Goal: Task Accomplishment & Management: Complete application form

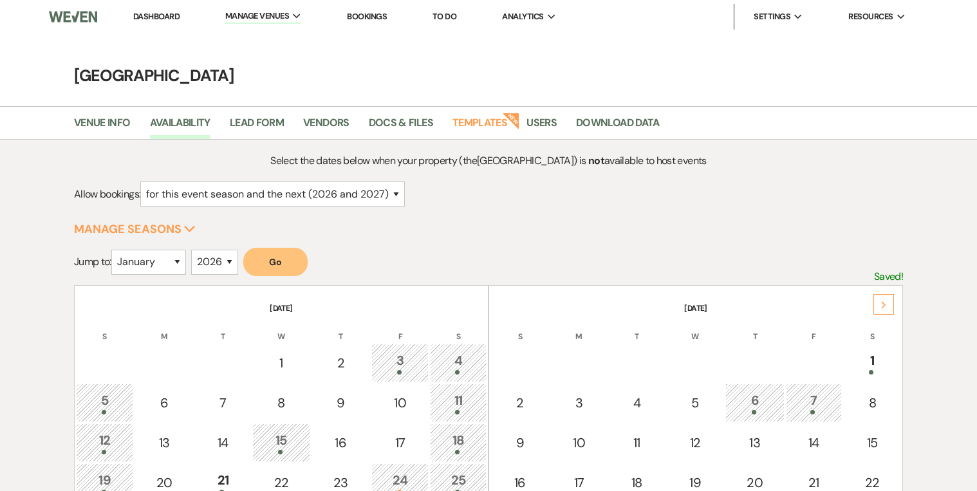
select select "2"
select select "2026"
click at [357, 8] on li "Bookings" at bounding box center [367, 17] width 53 height 26
click at [355, 26] on li "Bookings" at bounding box center [367, 17] width 53 height 26
click at [360, 21] on link "Bookings" at bounding box center [367, 16] width 40 height 11
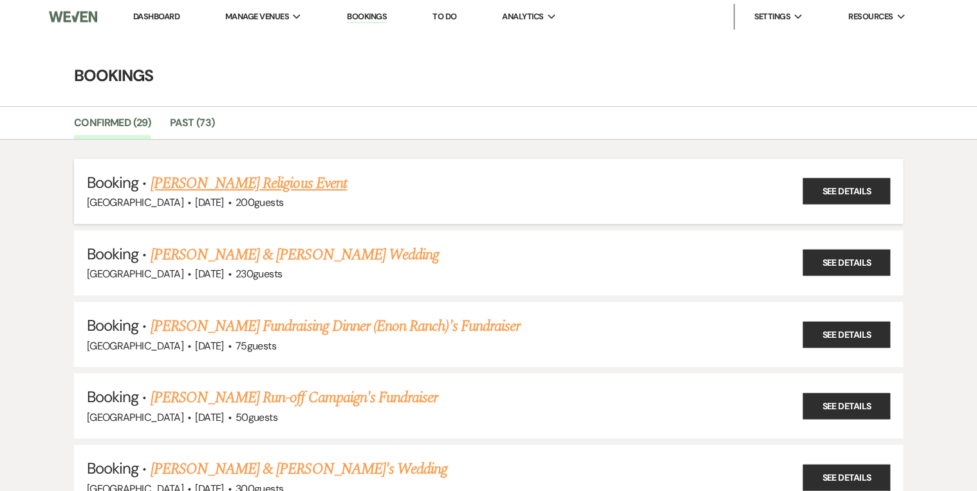
click at [221, 180] on link "[PERSON_NAME] Religious Event" at bounding box center [249, 183] width 196 height 23
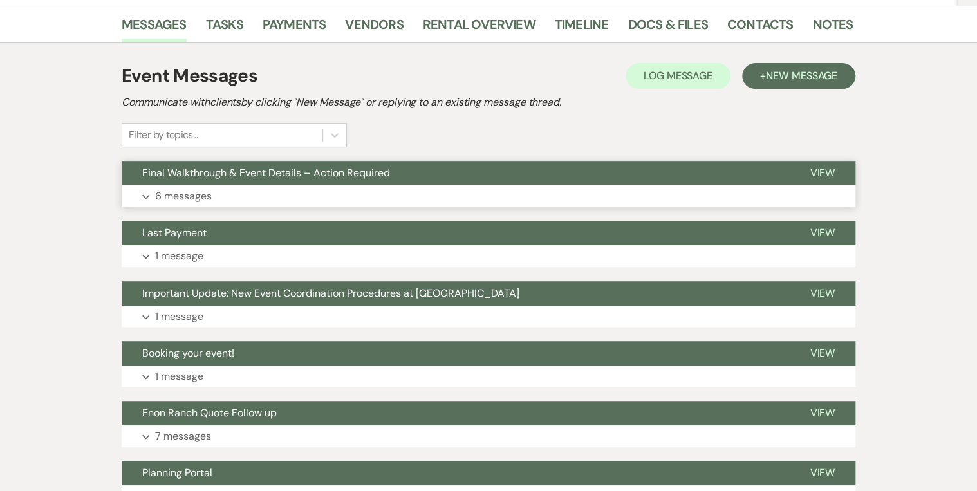
scroll to position [258, 0]
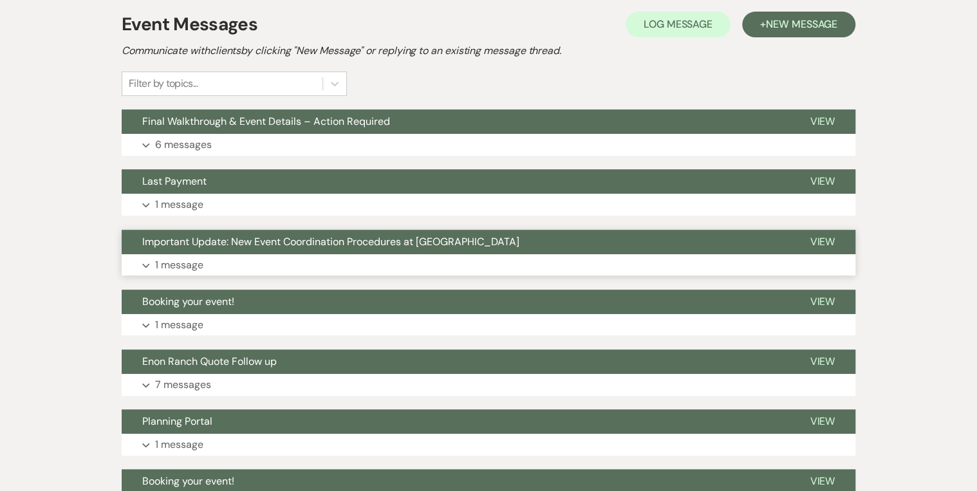
click at [285, 250] on button "Important Update: New Event Coordination Procedures at [GEOGRAPHIC_DATA]" at bounding box center [456, 242] width 668 height 24
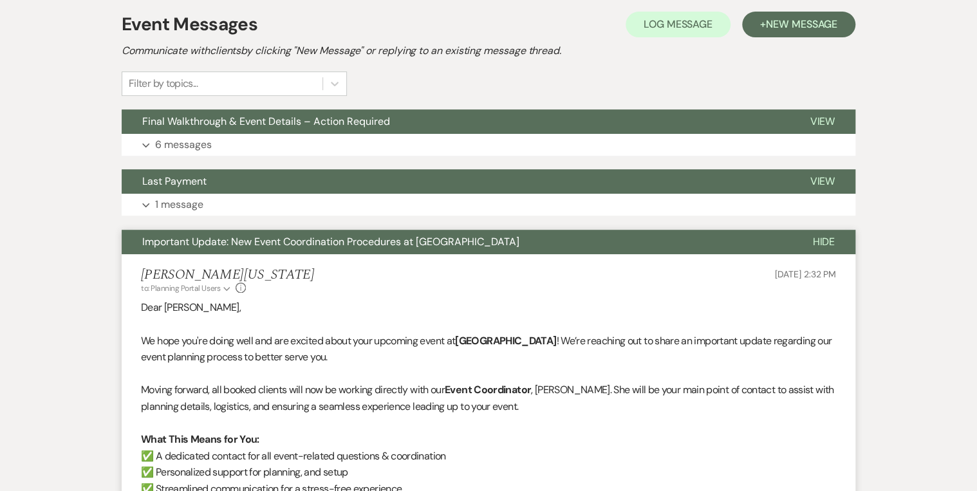
click at [285, 250] on button "Important Update: New Event Coordination Procedures at [GEOGRAPHIC_DATA]" at bounding box center [457, 242] width 670 height 24
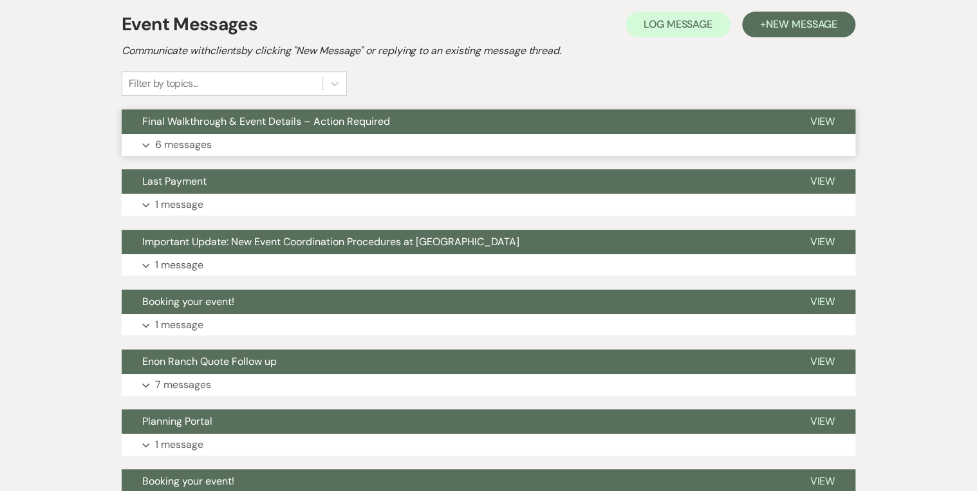
click at [272, 139] on button "Expand 6 messages" at bounding box center [489, 145] width 734 height 22
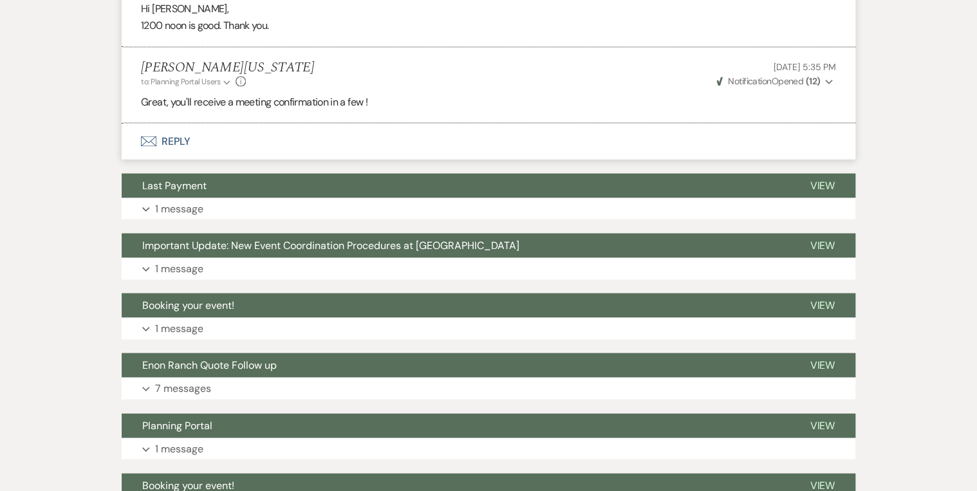
scroll to position [1133, 0]
click at [250, 183] on button "Last Payment" at bounding box center [456, 185] width 668 height 24
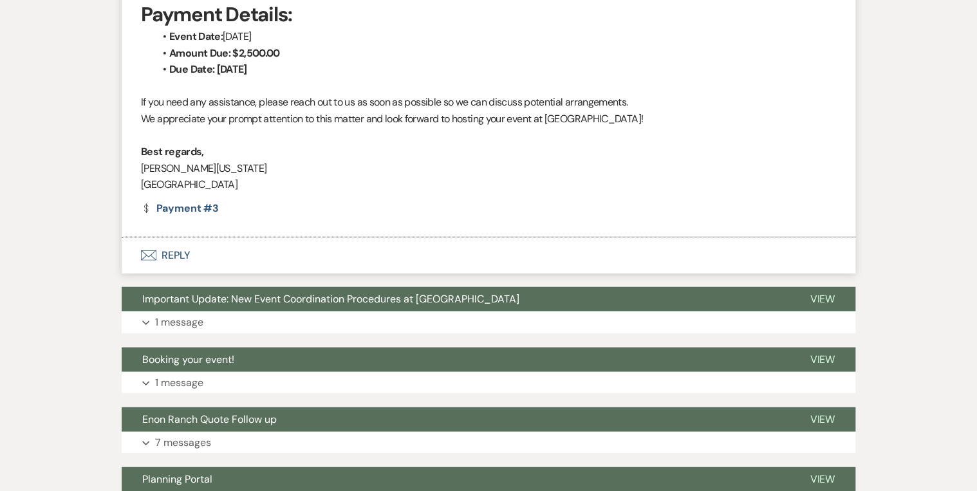
scroll to position [1494, 0]
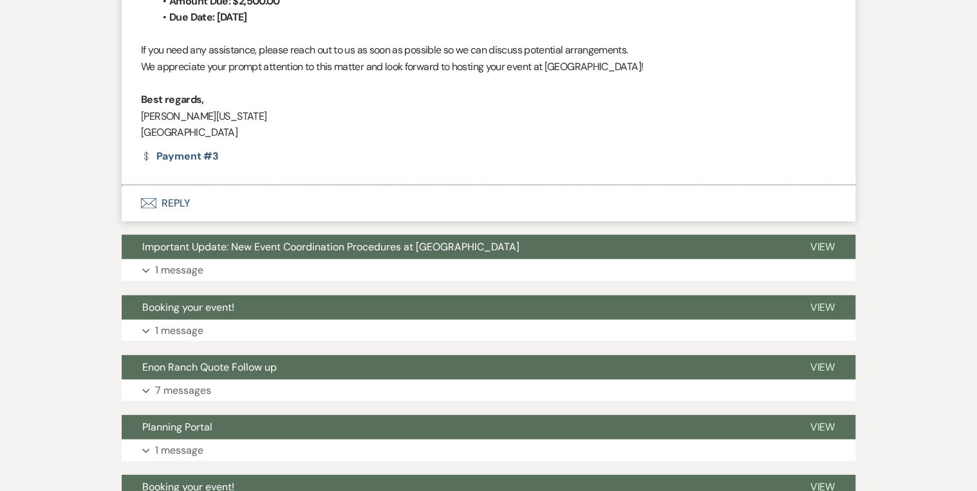
click at [251, 250] on span "Important Update: New Event Coordination Procedures at [GEOGRAPHIC_DATA]" at bounding box center [330, 247] width 377 height 14
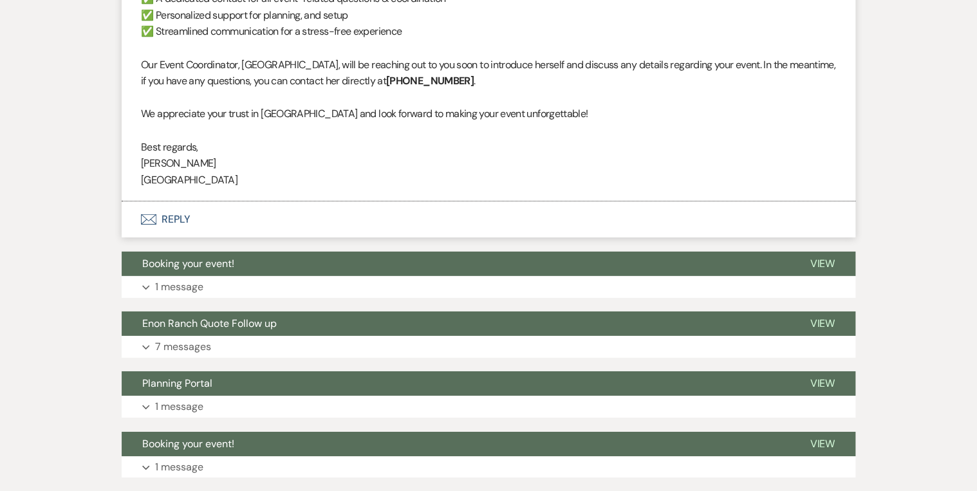
click at [251, 252] on button "Booking your event!" at bounding box center [456, 264] width 668 height 24
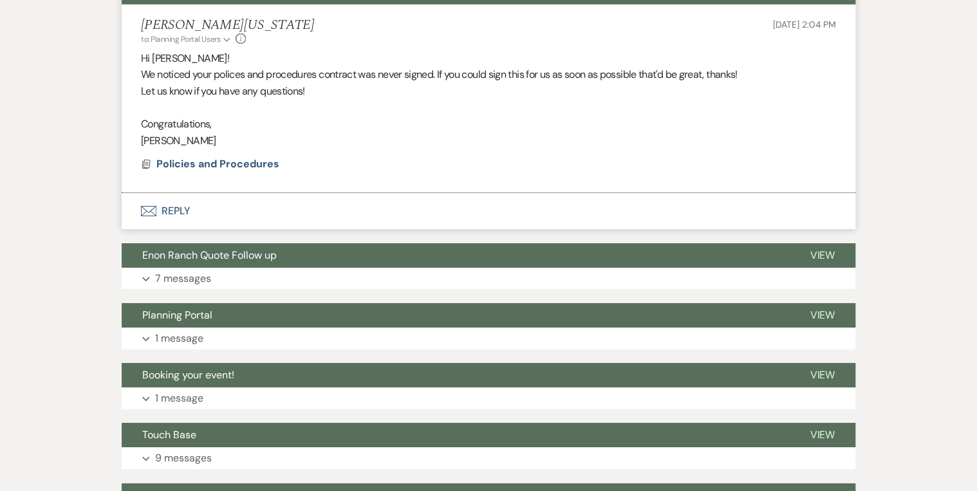
scroll to position [2318, 0]
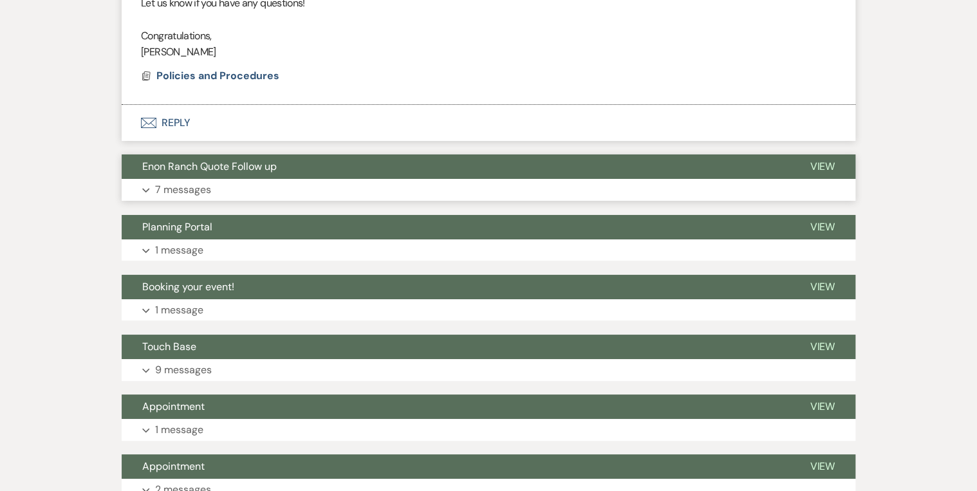
click at [244, 180] on button "Expand 7 messages" at bounding box center [489, 190] width 734 height 22
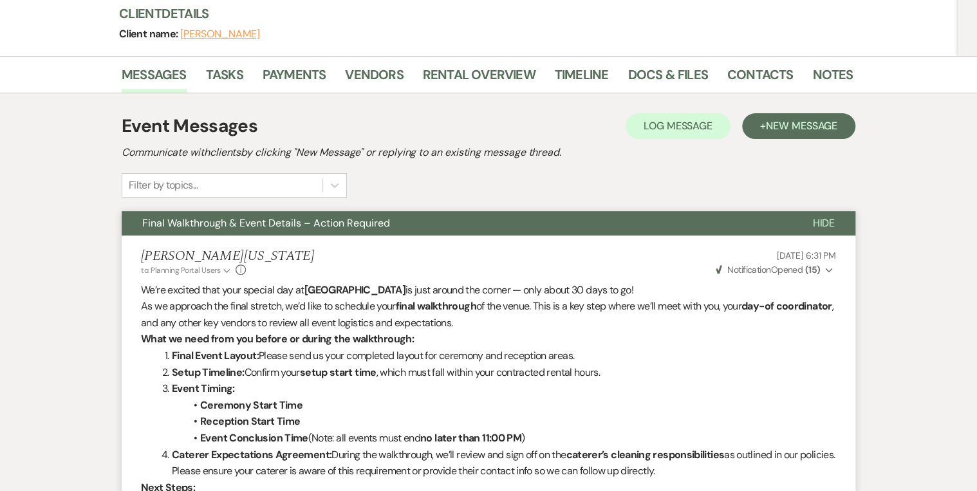
scroll to position [0, 0]
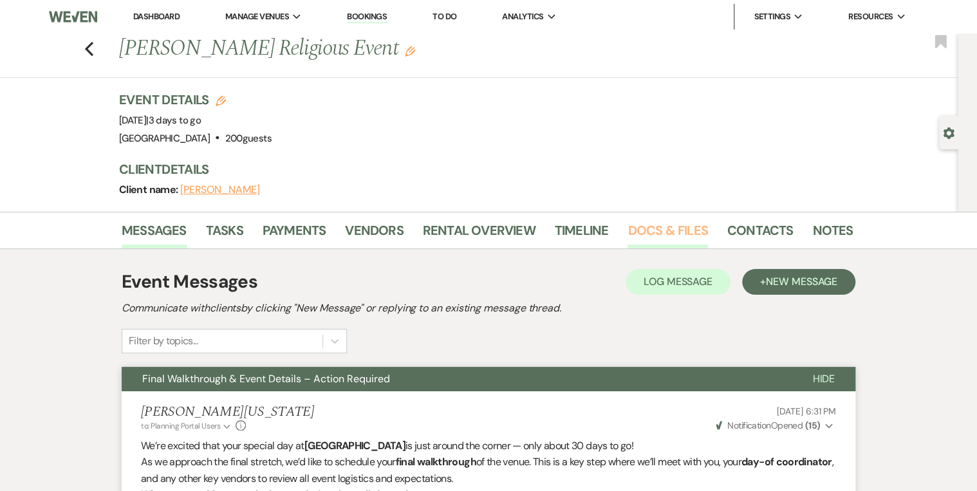
click at [675, 224] on link "Docs & Files" at bounding box center [668, 234] width 80 height 28
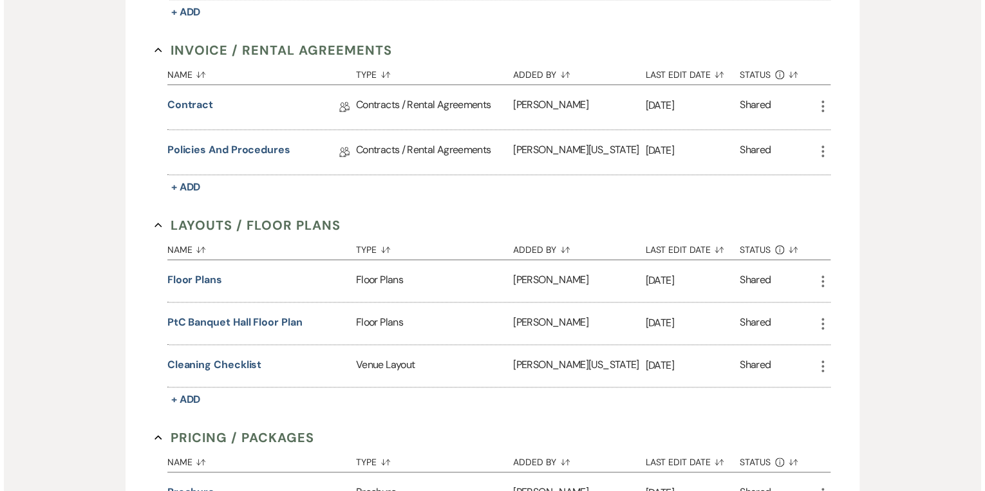
scroll to position [567, 0]
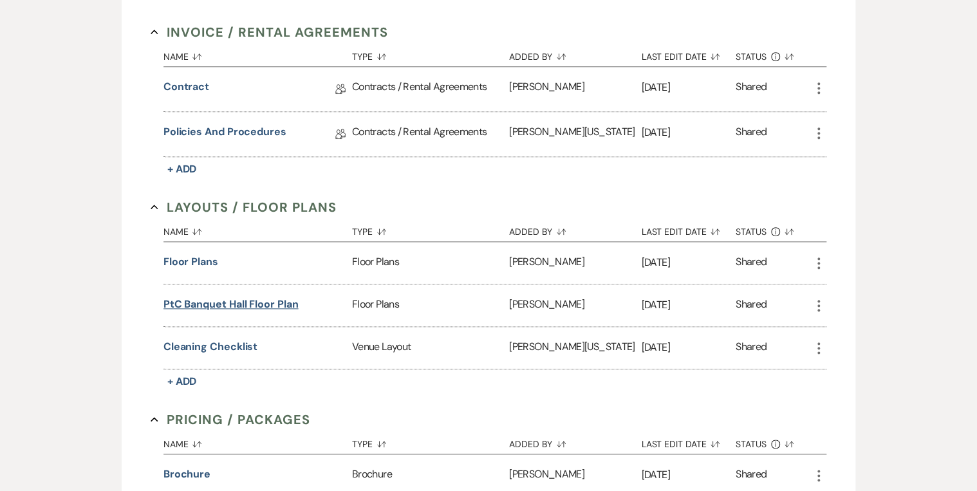
click at [221, 300] on button "PtC Banquet Hall Floor Plan" at bounding box center [231, 304] width 135 height 15
click at [226, 299] on button "PtC Banquet Hall Floor Plan" at bounding box center [231, 304] width 135 height 15
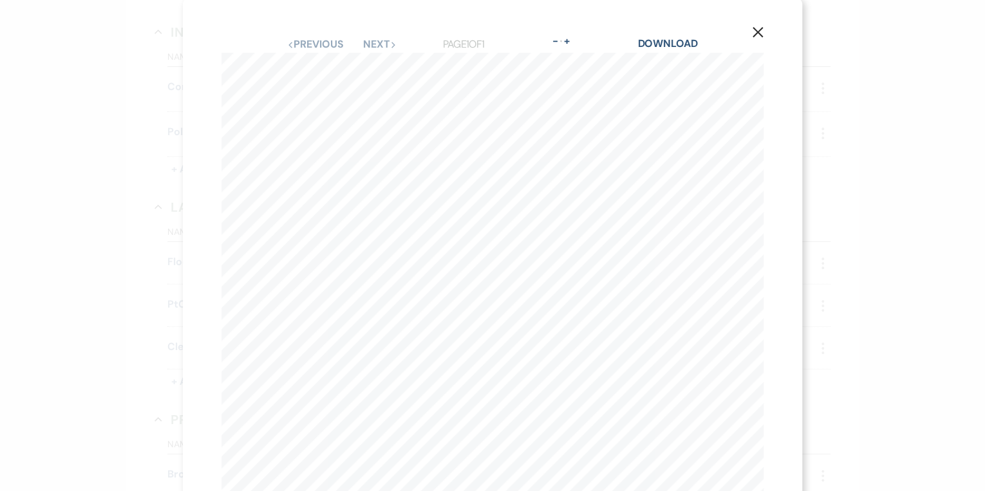
scroll to position [0, 0]
click at [753, 35] on use "button" at bounding box center [758, 35] width 10 height 10
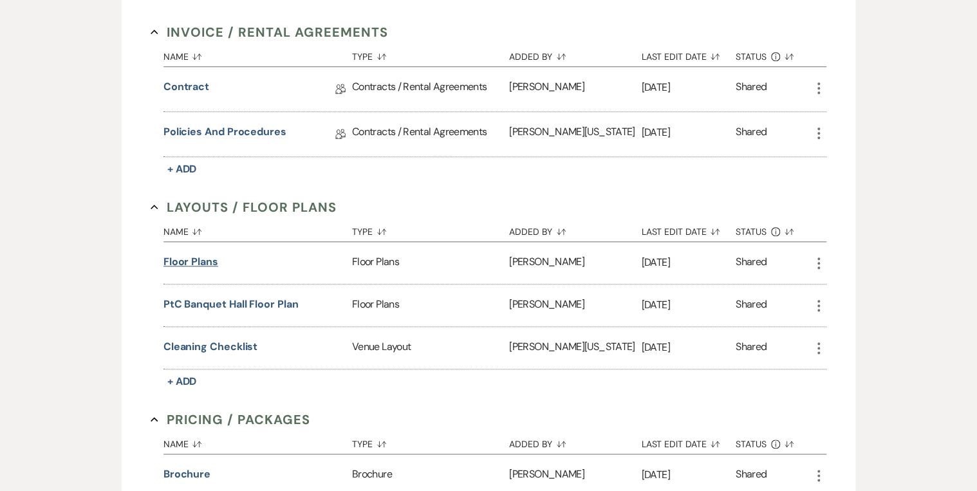
click at [185, 260] on button "Floor Plans" at bounding box center [191, 261] width 55 height 15
click at [185, 258] on button "Floor Plans" at bounding box center [191, 261] width 55 height 15
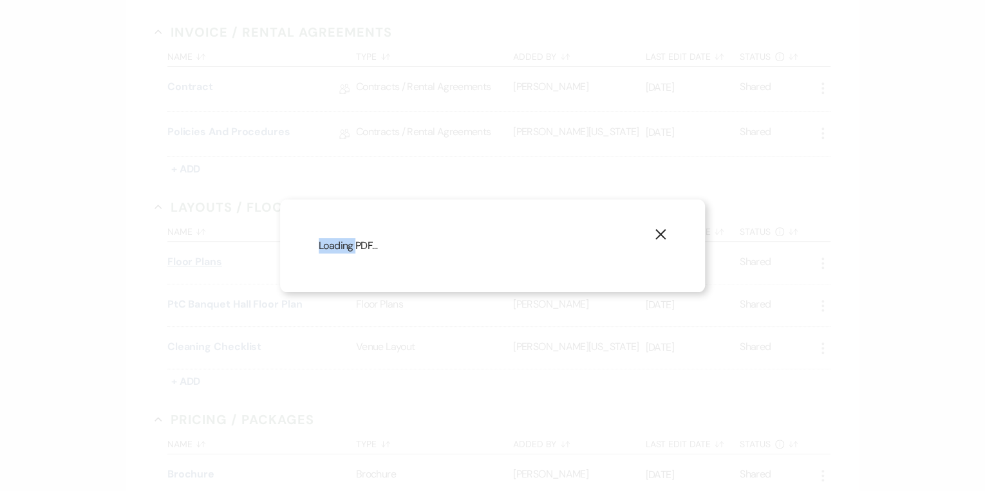
click at [185, 258] on div "X Loading PDF…" at bounding box center [492, 245] width 985 height 491
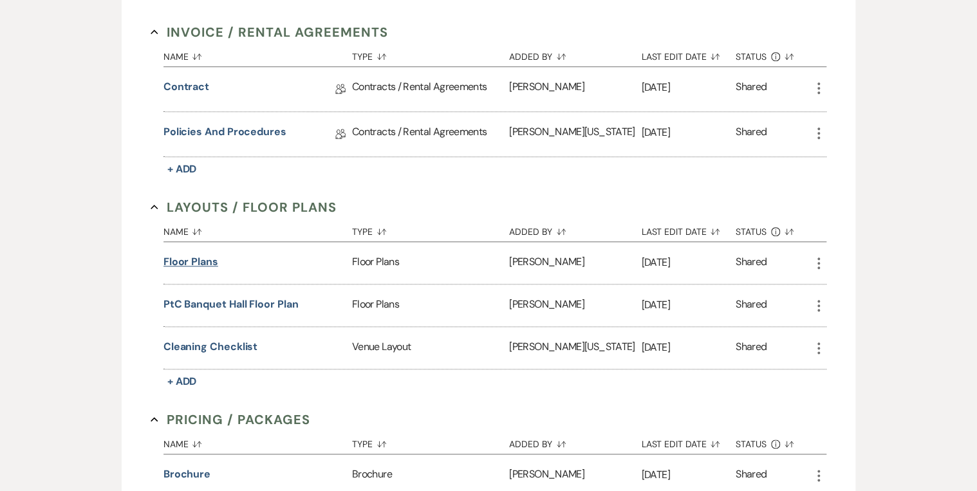
click at [185, 258] on button "Floor Plans" at bounding box center [191, 261] width 55 height 15
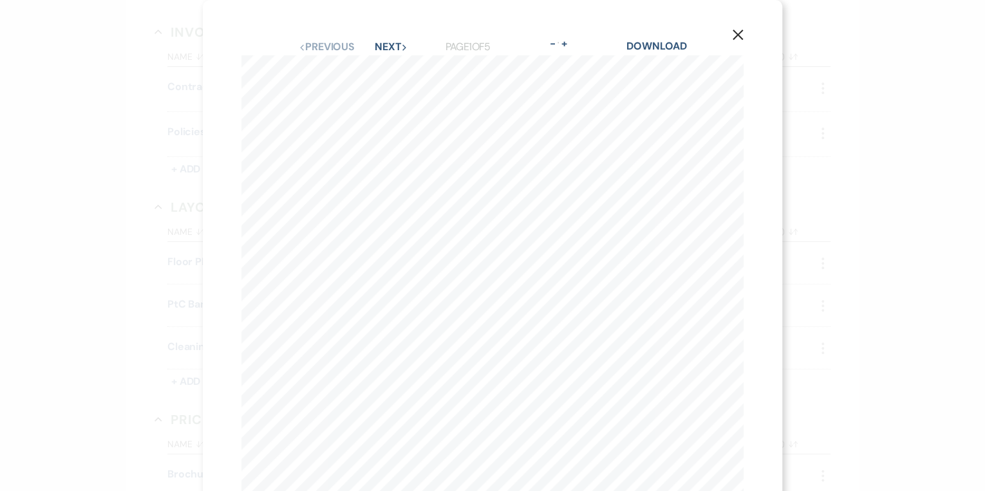
click at [742, 22] on div "X Previous Previous Next Next Page 1 of 5 - Zoom + Download F I R E P L A C E F…" at bounding box center [492, 298] width 579 height 596
click at [737, 31] on icon "X" at bounding box center [738, 35] width 12 height 12
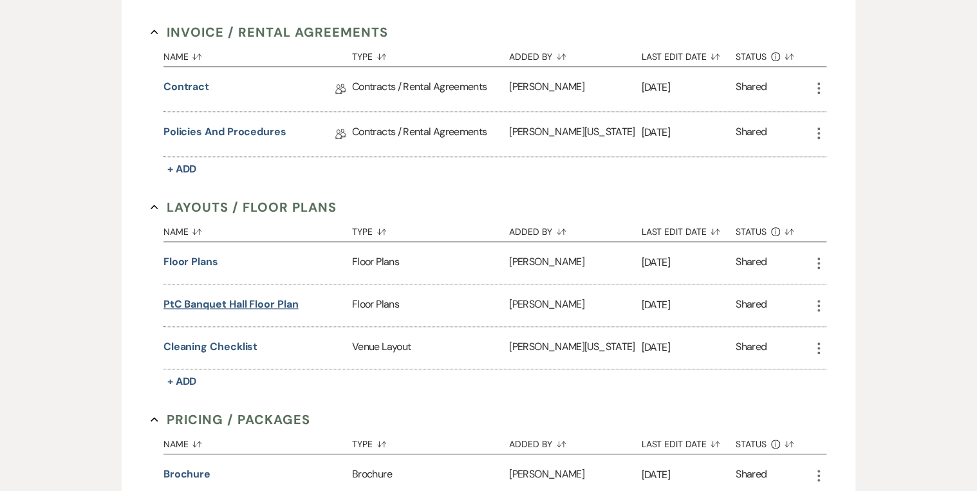
click at [224, 298] on button "PtC Banquet Hall Floor Plan" at bounding box center [231, 304] width 135 height 15
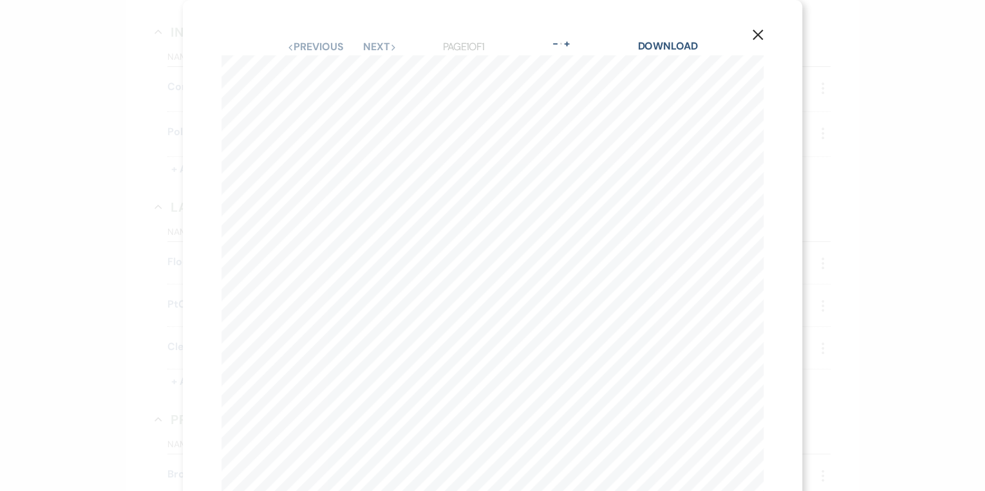
click at [753, 32] on icon "X" at bounding box center [758, 35] width 12 height 12
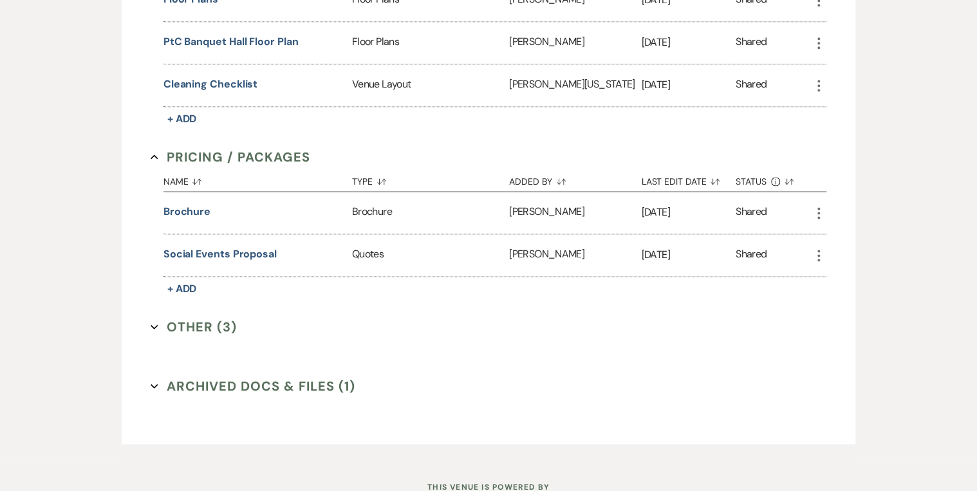
scroll to position [871, 0]
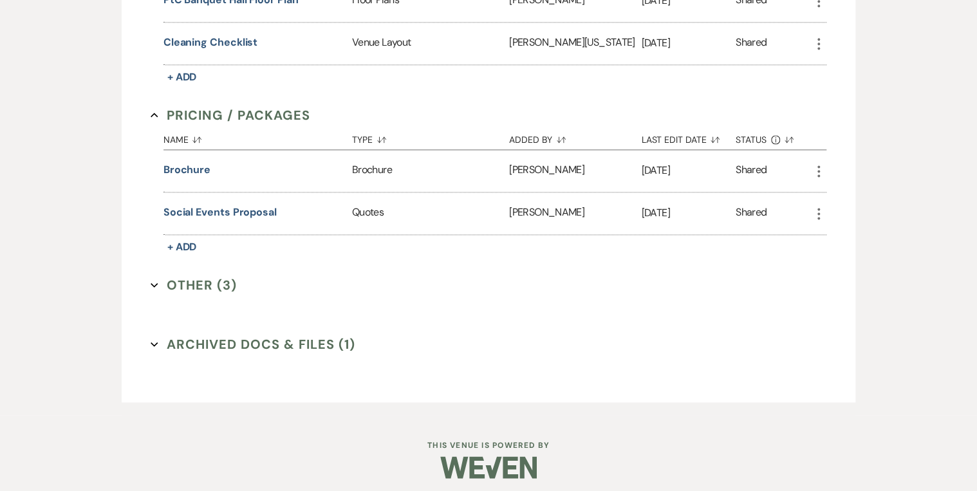
click at [203, 276] on button "Other (3) Expand" at bounding box center [194, 285] width 86 height 19
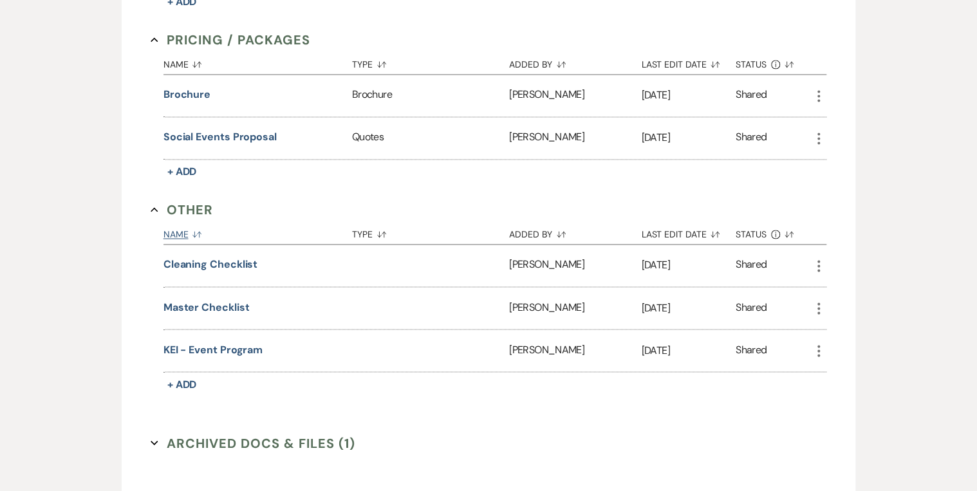
scroll to position [1043, 0]
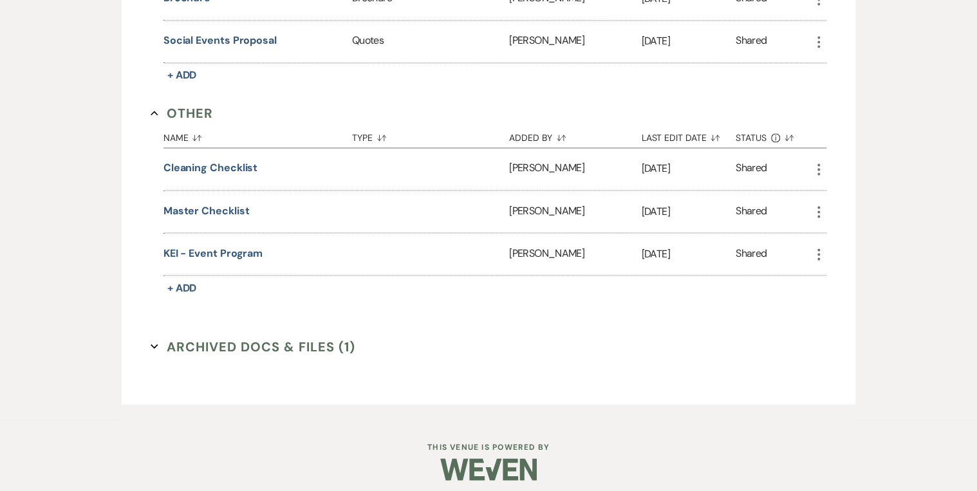
click at [209, 337] on button "Archived Docs & Files (1) Expand" at bounding box center [253, 346] width 205 height 19
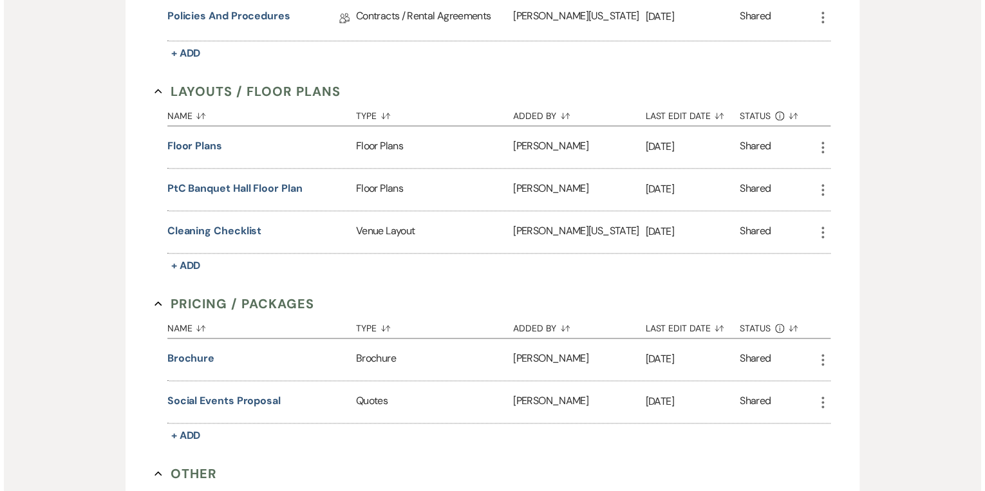
scroll to position [631, 0]
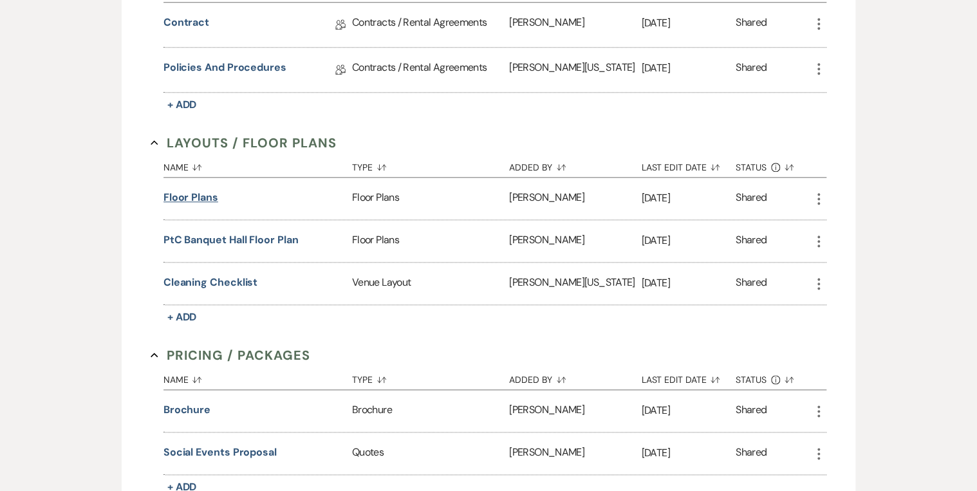
click at [187, 191] on button "Floor Plans" at bounding box center [191, 197] width 55 height 15
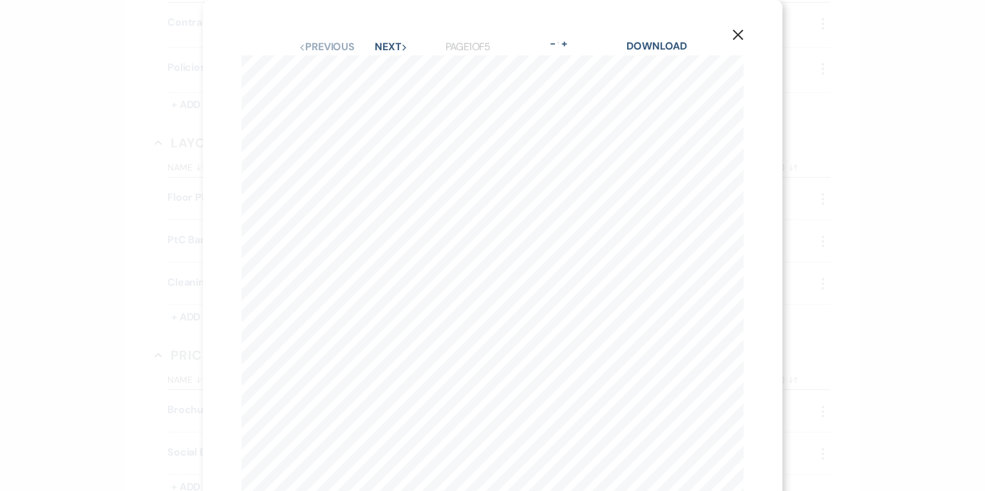
click at [739, 31] on icon "X" at bounding box center [738, 35] width 12 height 12
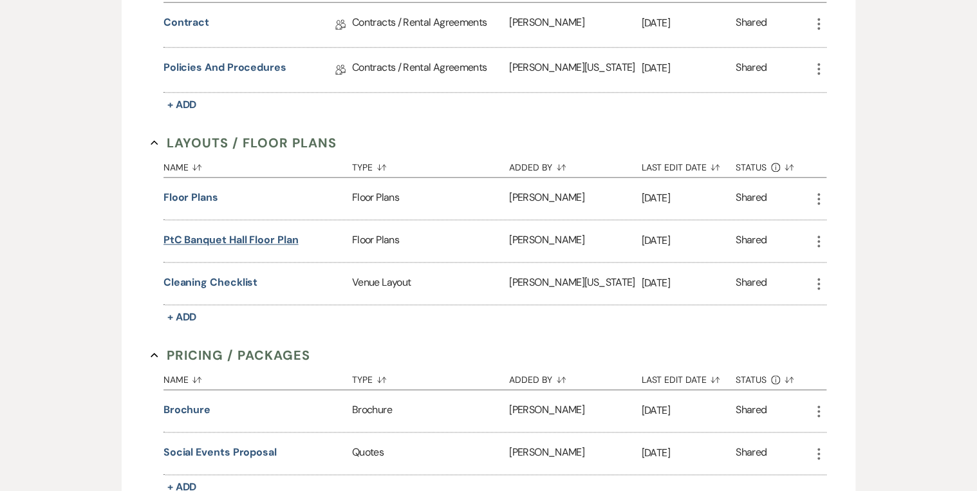
click at [250, 234] on button "PtC Banquet Hall Floor Plan" at bounding box center [231, 239] width 135 height 15
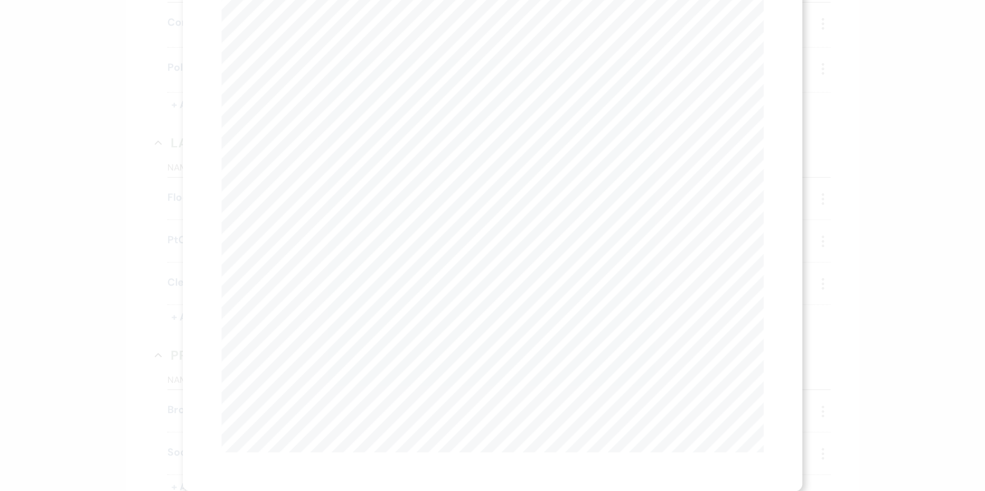
scroll to position [0, 115]
drag, startPoint x: 603, startPoint y: 458, endPoint x: 551, endPoint y: 456, distance: 51.6
click at [552, 456] on div "X Previous Previous Next Next Page 1 of 1 - Zoom + Download X 8' X (HB) X (HB) …" at bounding box center [492, 193] width 619 height 596
click at [195, 234] on div "X Previous Previous Next Next Page 1 of 1 - Zoom + Download X 8' X (HB) X (HB) …" at bounding box center [492, 237] width 619 height 596
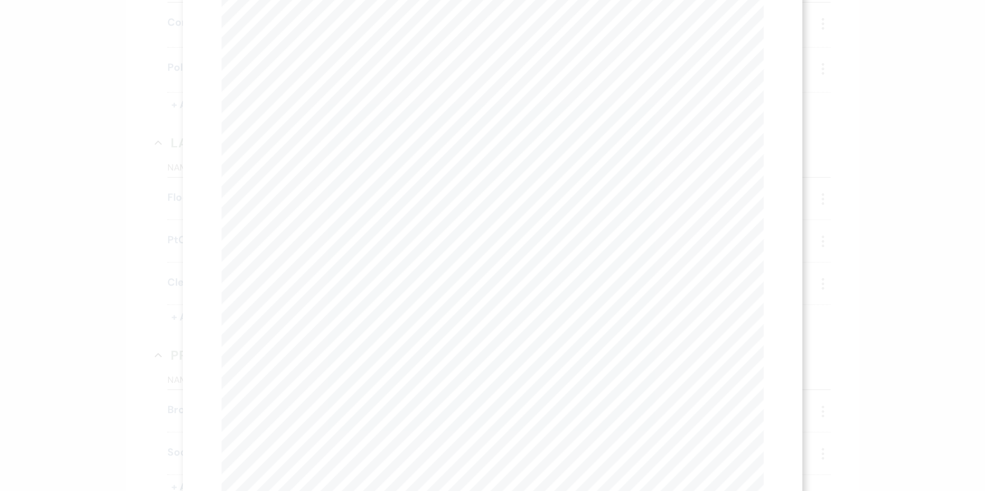
click at [140, 246] on div "X Previous Previous Next Next Page 1 of 1 - Zoom + Download X 8' X (HB) X (HB) …" at bounding box center [492, 245] width 985 height 491
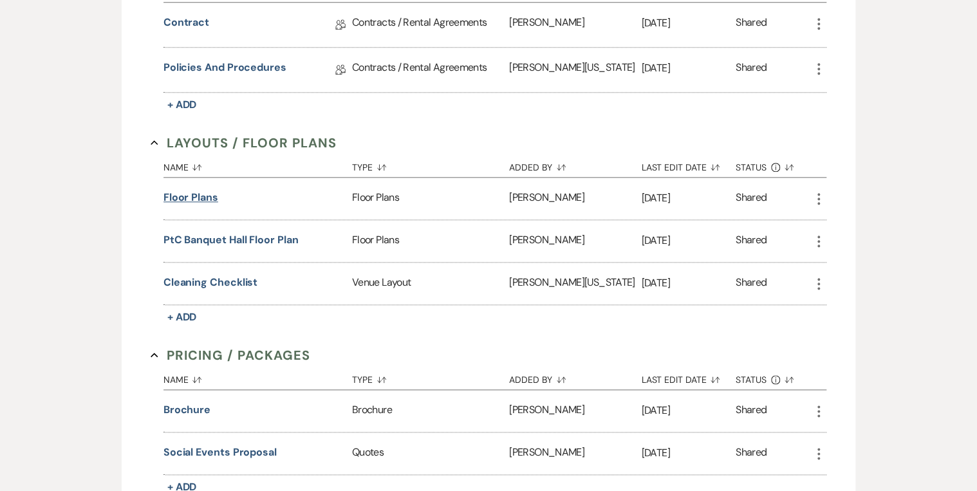
click at [209, 190] on button "Floor Plans" at bounding box center [191, 197] width 55 height 15
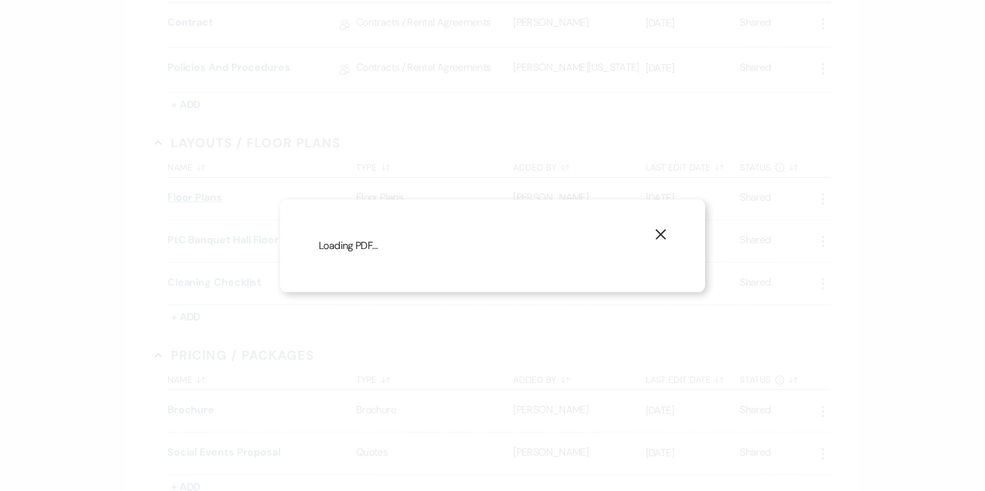
click at [209, 189] on div "X Loading PDF…" at bounding box center [492, 245] width 985 height 491
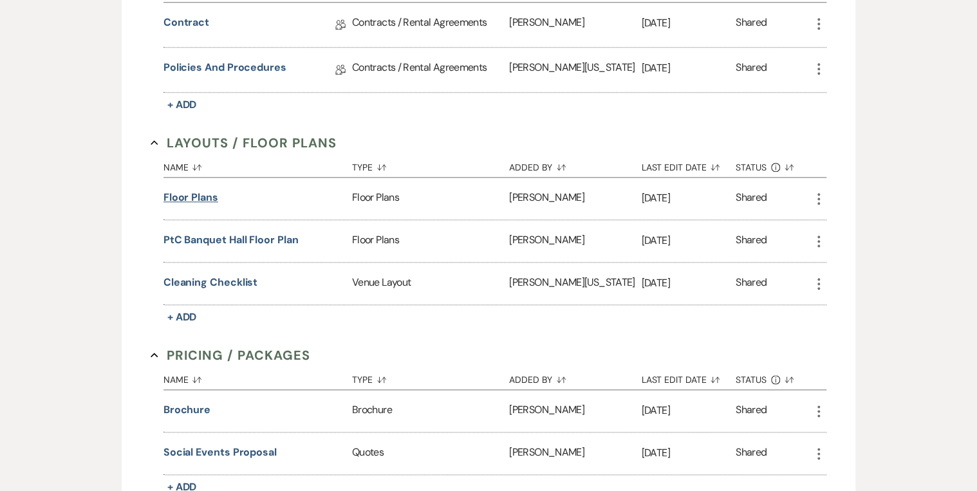
click at [205, 191] on button "Floor Plans" at bounding box center [191, 197] width 55 height 15
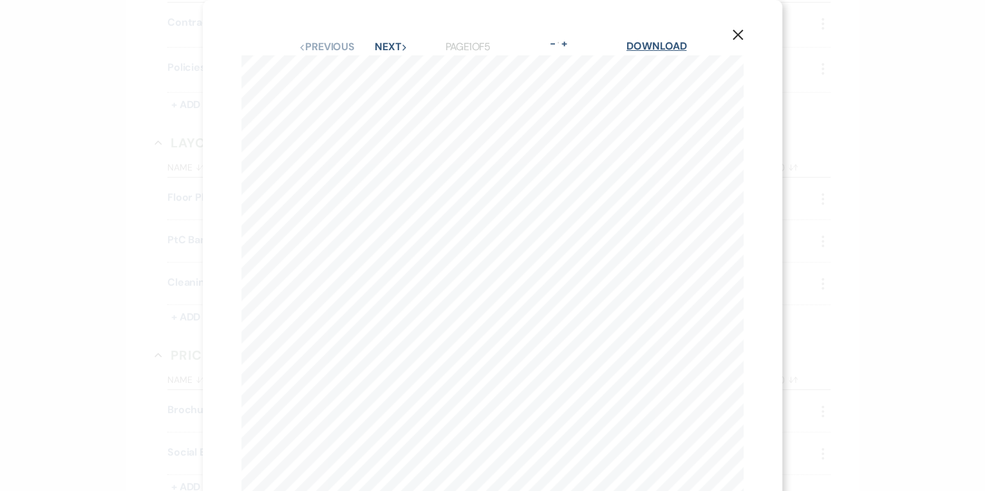
click at [647, 48] on link "Download" at bounding box center [656, 46] width 60 height 14
click at [740, 30] on icon "X" at bounding box center [738, 35] width 12 height 12
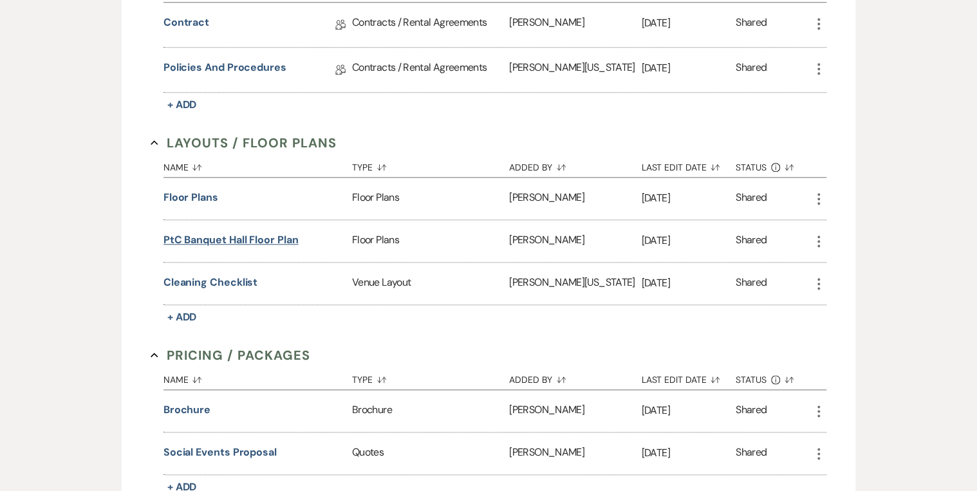
click at [263, 237] on button "PtC Banquet Hall Floor Plan" at bounding box center [231, 239] width 135 height 15
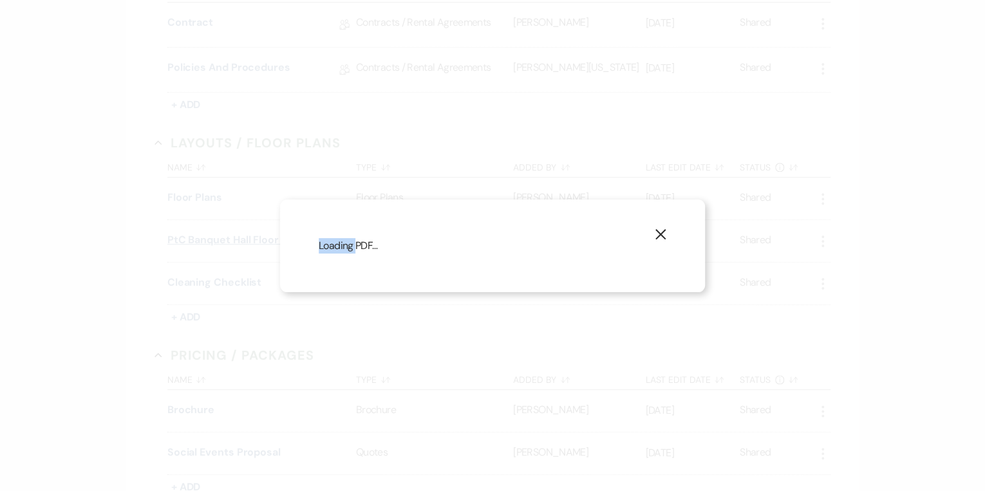
click at [263, 237] on div "X Loading PDF…" at bounding box center [492, 245] width 985 height 491
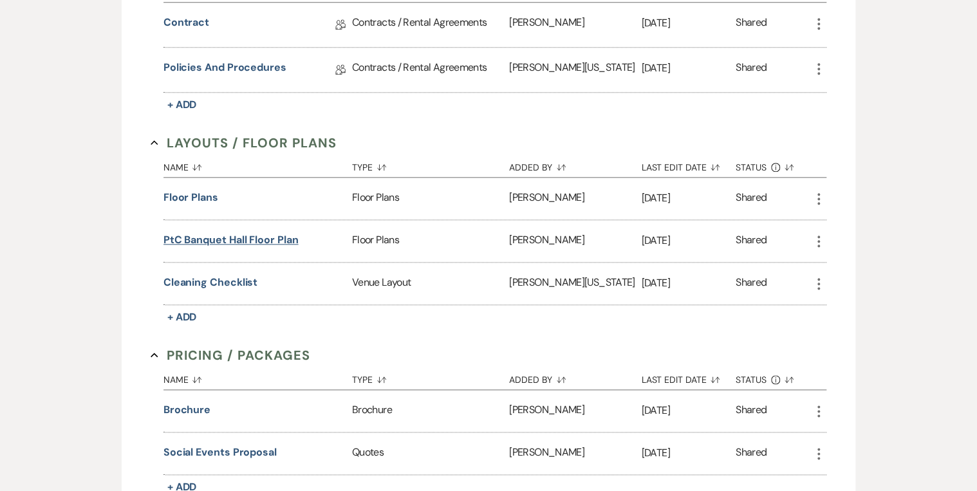
click at [262, 236] on button "PtC Banquet Hall Floor Plan" at bounding box center [231, 239] width 135 height 15
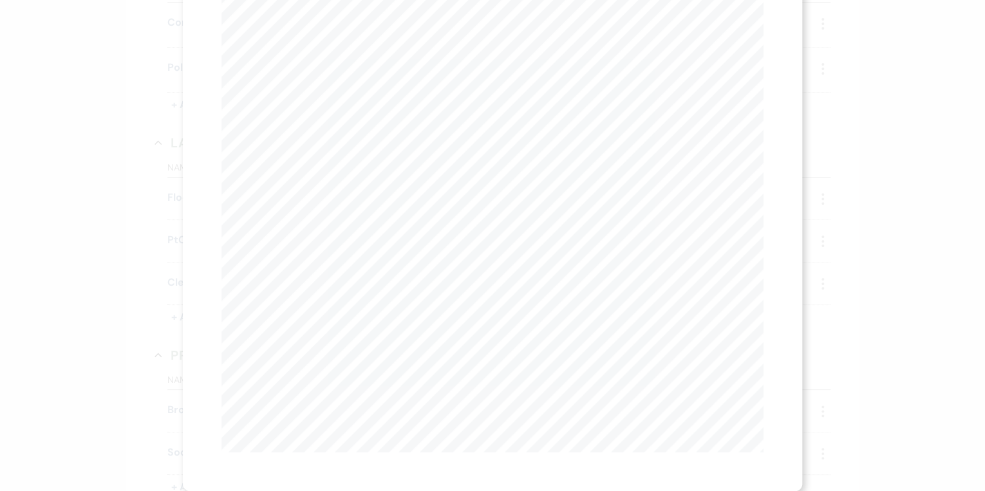
scroll to position [0, 115]
click at [545, 450] on div "X 8' X (HB) X (HB) X (HB) S&R X 8' X 6' X X (2) 4"x24" X (HB) Move Chest X 6' 1…" at bounding box center [492, 201] width 542 height 502
click at [899, 113] on div "X Previous Previous Next Next Page 1 of 1 - Zoom + Download X 8' X (HB) X (HB) …" at bounding box center [492, 245] width 985 height 491
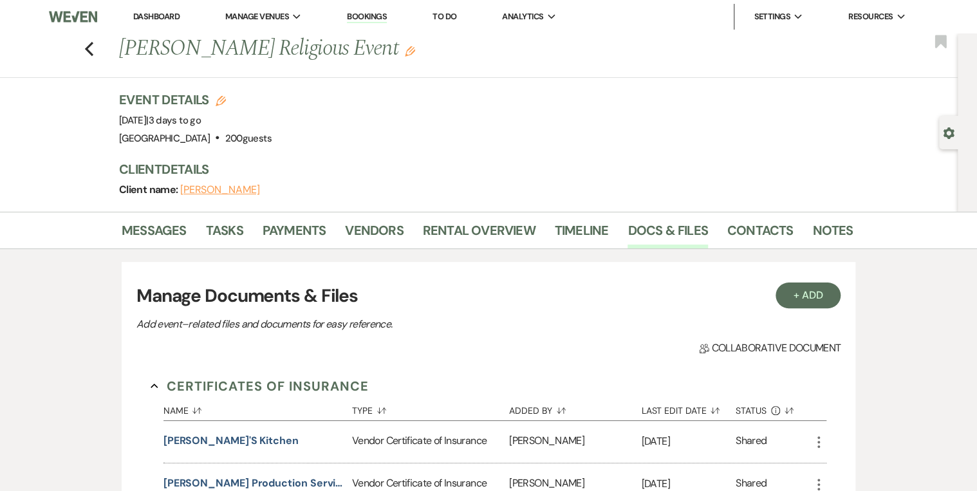
click at [371, 23] on li "Bookings" at bounding box center [367, 17] width 53 height 26
click at [371, 20] on link "Bookings" at bounding box center [367, 17] width 40 height 12
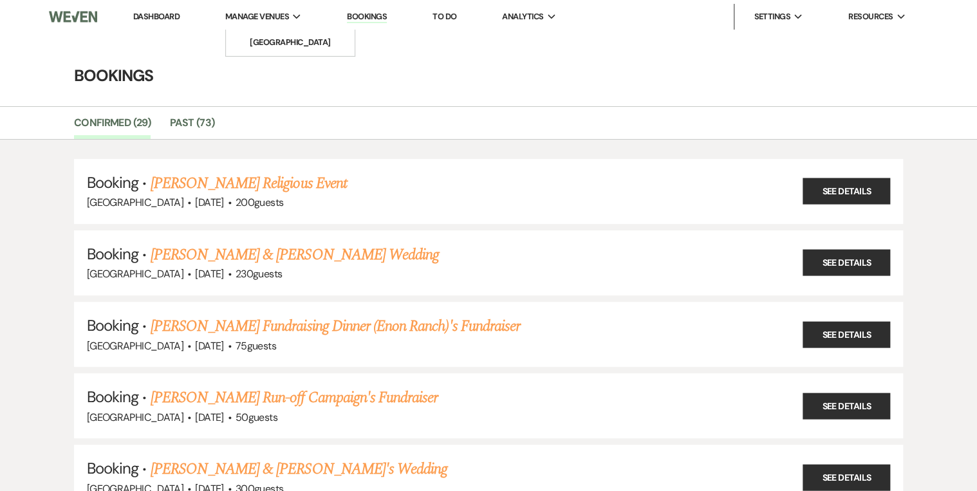
click at [248, 5] on li "Manage Venues Expand [GEOGRAPHIC_DATA]" at bounding box center [263, 17] width 89 height 26
click at [249, 15] on span "Manage Venues" at bounding box center [257, 16] width 64 height 13
click at [272, 21] on span "Manage Venues" at bounding box center [257, 16] width 64 height 13
click at [272, 39] on li "[GEOGRAPHIC_DATA]" at bounding box center [290, 42] width 116 height 13
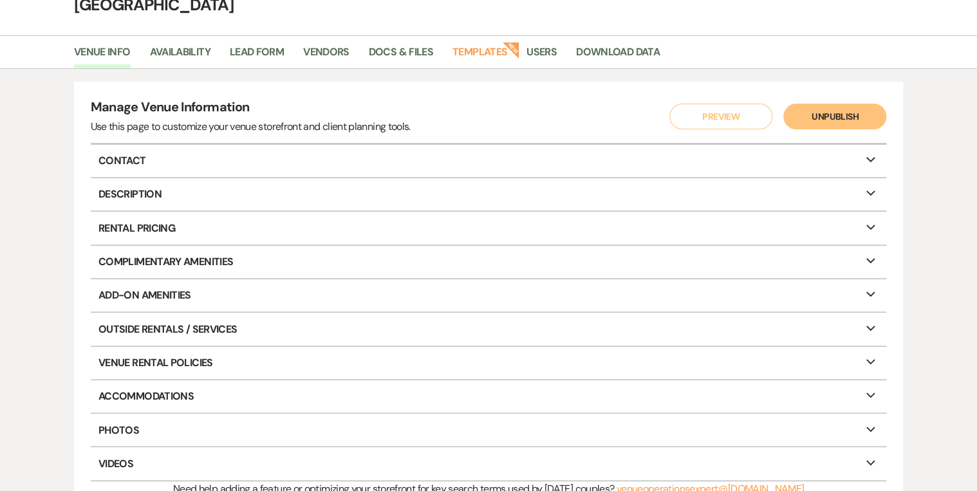
scroll to position [103, 0]
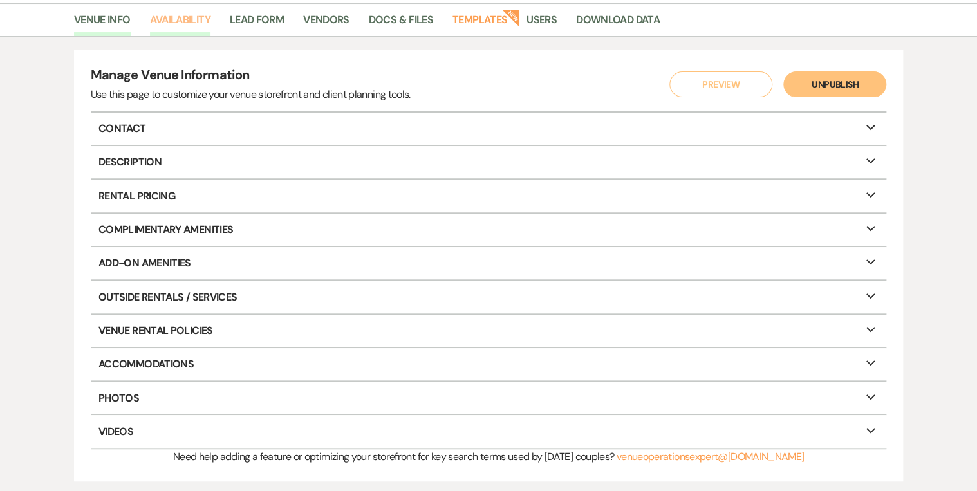
click at [165, 21] on link "Availability" at bounding box center [180, 24] width 61 height 24
select select "2"
select select "2026"
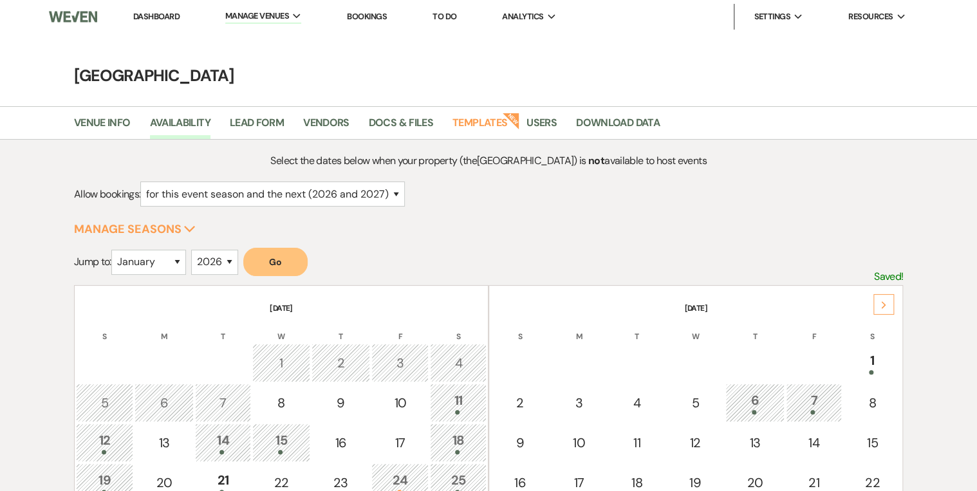
click at [146, 10] on li "Dashboard" at bounding box center [156, 17] width 59 height 26
click at [146, 17] on link "Dashboard" at bounding box center [156, 16] width 46 height 11
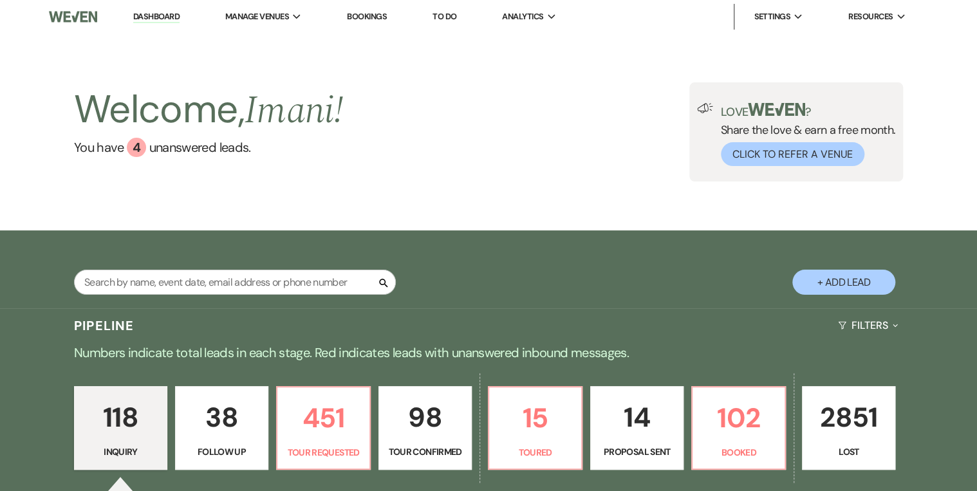
click at [829, 283] on button "+ Add Lead" at bounding box center [844, 282] width 103 height 25
select select "637"
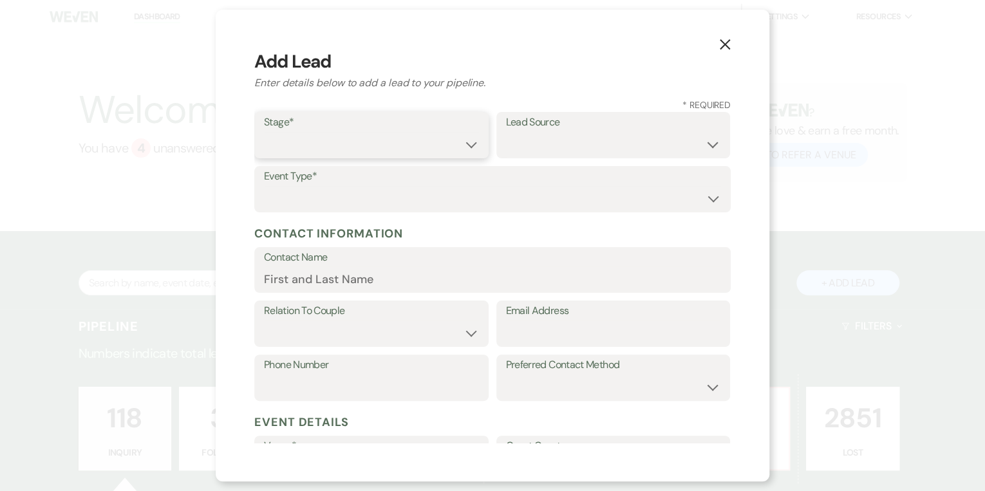
click at [429, 142] on select "Inquiry Follow Up Tour Requested Tour Confirmed Toured Proposal Sent Booked Lost" at bounding box center [371, 144] width 215 height 25
select select "1"
click at [264, 132] on select "Inquiry Follow Up Tour Requested Tour Confirmed Toured Proposal Sent Booked Lost" at bounding box center [371, 144] width 215 height 25
click at [592, 146] on select "Weven Venue Website Instagram Facebook Pinterest Google The Knot Wedding Wire H…" at bounding box center [613, 144] width 215 height 25
select select "22"
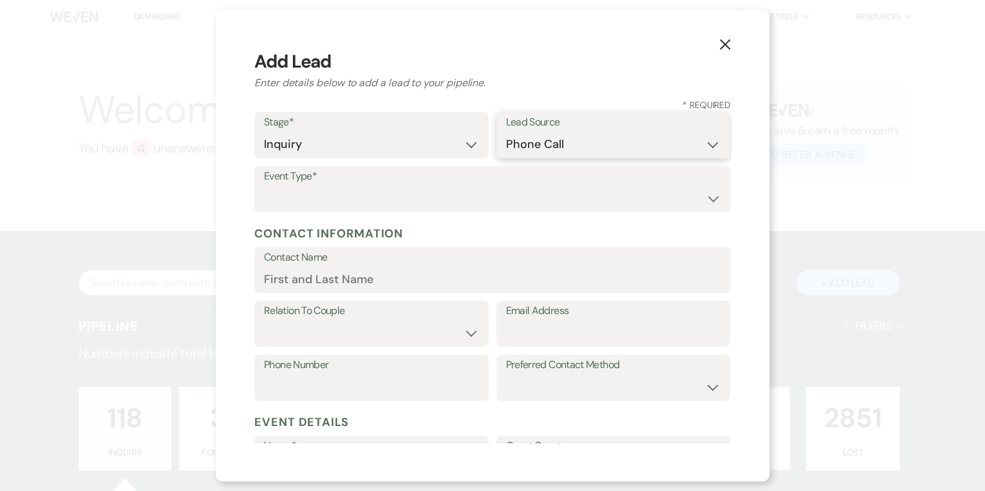
click at [506, 132] on select "Weven Venue Website Instagram Facebook Pinterest Google The Knot Wedding Wire H…" at bounding box center [613, 144] width 215 height 25
click at [484, 206] on select "Wedding Anniversary Party Baby Shower Bachelorette / Bachelor Party Birthday Pa…" at bounding box center [492, 198] width 457 height 25
select select "1"
click at [264, 186] on select "Wedding Anniversary Party Baby Shower Bachelorette / Bachelor Party Birthday Pa…" at bounding box center [492, 198] width 457 height 25
click at [409, 269] on input "Contact Name" at bounding box center [492, 279] width 457 height 25
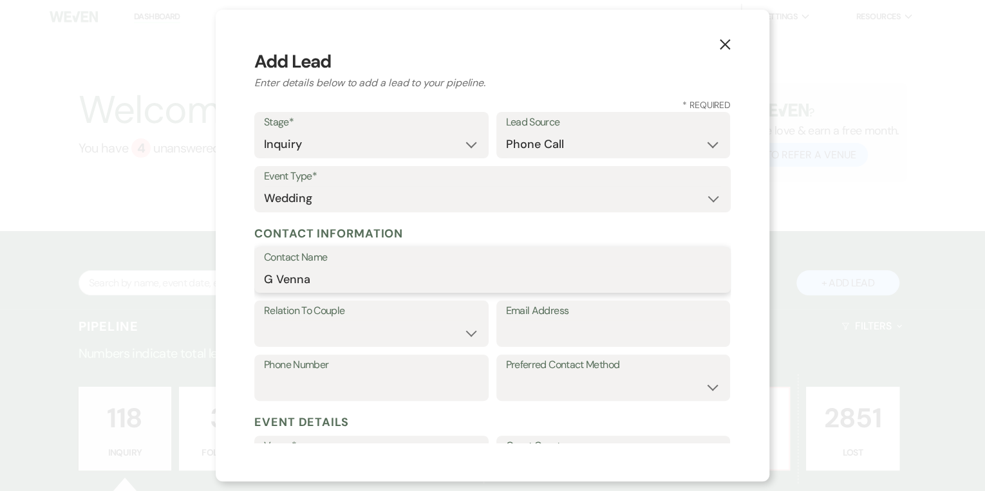
type input "G Venna"
click at [361, 343] on select "Couple Planner Parent of Couple Family Member Friend Other" at bounding box center [371, 333] width 215 height 25
select select "1"
click at [264, 321] on select "Couple Planner Parent of Couple Family Member Friend Other" at bounding box center [371, 333] width 215 height 25
click at [550, 337] on input "Email Address" at bounding box center [613, 333] width 215 height 25
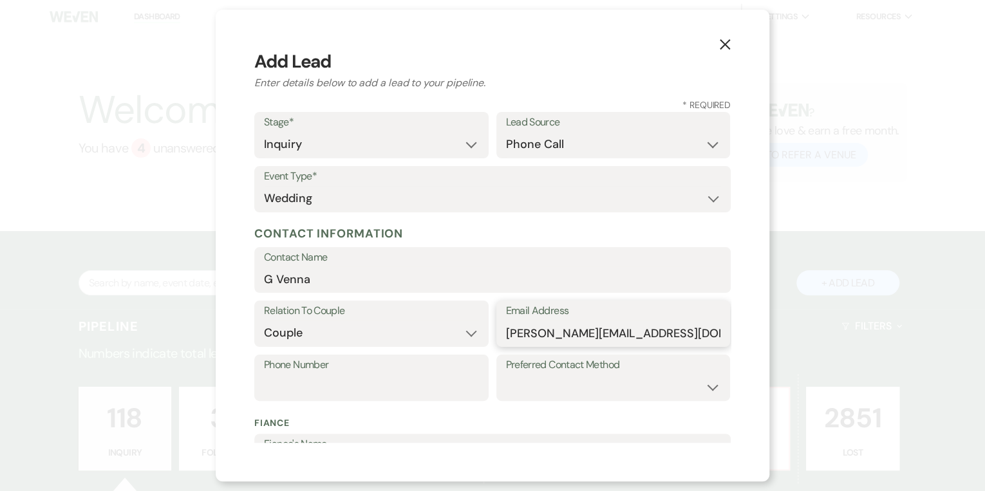
type input "[PERSON_NAME][EMAIL_ADDRESS][DOMAIN_NAME]"
click at [470, 386] on input "Phone Number" at bounding box center [371, 387] width 215 height 25
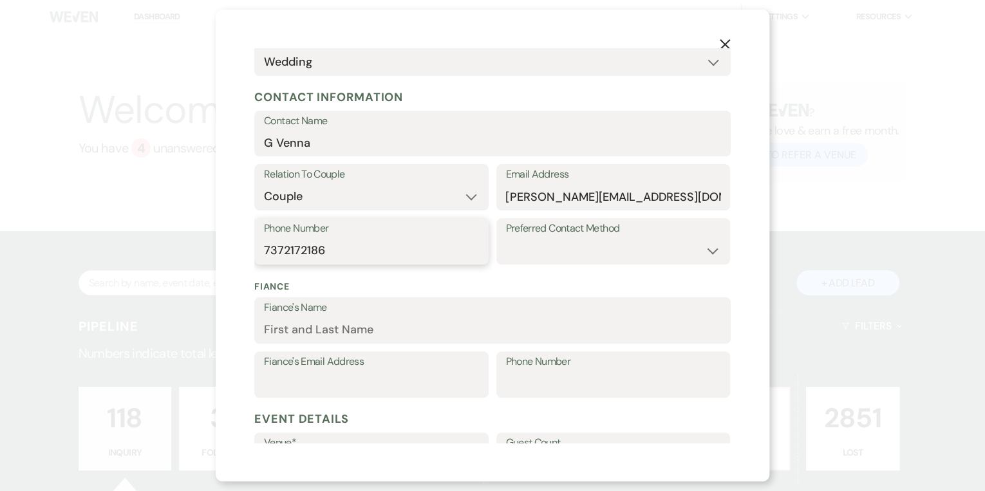
scroll to position [155, 0]
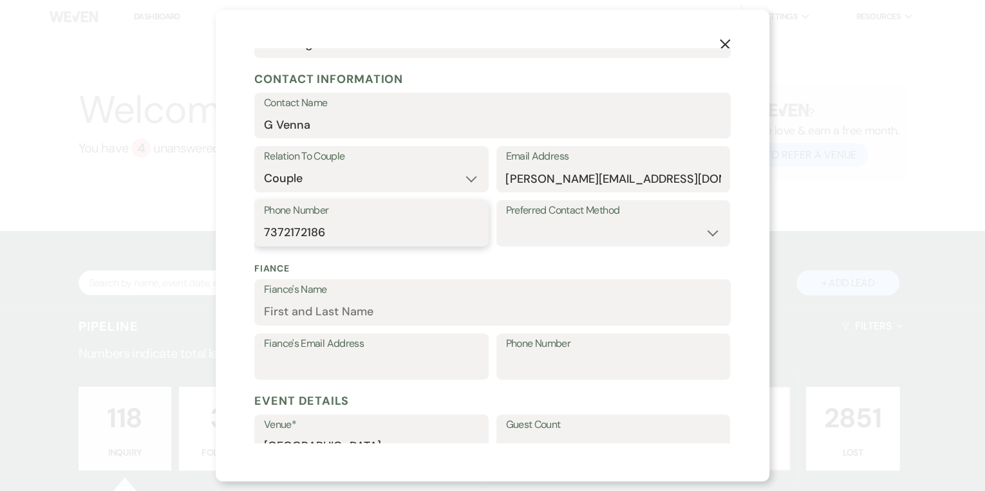
type input "7372172186"
click at [431, 370] on input "Fiance's Email Address" at bounding box center [371, 365] width 215 height 25
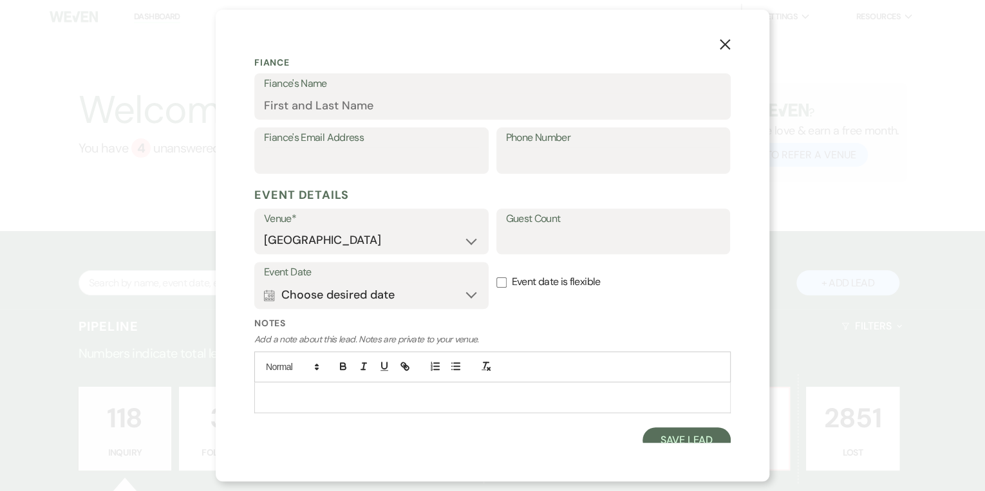
click at [417, 398] on p at bounding box center [493, 397] width 456 height 14
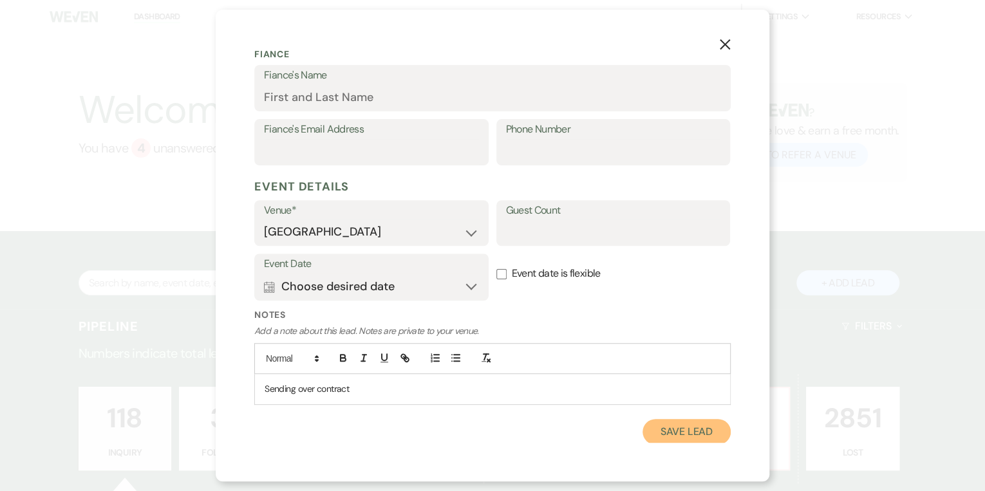
click at [662, 430] on button "Save Lead" at bounding box center [687, 432] width 88 height 26
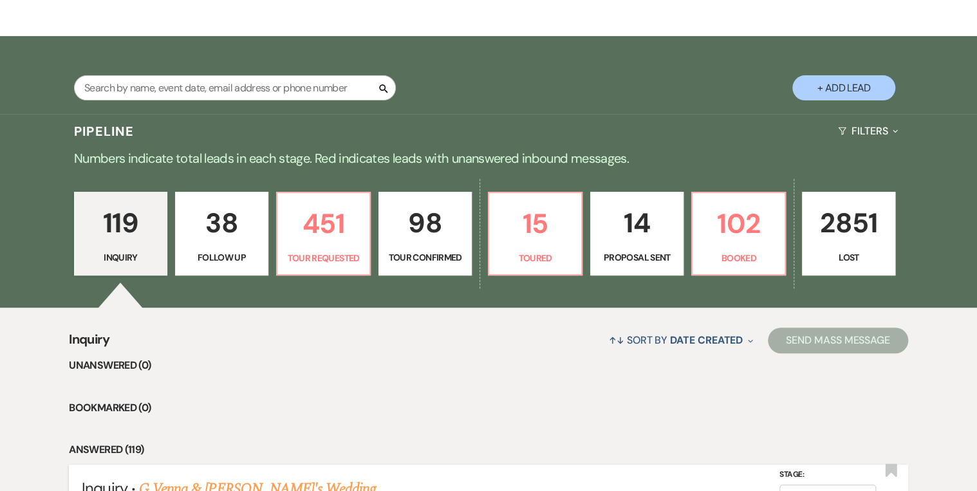
scroll to position [309, 0]
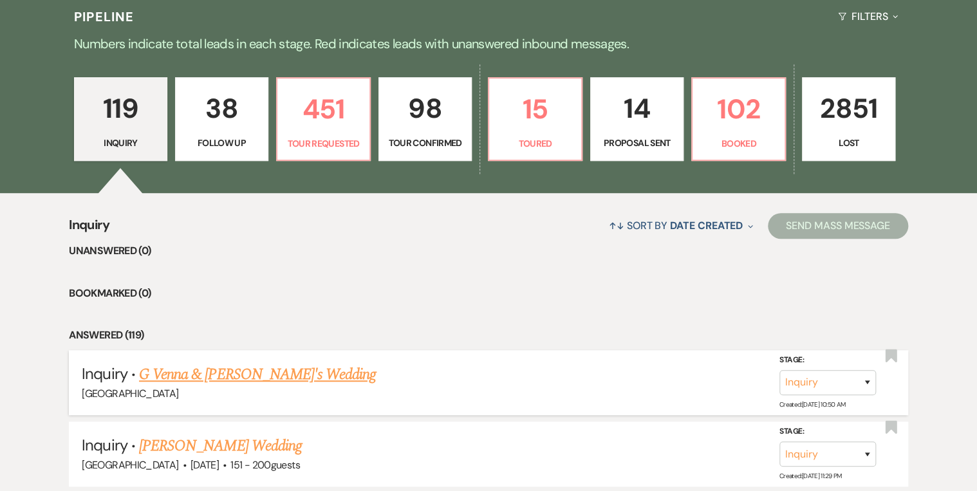
click at [258, 373] on link "G Venna & [PERSON_NAME]'s Wedding" at bounding box center [257, 374] width 237 height 23
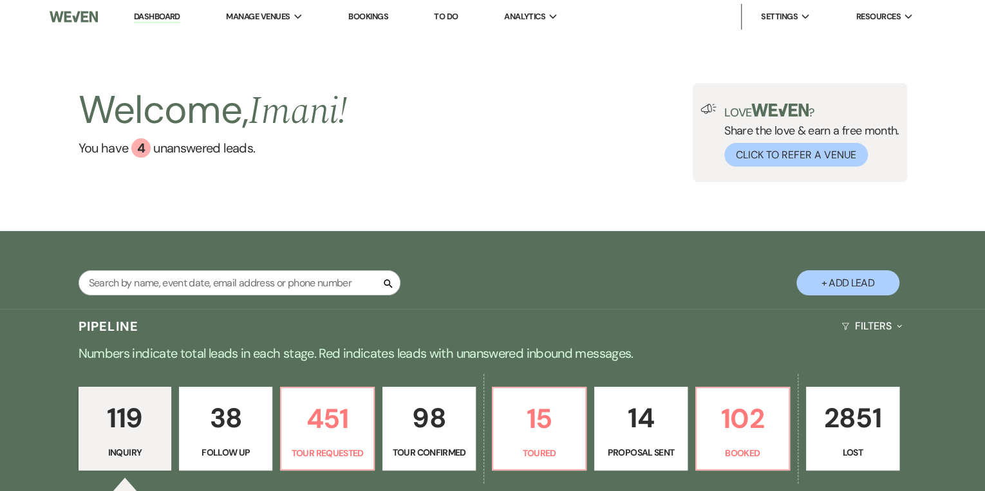
select select "22"
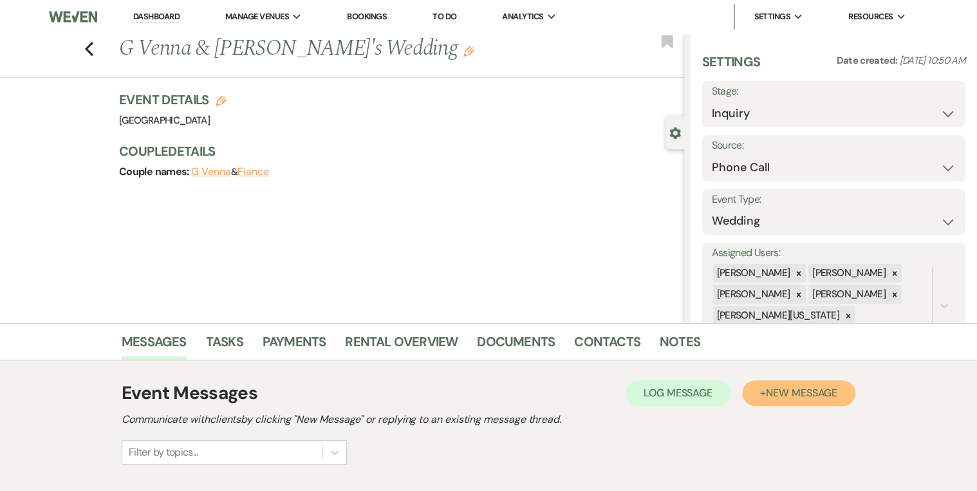
click at [776, 394] on span "New Message" at bounding box center [801, 393] width 71 height 14
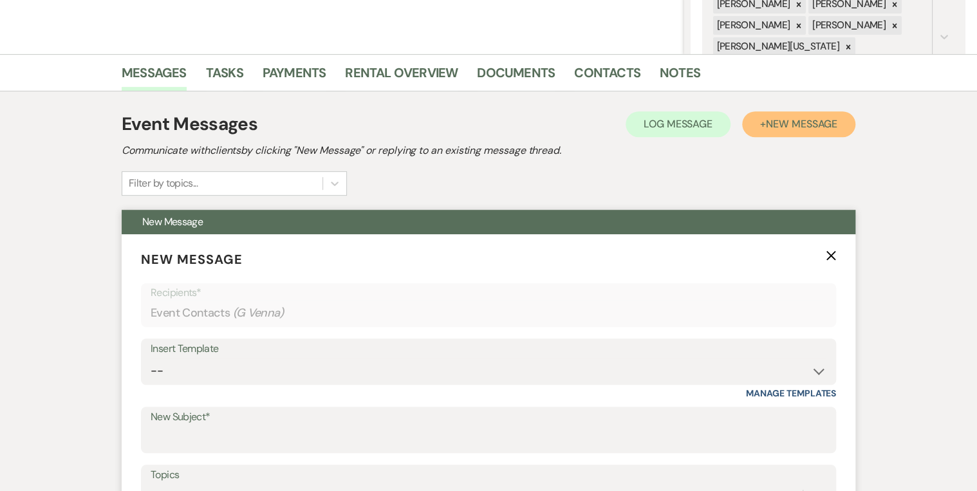
scroll to position [361, 0]
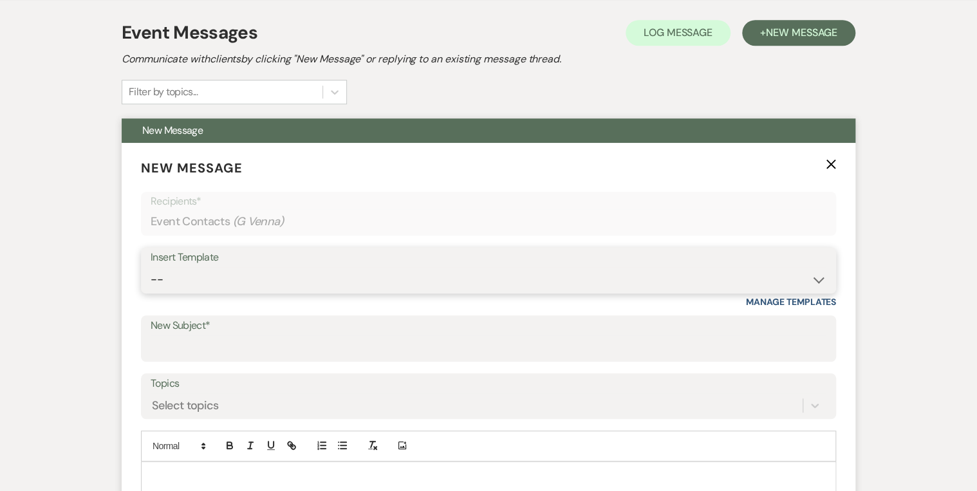
click at [374, 280] on select "-- Inquiry Follow Up Email #2 Contract Sending Template Payment Template Rental…" at bounding box center [489, 279] width 676 height 25
select select "4375"
click at [151, 267] on select "-- Inquiry Follow Up Email #2 Contract Sending Template Payment Template Rental…" at bounding box center [489, 279] width 676 height 25
type input "Wedding Venue Quote- [GEOGRAPHIC_DATA]"
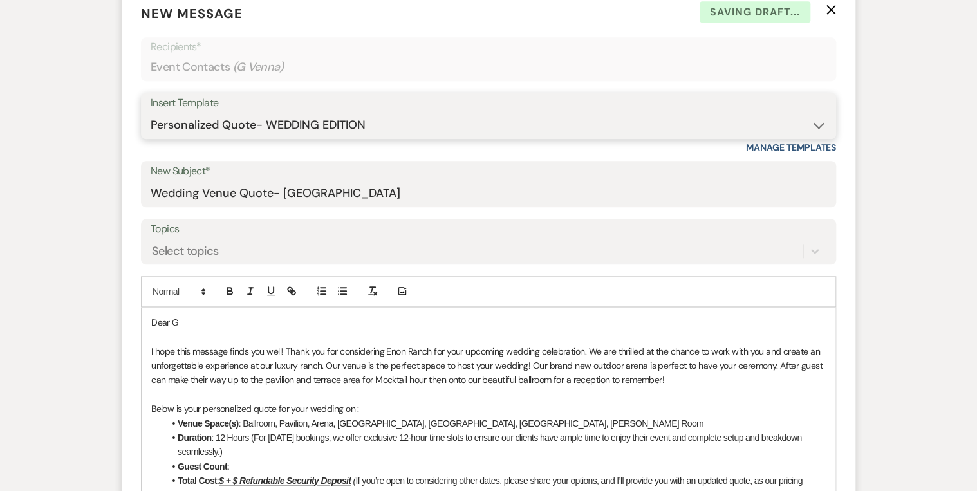
scroll to position [567, 0]
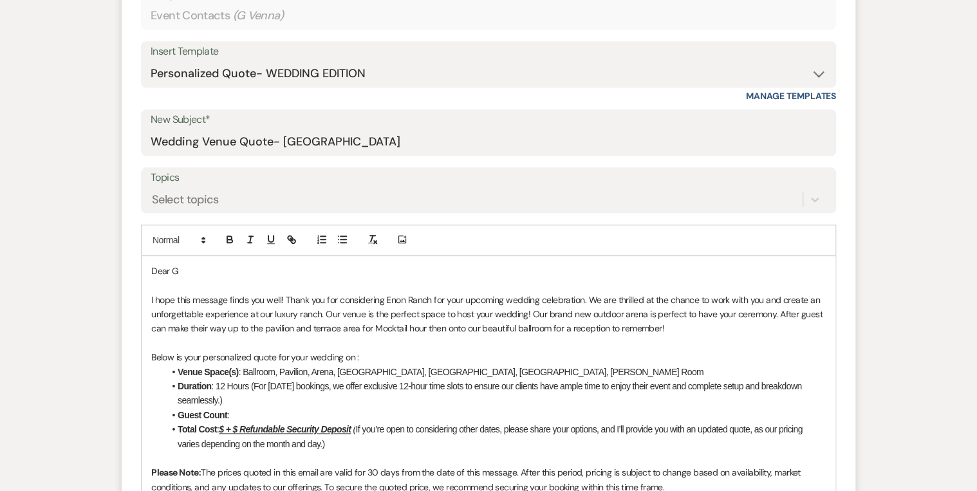
click at [214, 385] on li "Duration : 12 Hours (For [DATE] bookings, we offer exclusive 12-hour time slots…" at bounding box center [495, 393] width 662 height 29
click at [225, 428] on u "$ + $ Refundable Security Deposit" at bounding box center [285, 429] width 132 height 10
click at [229, 414] on li "Guest Count :" at bounding box center [495, 415] width 662 height 14
click at [386, 346] on p at bounding box center [488, 343] width 675 height 14
click at [466, 339] on p at bounding box center [488, 343] width 675 height 14
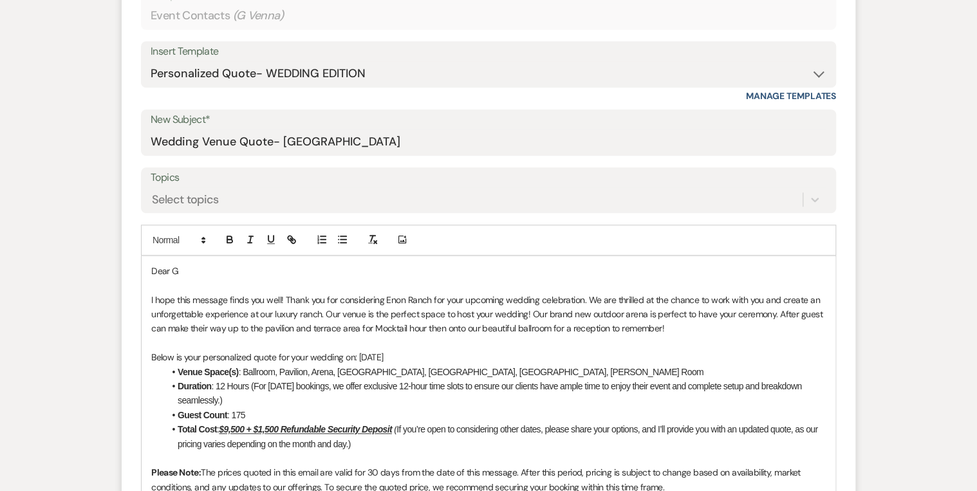
drag, startPoint x: 361, startPoint y: 352, endPoint x: 451, endPoint y: 356, distance: 90.2
click at [451, 356] on p "Below is your personalized quote for your wedding on: [DATE]" at bounding box center [488, 357] width 675 height 14
click at [230, 240] on icon "button" at bounding box center [230, 240] width 12 height 12
click at [288, 381] on li "Duration : 12 Hours (For [DATE] bookings, we offer exclusive 12-hour time slots…" at bounding box center [495, 393] width 662 height 29
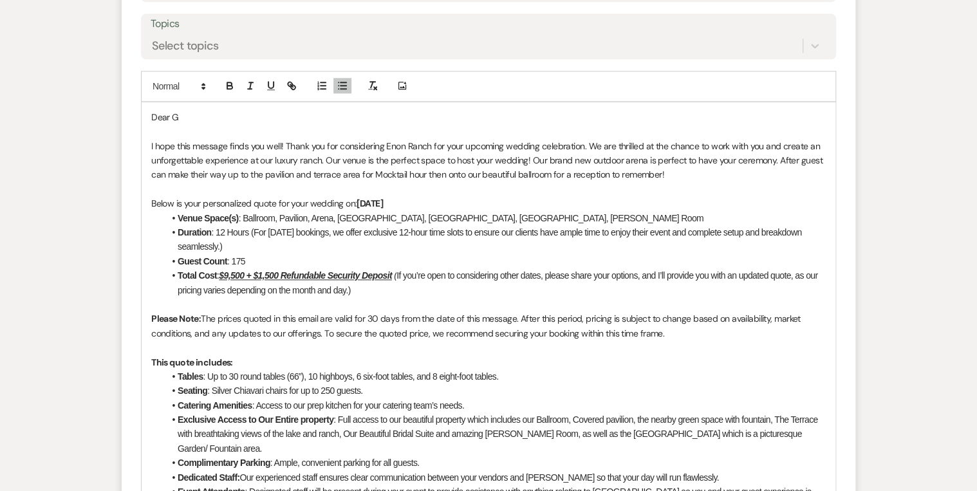
scroll to position [721, 0]
click at [357, 198] on p "Below is your personalized quote for your wedding on: [DATE]" at bounding box center [488, 203] width 675 height 14
click at [411, 198] on strong "[DATE]" at bounding box center [398, 203] width 26 height 12
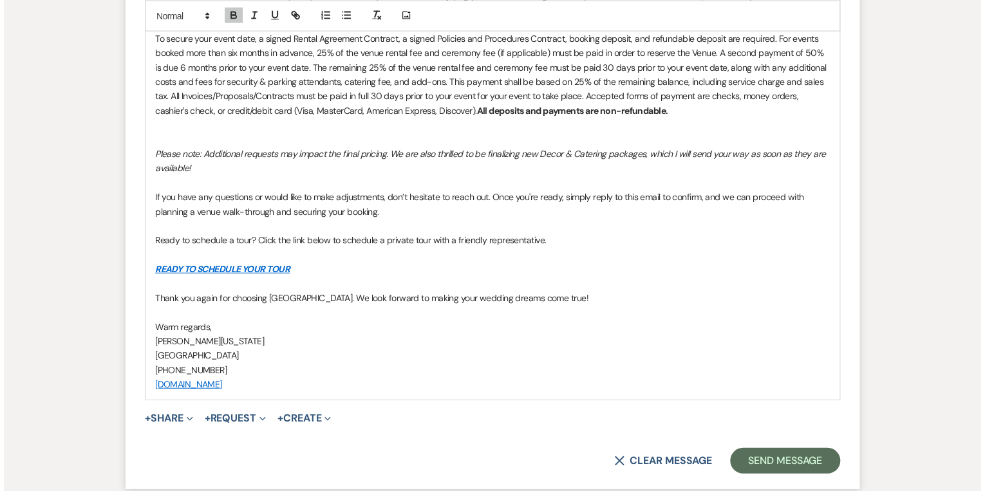
scroll to position [1494, 0]
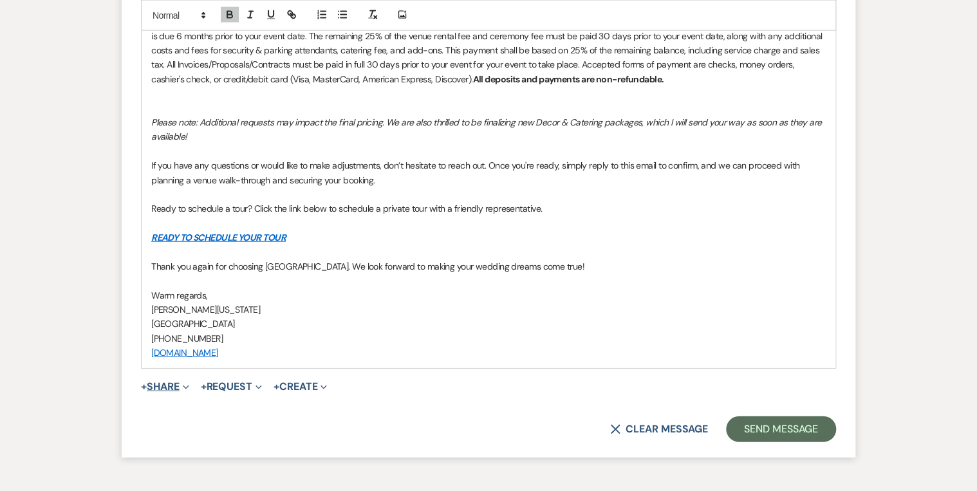
click at [176, 382] on button "+ Share Expand" at bounding box center [165, 387] width 48 height 10
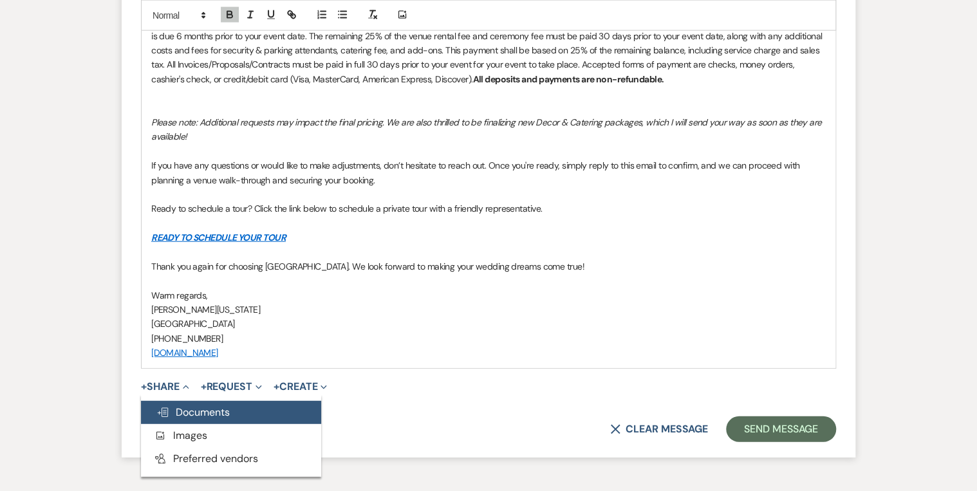
click at [191, 406] on span "Doc Upload Documents" at bounding box center [192, 413] width 73 height 14
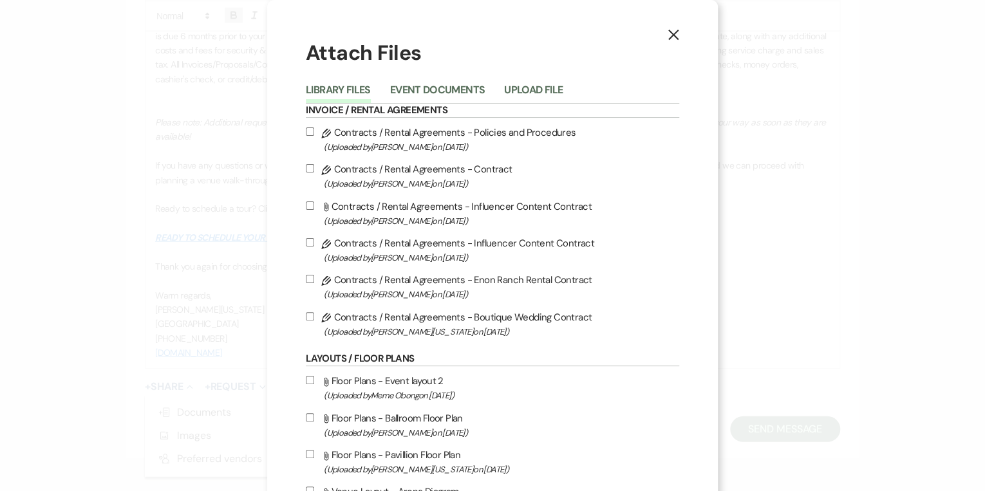
click at [357, 135] on label "Pencil Contracts / Rental Agreements - Policies and Procedures (Uploaded by [PE…" at bounding box center [492, 139] width 373 height 30
click at [314, 135] on input "Pencil Contracts / Rental Agreements - Policies and Procedures (Uploaded by [PE…" at bounding box center [310, 131] width 8 height 8
checkbox input "true"
click at [322, 162] on label "Pencil Contracts / Rental Agreements - Contract (Uploaded by [PERSON_NAME] on […" at bounding box center [492, 176] width 373 height 30
click at [314, 164] on input "Pencil Contracts / Rental Agreements - Contract (Uploaded by [PERSON_NAME] on […" at bounding box center [310, 168] width 8 height 8
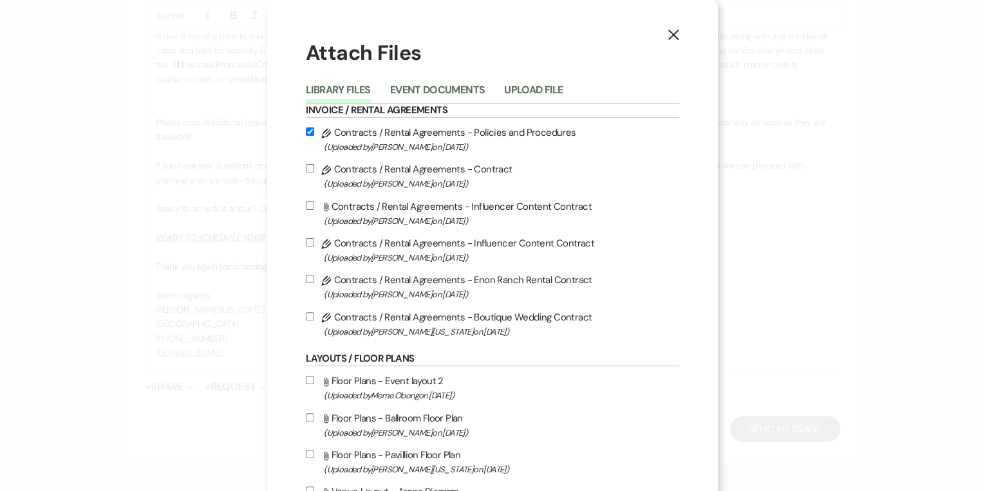
checkbox input "true"
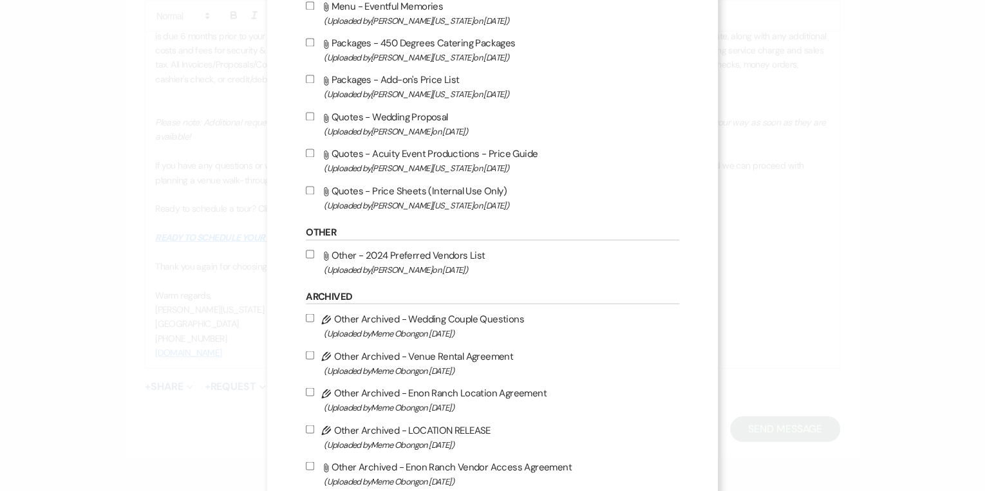
scroll to position [955, 0]
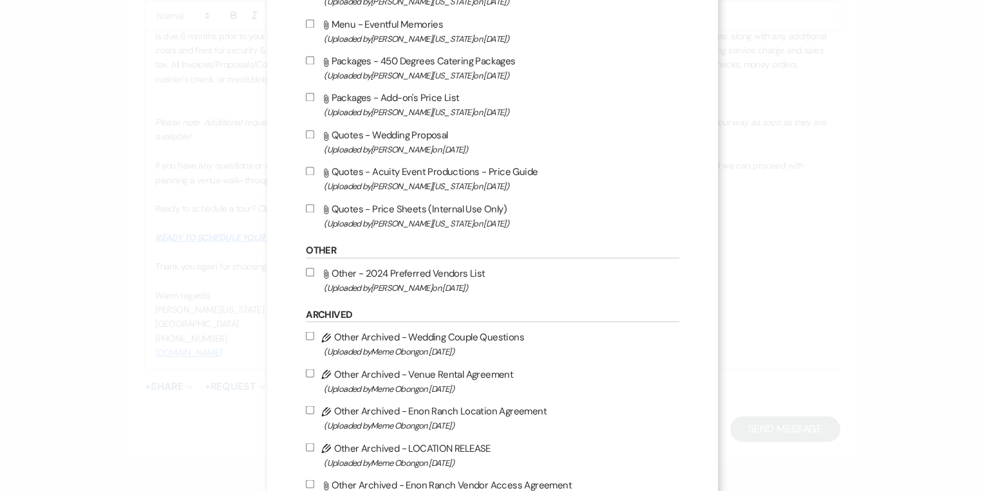
click at [368, 107] on label "Attach File Packages - Add-on's Price List (Uploaded by [PERSON_NAME][US_STATE]…" at bounding box center [492, 104] width 373 height 30
click at [314, 101] on input "Attach File Packages - Add-on's Price List (Uploaded by [PERSON_NAME][US_STATE]…" at bounding box center [310, 97] width 8 height 8
checkbox input "true"
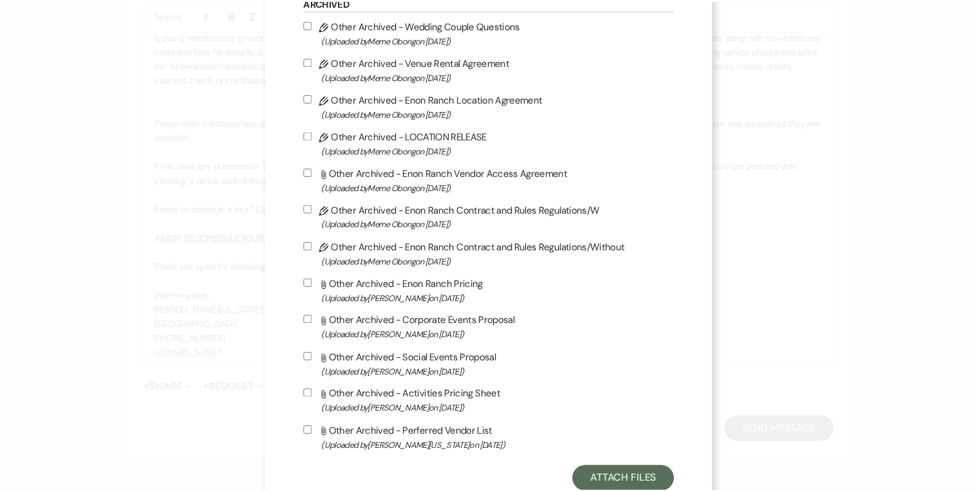
scroll to position [1316, 0]
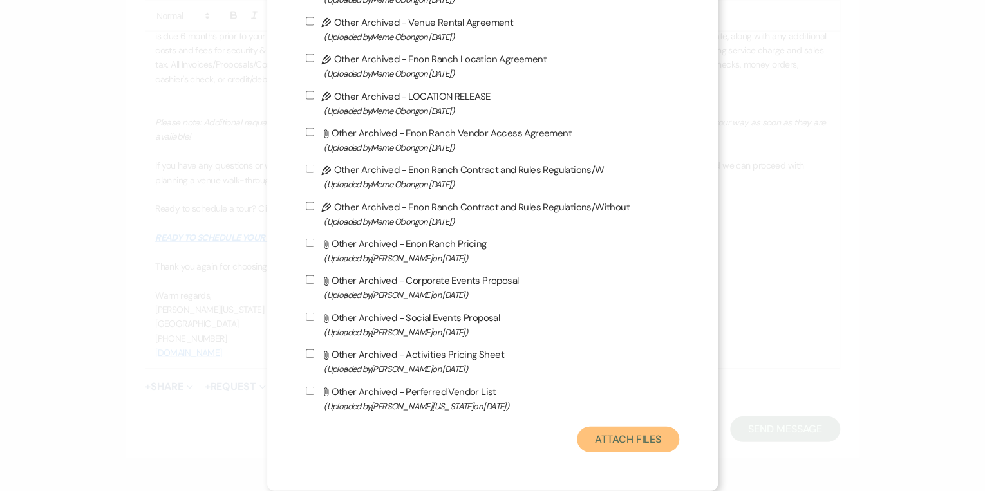
click at [636, 444] on button "Attach Files" at bounding box center [628, 440] width 102 height 26
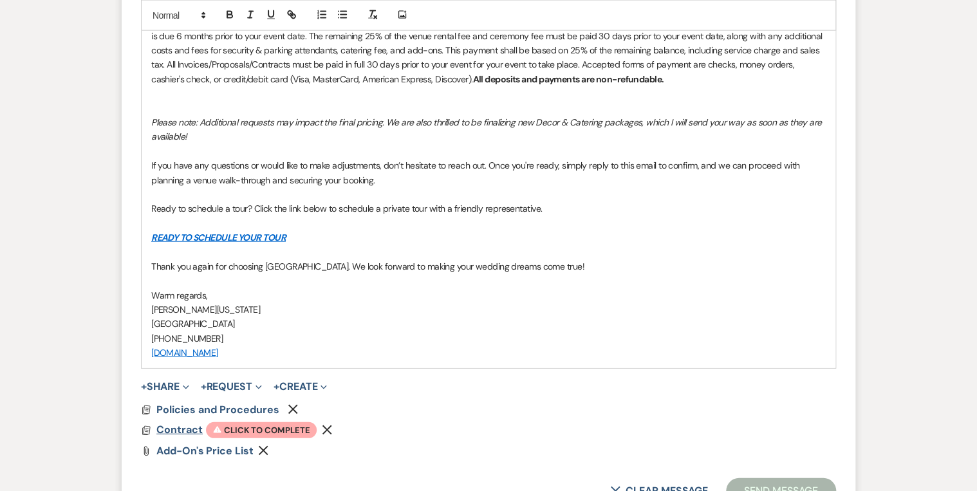
click at [176, 423] on span "Contract" at bounding box center [179, 430] width 46 height 14
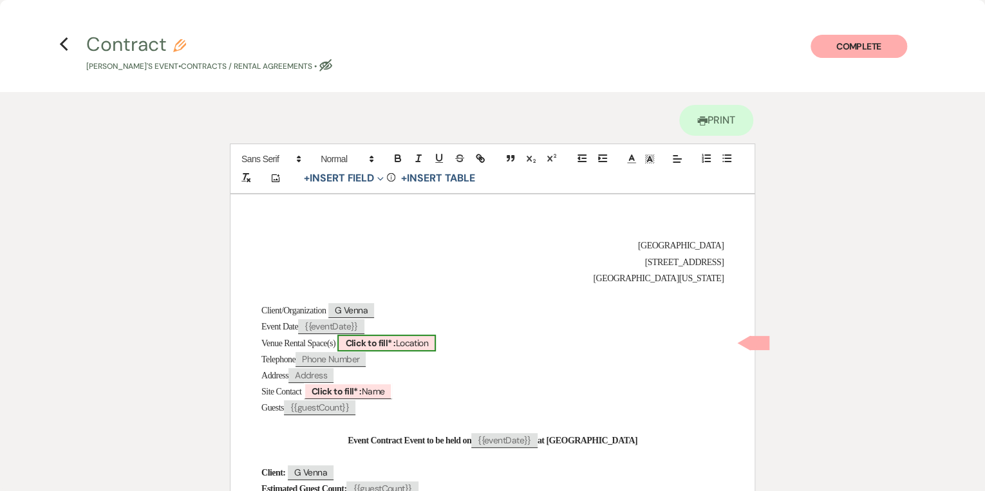
click at [395, 337] on b "Click to fill* :" at bounding box center [370, 343] width 50 height 12
select select "owner"
select select "Location"
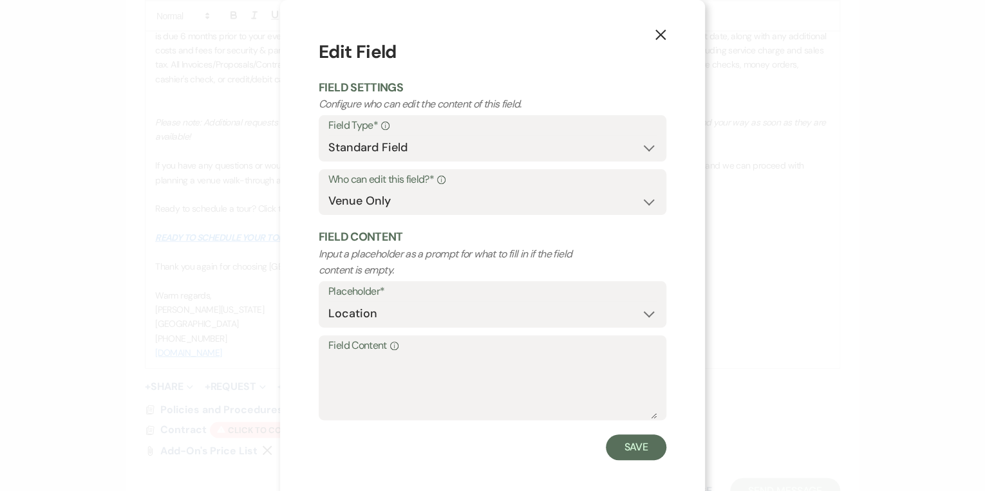
click at [270, 201] on div "X Edit Field Field Settings Configure who can edit the content of this field. F…" at bounding box center [492, 245] width 985 height 491
click at [655, 33] on icon "X" at bounding box center [661, 35] width 12 height 12
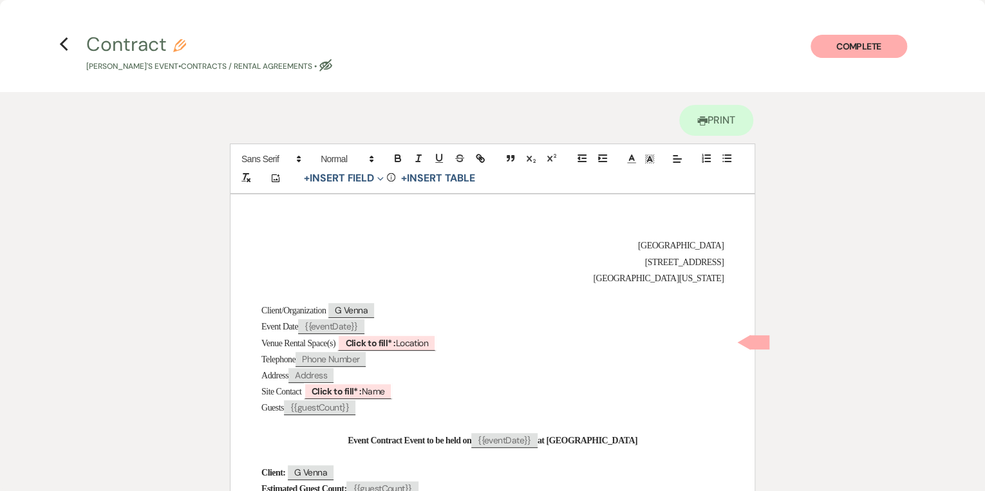
click at [57, 41] on h4 "Previous Contract Pencil G Venna's Event • Contracts / Rental Agreements • Eye …" at bounding box center [492, 52] width 927 height 42
click at [65, 41] on icon "Previous" at bounding box center [64, 44] width 10 height 15
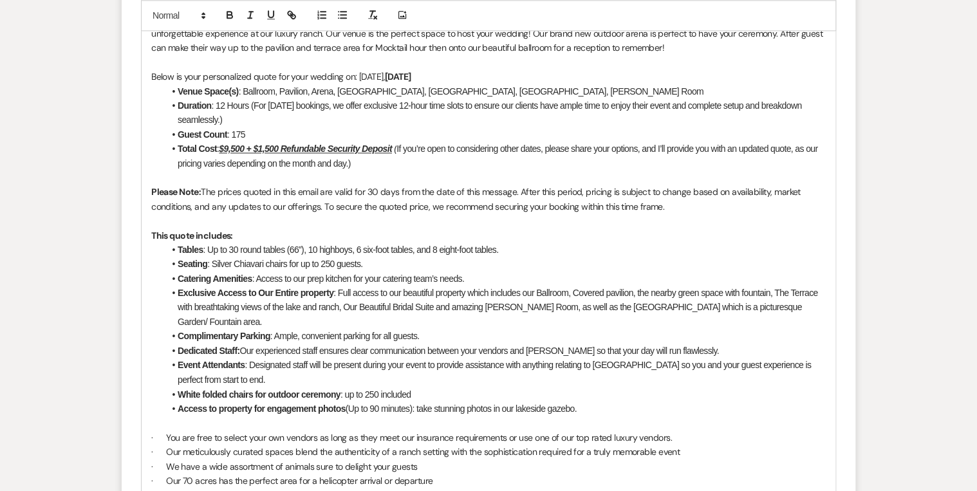
scroll to position [824, 0]
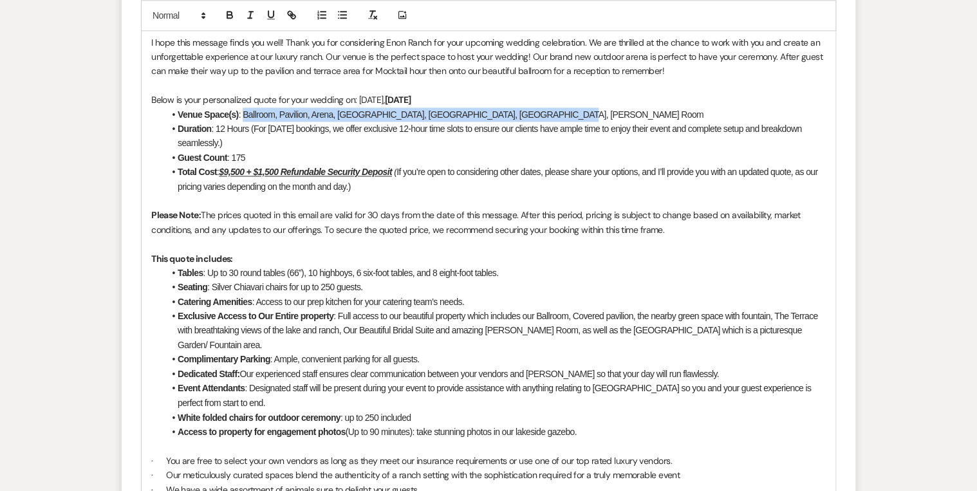
drag, startPoint x: 244, startPoint y: 111, endPoint x: 543, endPoint y: 115, distance: 298.8
click at [543, 115] on li "Venue Space(s) : Ballroom, Pavilion, Arena, [GEOGRAPHIC_DATA], [GEOGRAPHIC_DATA…" at bounding box center [495, 115] width 662 height 14
copy li "Ballroom, Pavilion, Arena, [GEOGRAPHIC_DATA], [GEOGRAPHIC_DATA], [GEOGRAPHIC_DA…"
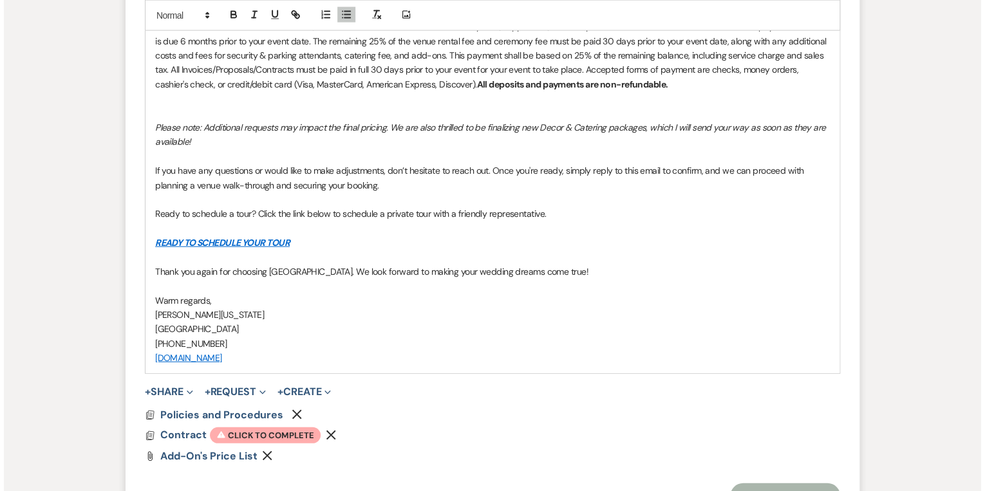
scroll to position [1545, 0]
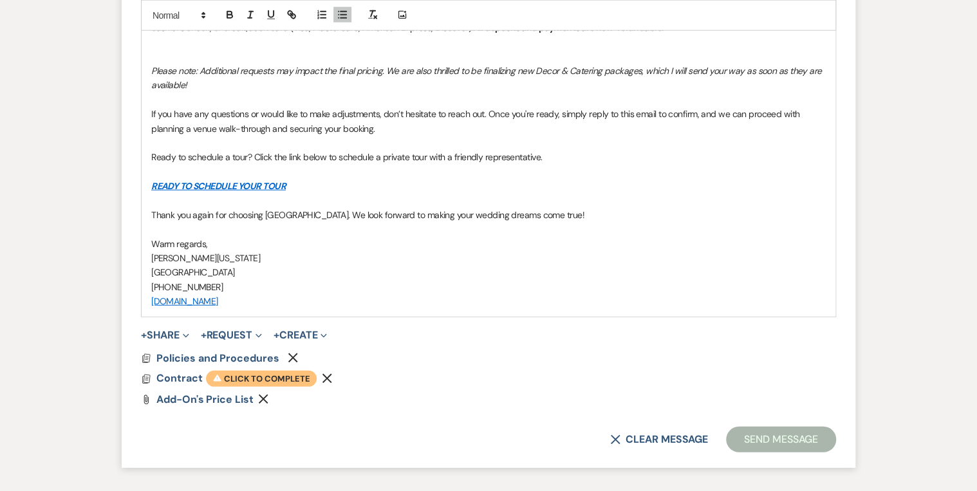
click at [230, 371] on span "Warning Click to complete" at bounding box center [261, 379] width 111 height 17
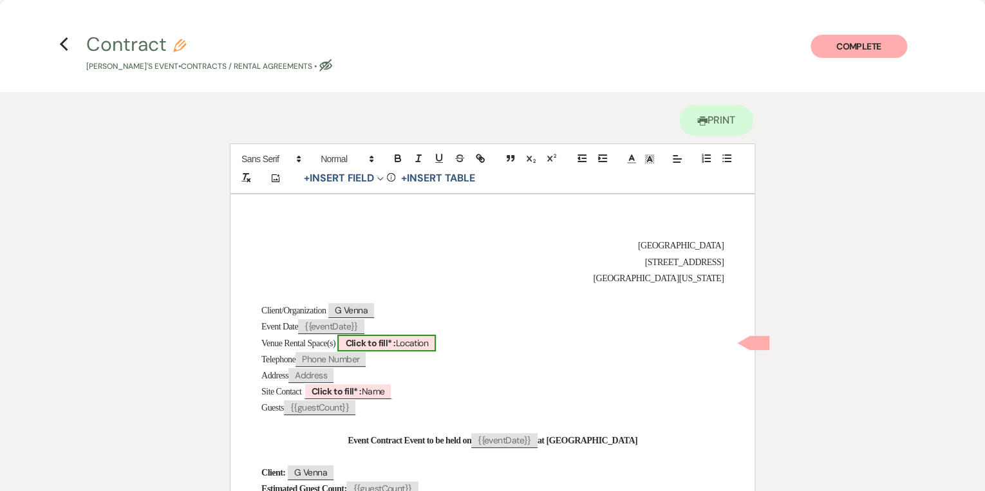
click at [395, 344] on b "Click to fill* :" at bounding box center [370, 343] width 50 height 12
select select "owner"
select select "Location"
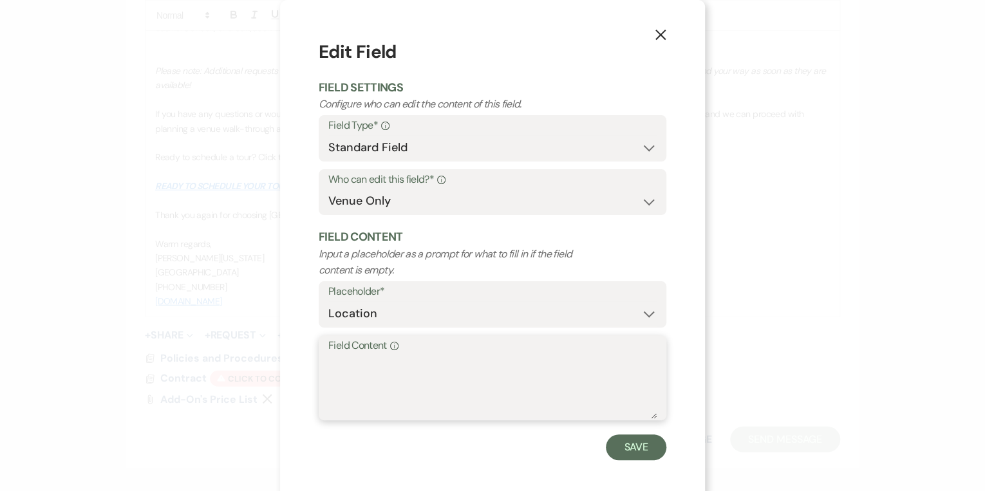
click at [376, 361] on textarea "Field Content Info" at bounding box center [492, 387] width 328 height 64
paste textarea "Ballroom, Pavilion, Arena, [GEOGRAPHIC_DATA], [GEOGRAPHIC_DATA], [GEOGRAPHIC_DA…"
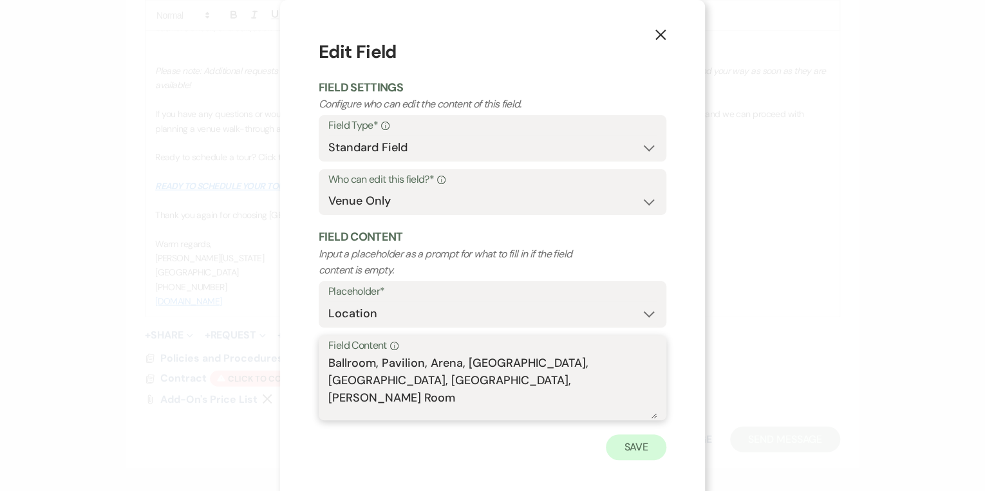
type textarea "Ballroom, Pavilion, Arena, [GEOGRAPHIC_DATA], [GEOGRAPHIC_DATA], [GEOGRAPHIC_DA…"
click at [626, 435] on button "Save" at bounding box center [636, 448] width 61 height 26
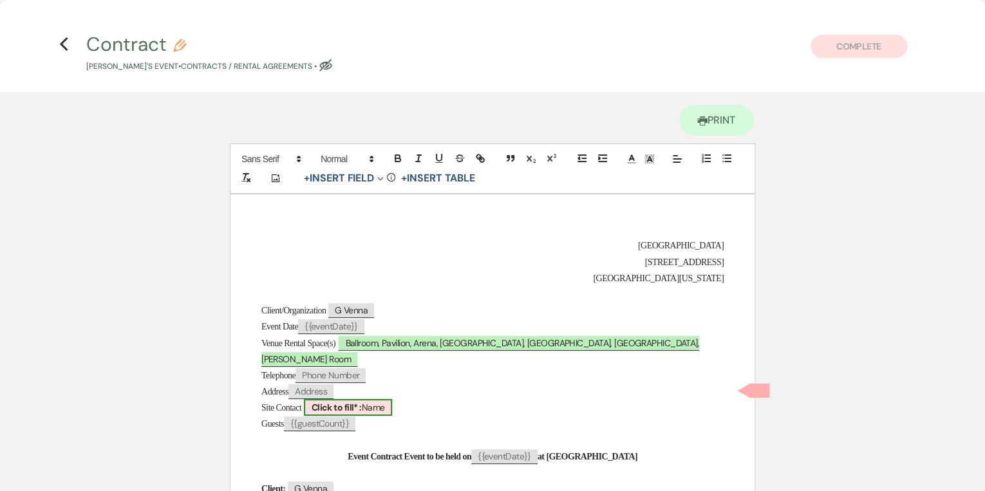
click at [362, 402] on b "Click to fill* :" at bounding box center [337, 408] width 50 height 12
select select "owner"
select select "Name"
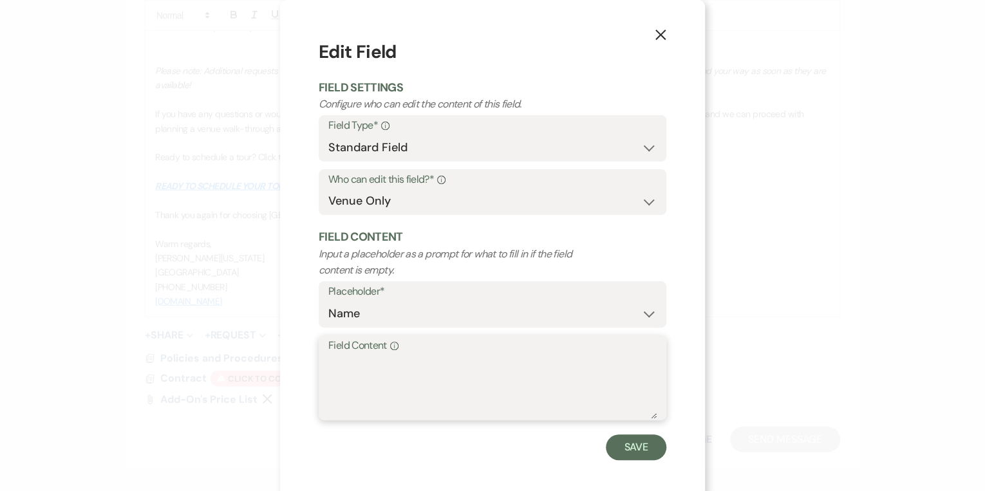
click at [371, 380] on textarea "Field Content Info" at bounding box center [492, 387] width 328 height 64
type textarea "i"
type textarea "[PERSON_NAME][US_STATE]"
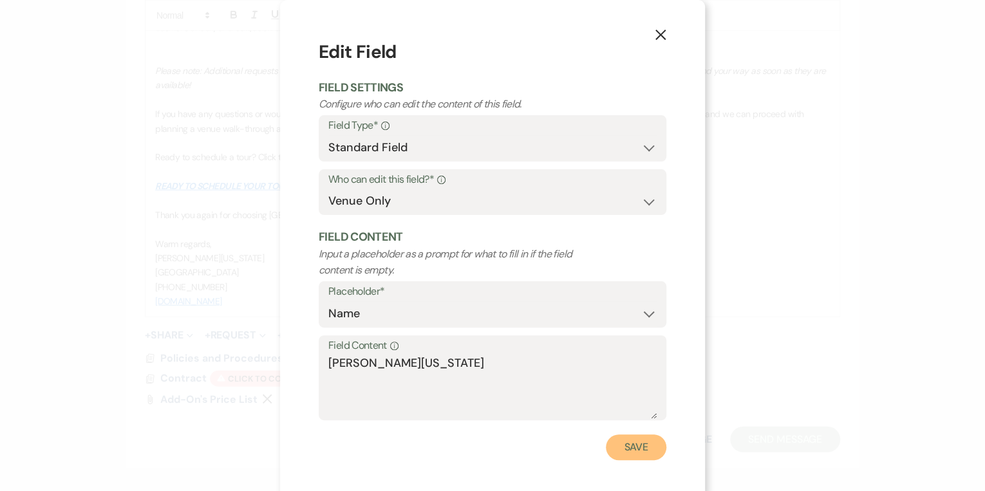
click at [647, 451] on button "Save" at bounding box center [636, 448] width 61 height 26
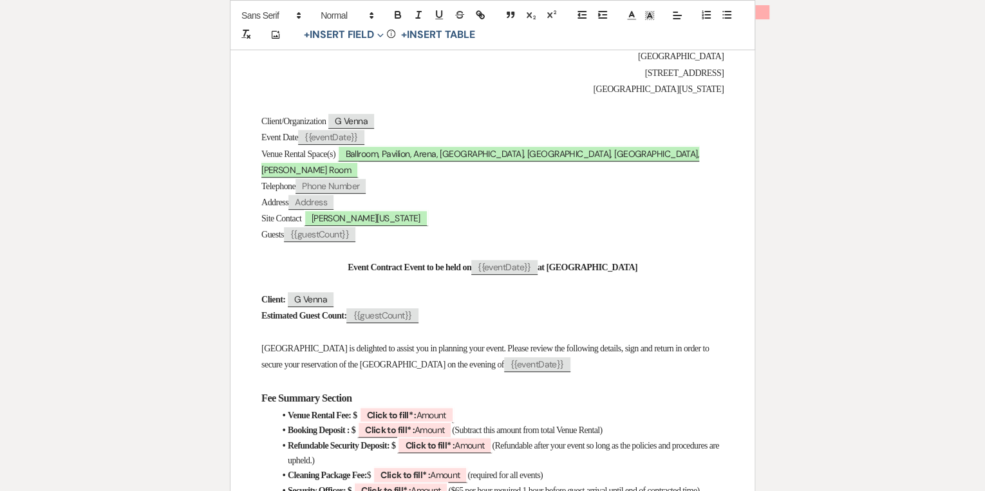
scroll to position [206, 0]
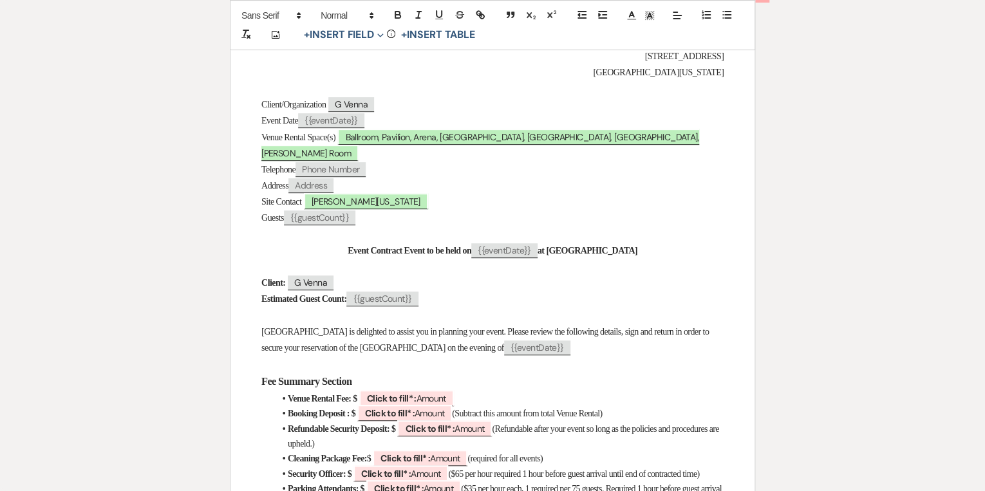
click at [533, 243] on span "{{eventDate}}" at bounding box center [504, 250] width 66 height 15
select select "smartCustomField"
select select "client"
select select "{{eventDate}}"
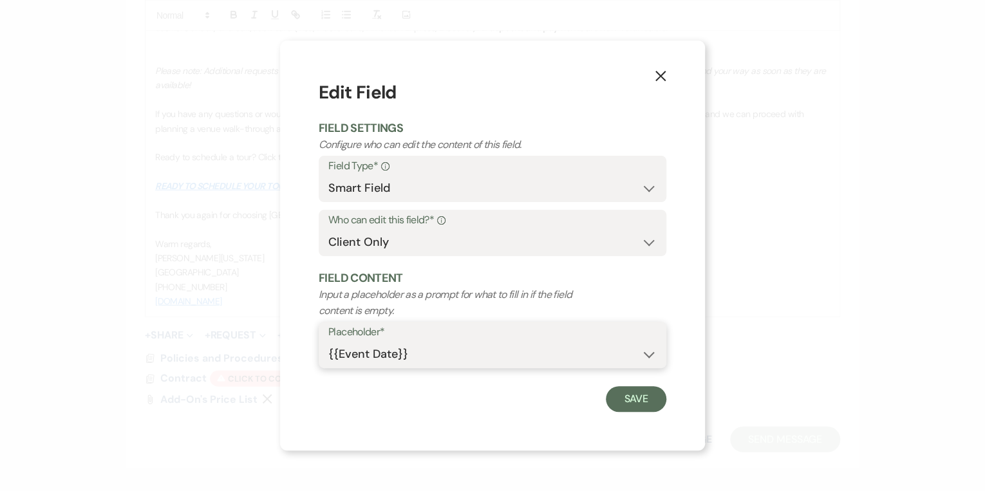
click at [523, 360] on select "{{Event Date}} {{Client Full Name(s)}} {{Client First Name(s)}} {{Venue Name}} …" at bounding box center [492, 354] width 328 height 25
click at [328, 342] on select "{{Event Date}} {{Client Full Name(s)}} {{Client First Name(s)}} {{Venue Name}} …" at bounding box center [492, 354] width 328 height 25
click at [502, 235] on select "Both Venue & Client Client Only Venue Only" at bounding box center [492, 242] width 328 height 25
click at [467, 186] on select "Standard Field Smart Field" at bounding box center [492, 188] width 328 height 25
select select "standardCustomField"
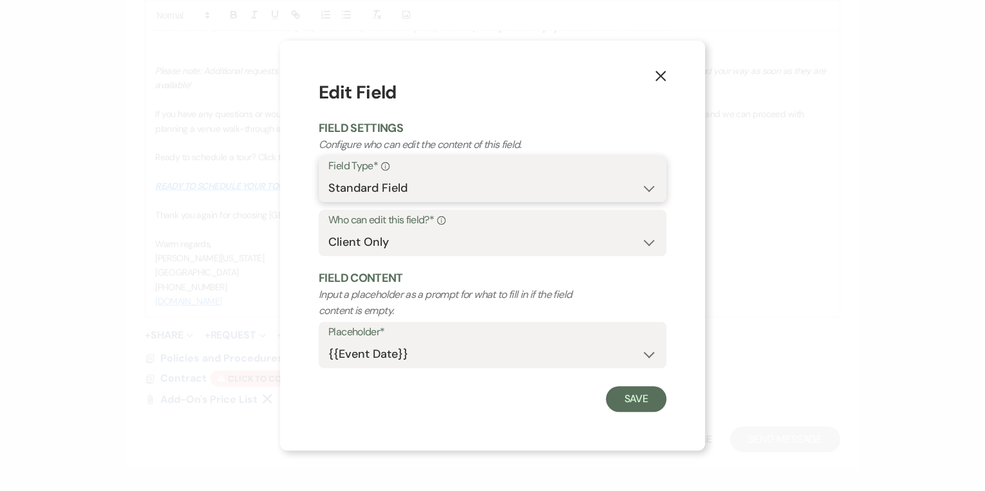
click at [328, 176] on select "Standard Field Smart Field" at bounding box center [492, 188] width 328 height 25
click at [415, 339] on label "Placeholder*" at bounding box center [492, 332] width 328 height 19
click at [406, 355] on select "Custom Placeholder Date Time Name Location Venue Name Type Number Budget Addres…" at bounding box center [492, 354] width 328 height 25
select select "custom_placeholder"
click at [328, 342] on select "Custom Placeholder Date Time Name Location Venue Name Type Number Budget Addres…" at bounding box center [492, 354] width 328 height 25
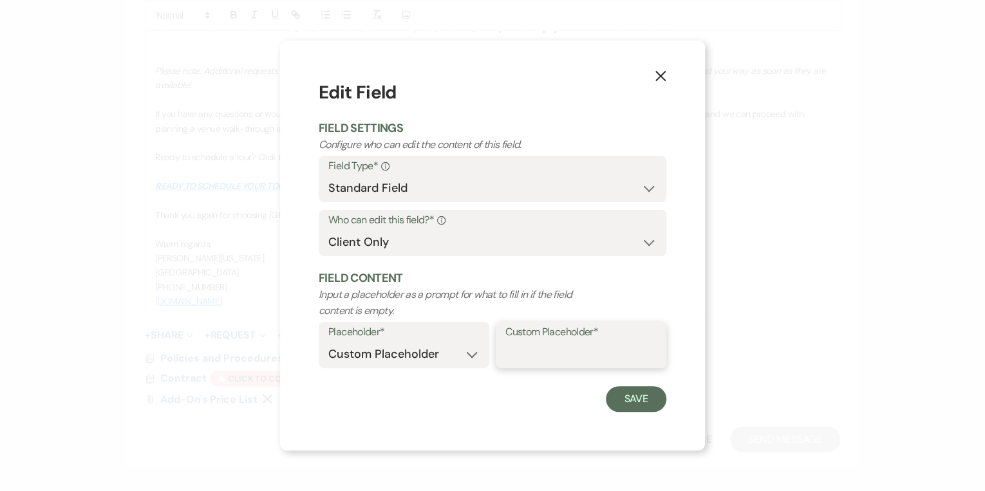
click at [522, 342] on input "Custom Placeholder*" at bounding box center [580, 354] width 151 height 25
type input "[DATE]"
click at [645, 402] on button "Save" at bounding box center [636, 399] width 61 height 26
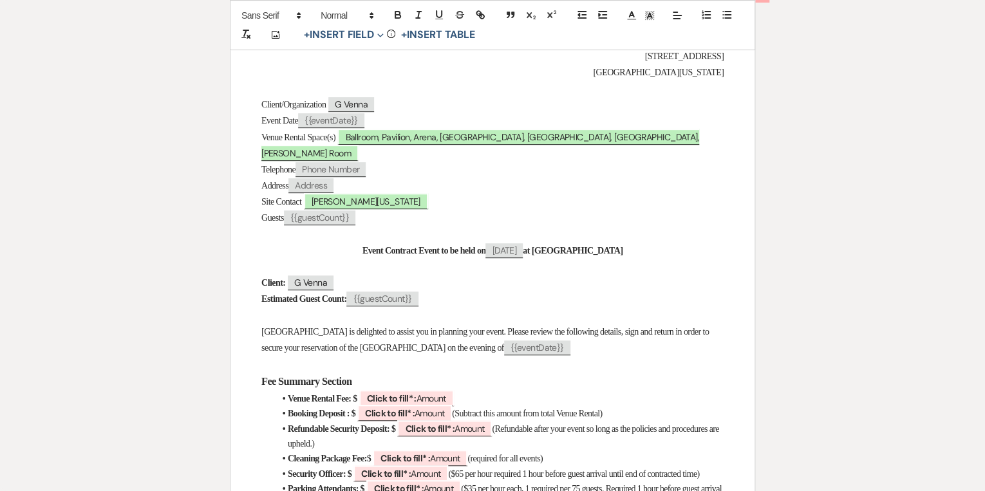
click at [395, 292] on span "{{guestCount}}" at bounding box center [381, 299] width 71 height 15
select select "smartCustomField"
select select "client"
select select "{{guestCount}}"
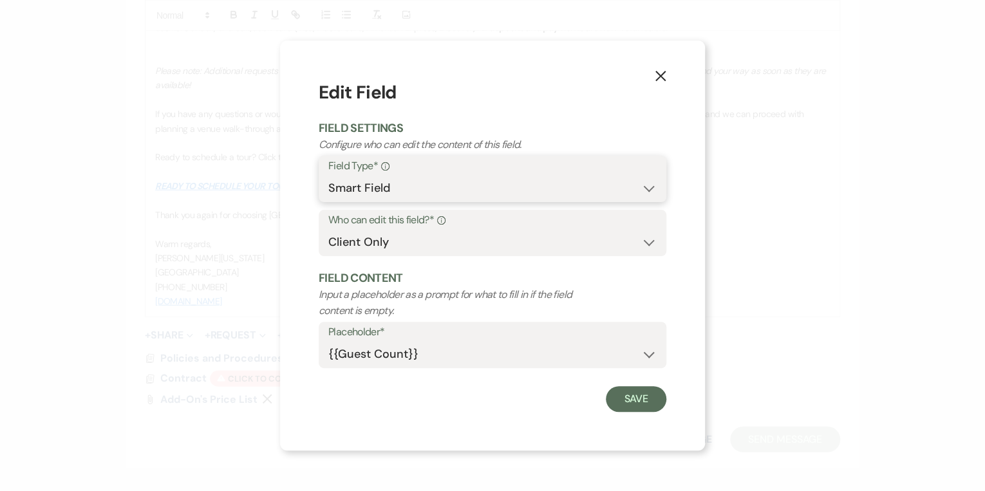
click at [437, 178] on select "Standard Field Smart Field" at bounding box center [492, 188] width 328 height 25
select select "standardCustomField"
click at [328, 176] on select "Standard Field Smart Field" at bounding box center [492, 188] width 328 height 25
click at [420, 352] on select "Custom Placeholder Date Time Name Location Venue Name Type Number Budget Addres…" at bounding box center [492, 354] width 328 height 25
select select "custom_placeholder"
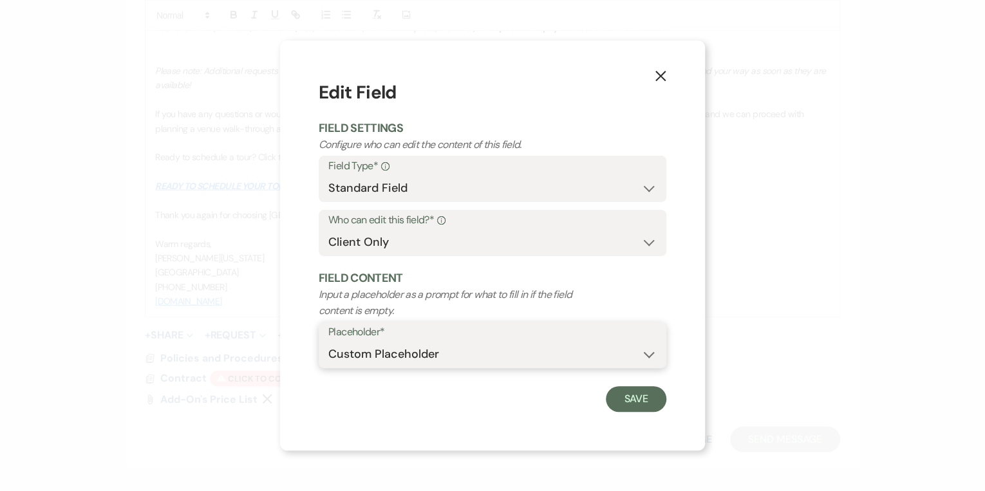
click at [328, 342] on select "Custom Placeholder Date Time Name Location Venue Name Type Number Budget Addres…" at bounding box center [492, 354] width 328 height 25
click at [523, 356] on input "Custom Placeholder*" at bounding box center [580, 354] width 151 height 25
type input "175"
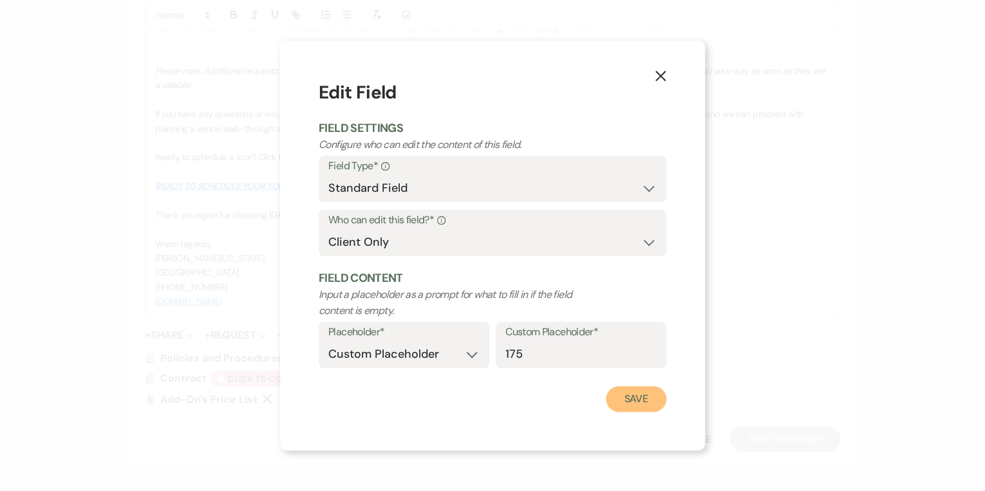
click at [622, 404] on button "Save" at bounding box center [636, 399] width 61 height 26
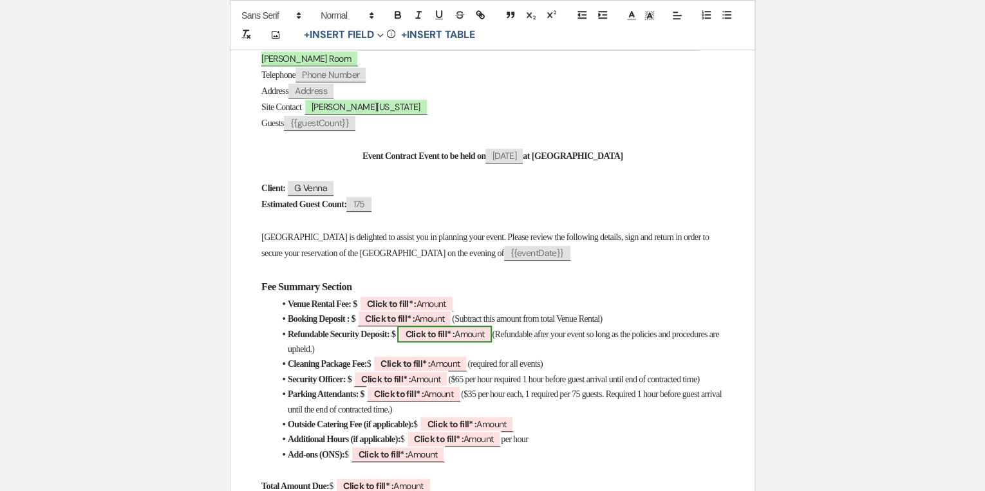
scroll to position [309, 0]
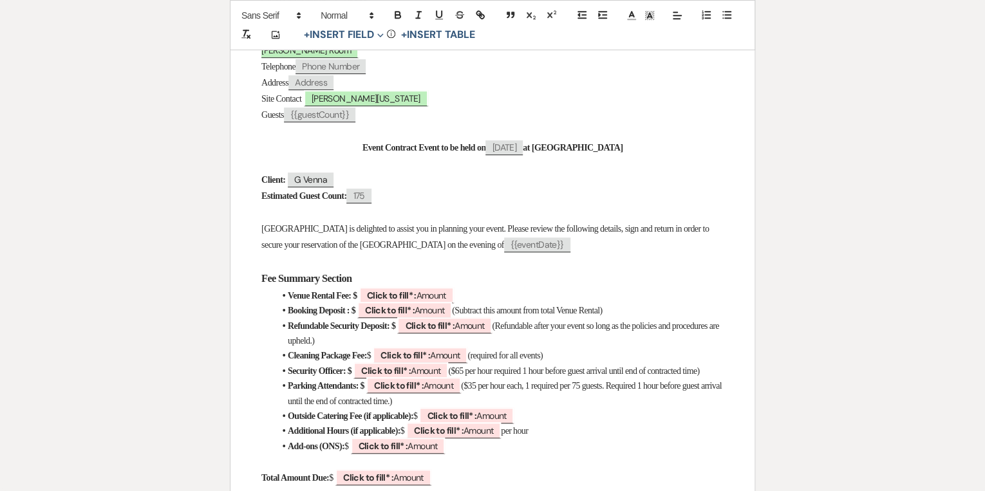
click at [410, 269] on h3 "Fee Summary Section" at bounding box center [492, 278] width 462 height 19
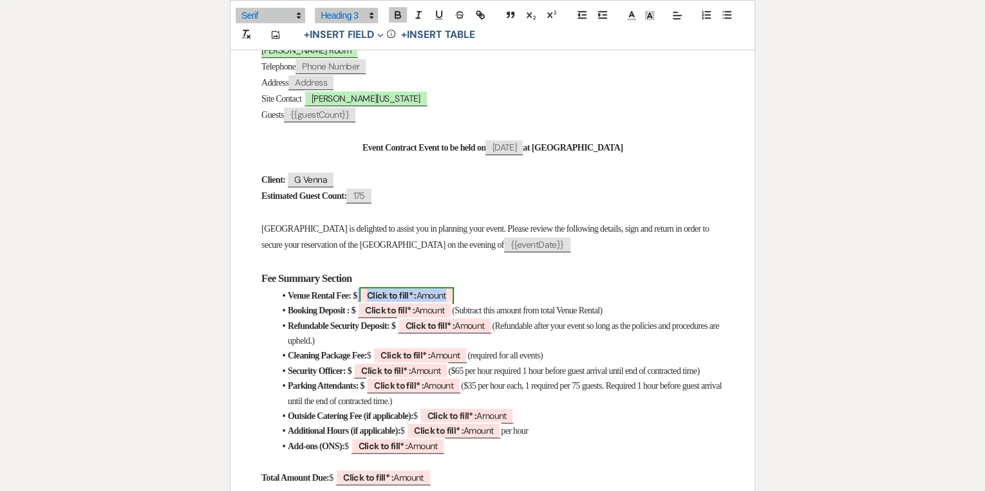
click at [406, 290] on b "Click to fill* :" at bounding box center [392, 296] width 50 height 12
select select "owner"
select select "Amount"
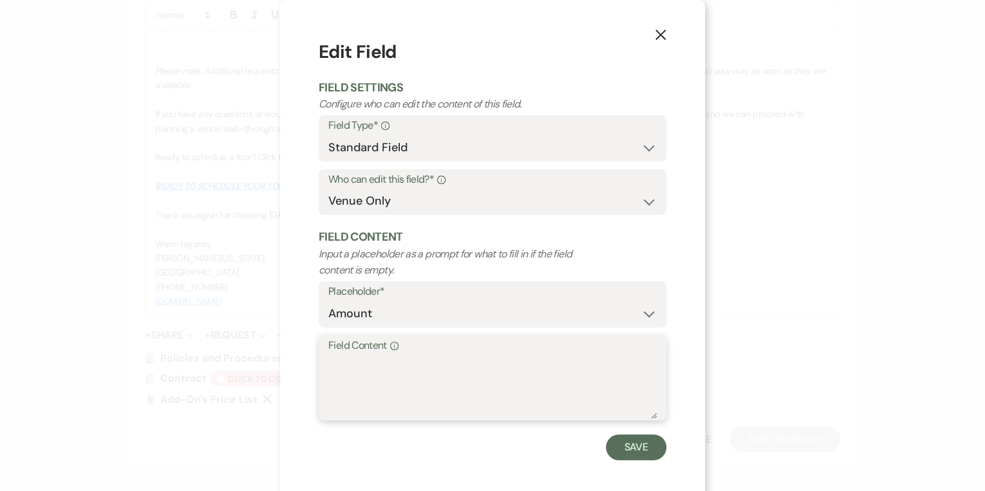
click at [388, 373] on textarea "Field Content Info" at bounding box center [492, 387] width 328 height 64
type textarea "9"
type textarea ","
type textarea "9,500"
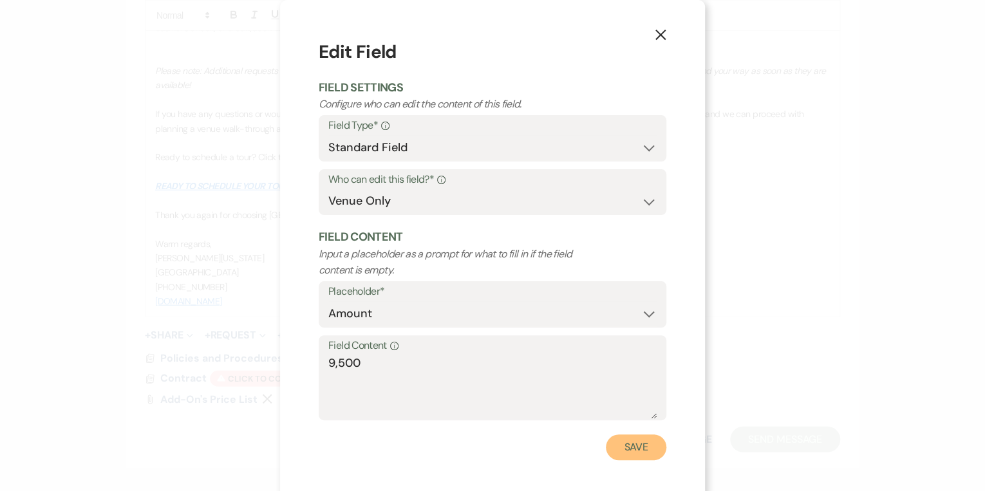
click at [648, 446] on button "Save" at bounding box center [636, 448] width 61 height 26
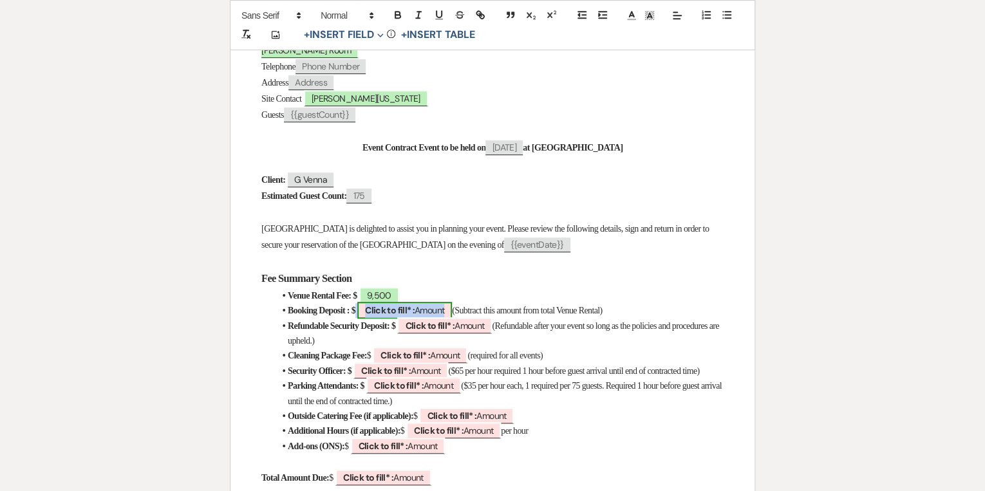
click at [452, 302] on span "Click to fill* : Amount" at bounding box center [404, 310] width 95 height 17
select select "owner"
select select "Amount"
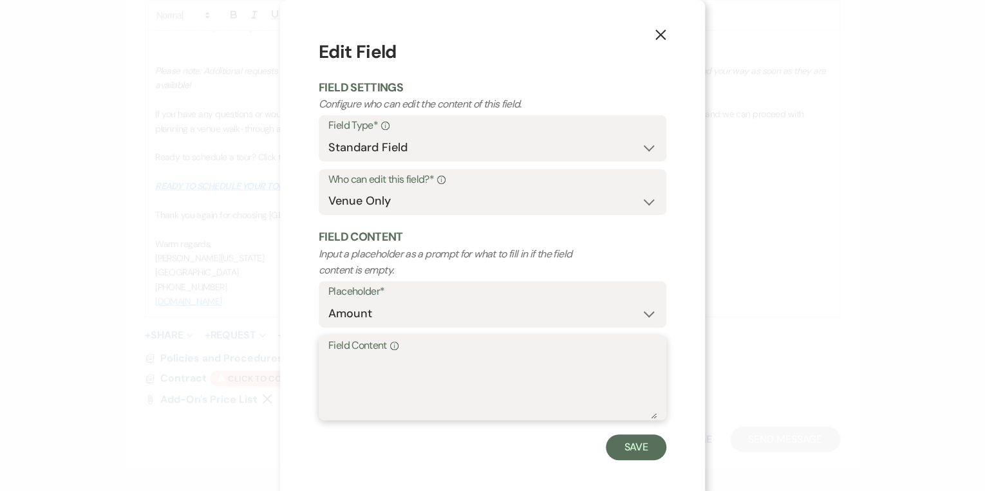
click at [399, 368] on textarea "Field Content Info" at bounding box center [492, 387] width 328 height 64
type textarea "2"
type textarea "1,500"
click at [645, 448] on button "Save" at bounding box center [636, 448] width 61 height 26
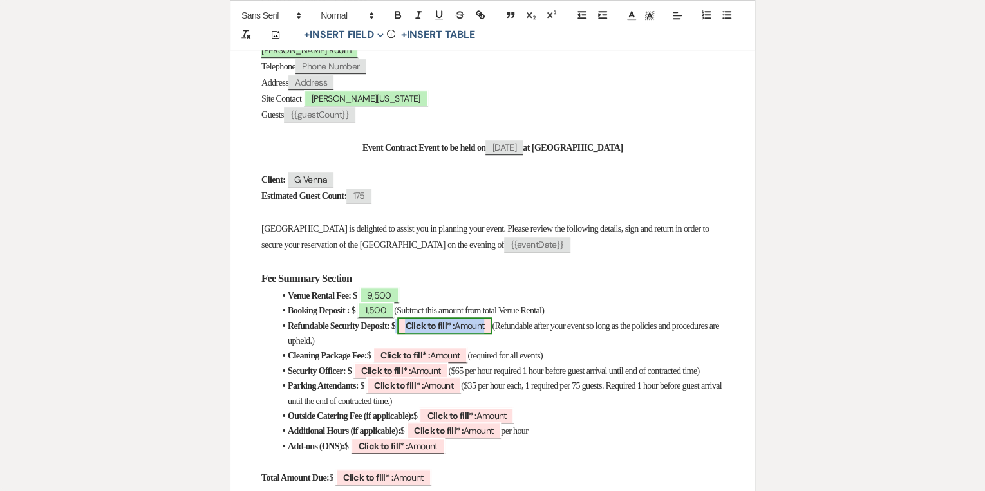
click at [474, 317] on span "Click to fill* : Amount" at bounding box center [444, 325] width 95 height 17
select select "owner"
select select "Amount"
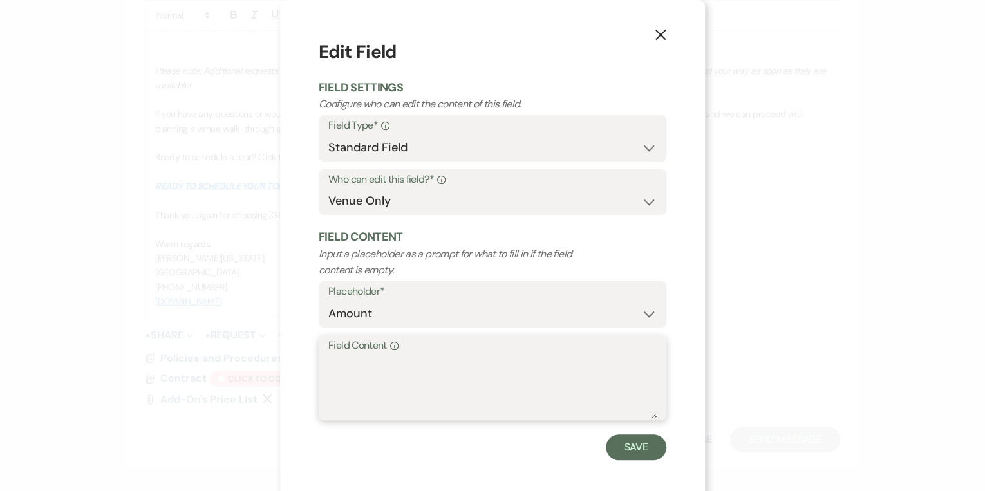
click at [444, 356] on textarea "Field Content Info" at bounding box center [492, 387] width 328 height 64
type textarea "1,500"
click at [639, 447] on button "Save" at bounding box center [636, 448] width 61 height 26
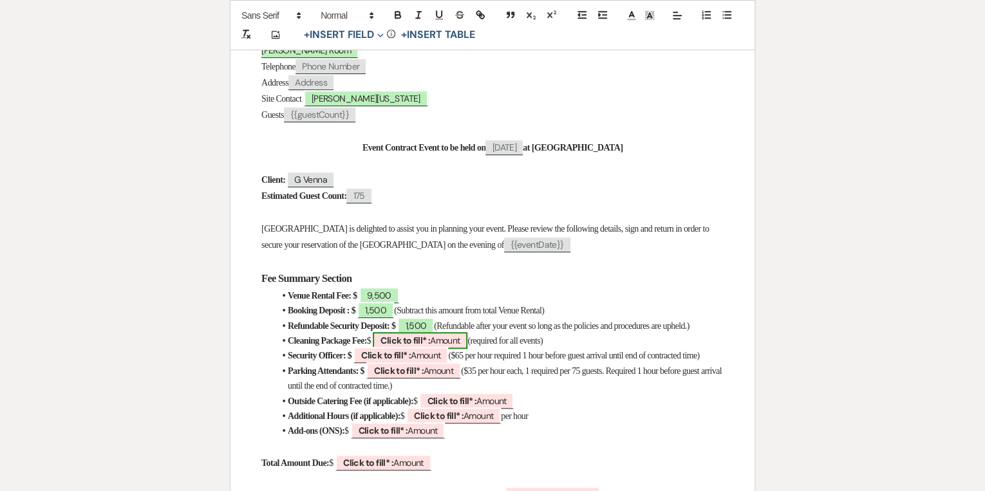
click at [448, 332] on span "Click to fill* : Amount" at bounding box center [420, 340] width 95 height 17
select select "owner"
select select "Amount"
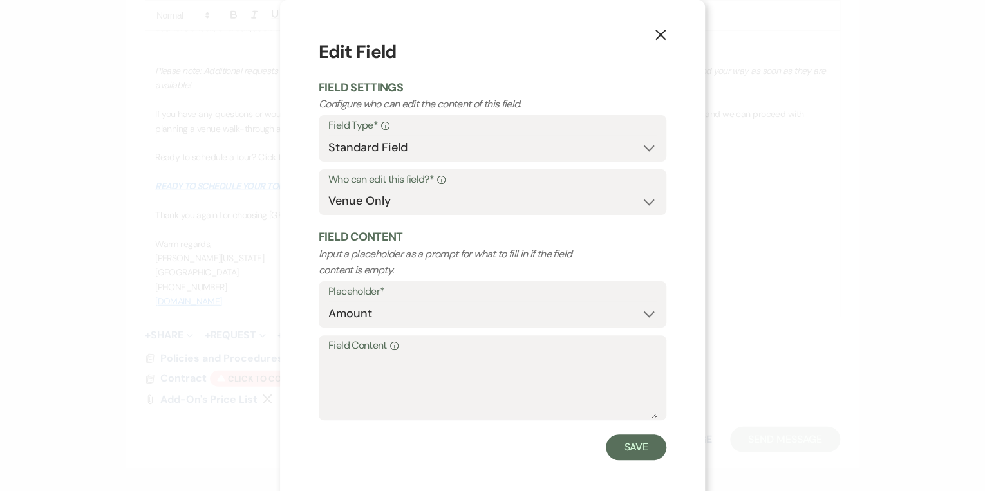
click at [435, 351] on label "Field Content Info" at bounding box center [492, 346] width 328 height 19
click at [435, 355] on textarea "Field Content Info" at bounding box center [492, 387] width 328 height 64
type textarea "750"
click at [621, 447] on button "Save" at bounding box center [636, 448] width 61 height 26
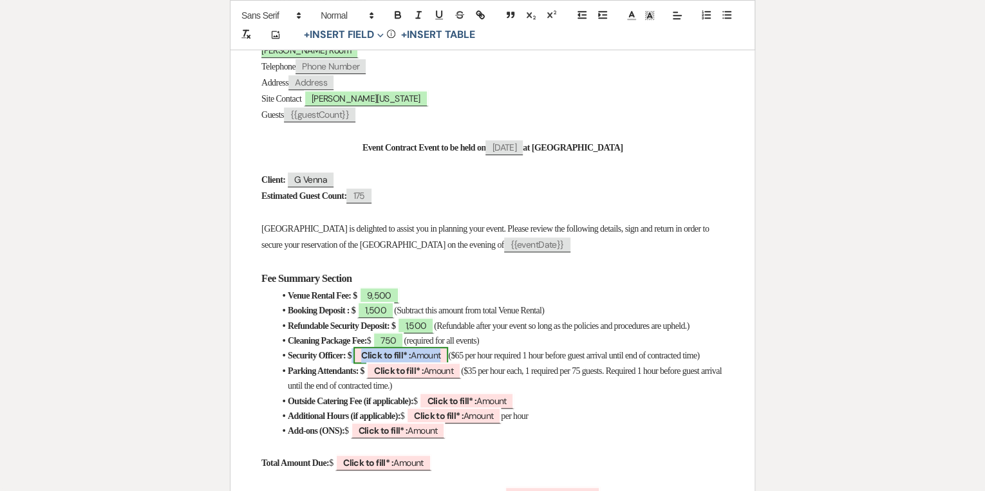
click at [413, 347] on span "Click to fill* : Amount" at bounding box center [400, 355] width 95 height 17
select select "owner"
select select "Amount"
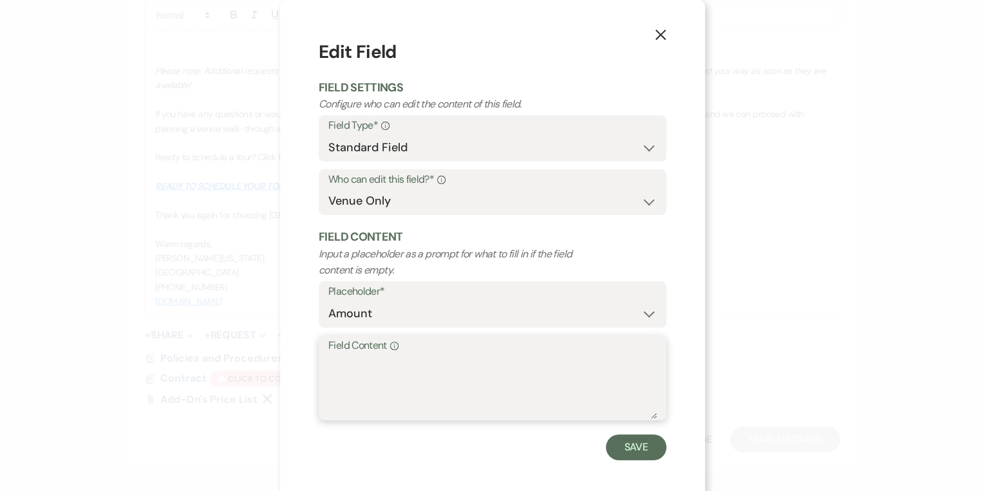
click at [400, 391] on textarea "Field Content Info" at bounding box center [492, 387] width 328 height 64
type textarea "65.00"
click at [634, 451] on button "Save" at bounding box center [636, 448] width 61 height 26
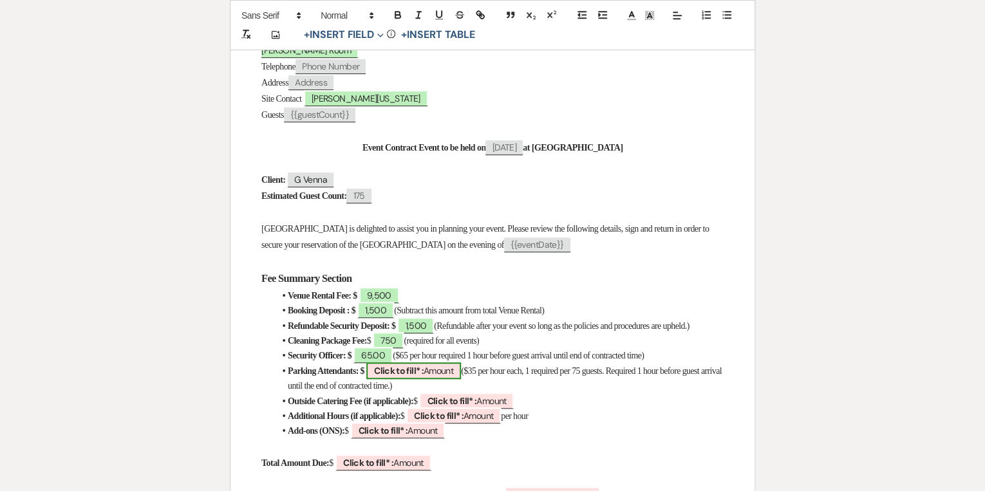
click at [424, 365] on b "Click to fill* :" at bounding box center [399, 371] width 50 height 12
select select "owner"
select select "Amount"
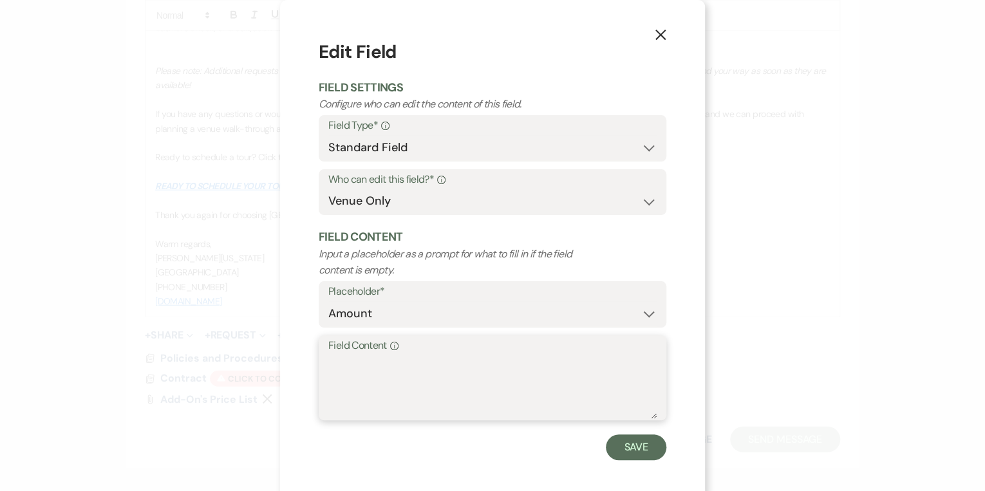
click at [435, 363] on textarea "Field Content Info" at bounding box center [492, 387] width 328 height 64
click at [656, 30] on icon "X" at bounding box center [661, 35] width 12 height 12
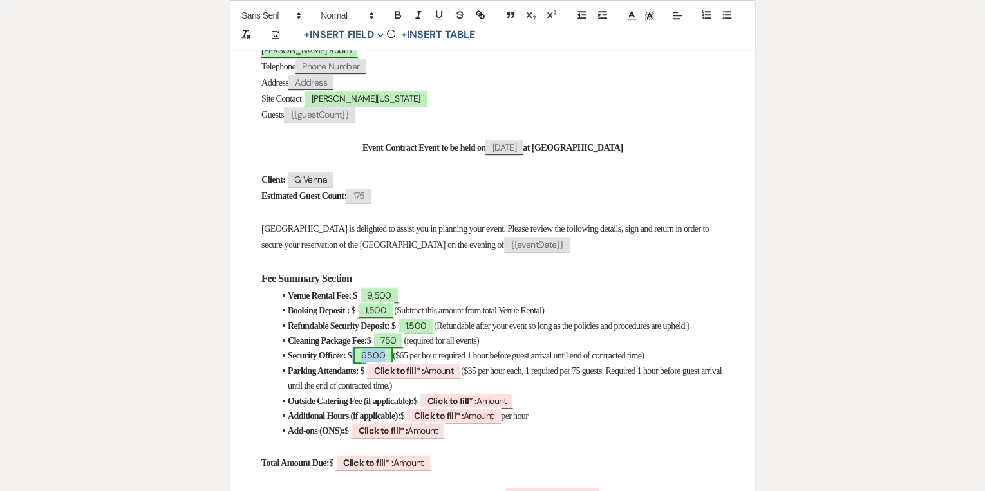
click at [391, 350] on span "65.00" at bounding box center [372, 355] width 39 height 17
select select "owner"
select select "Amount"
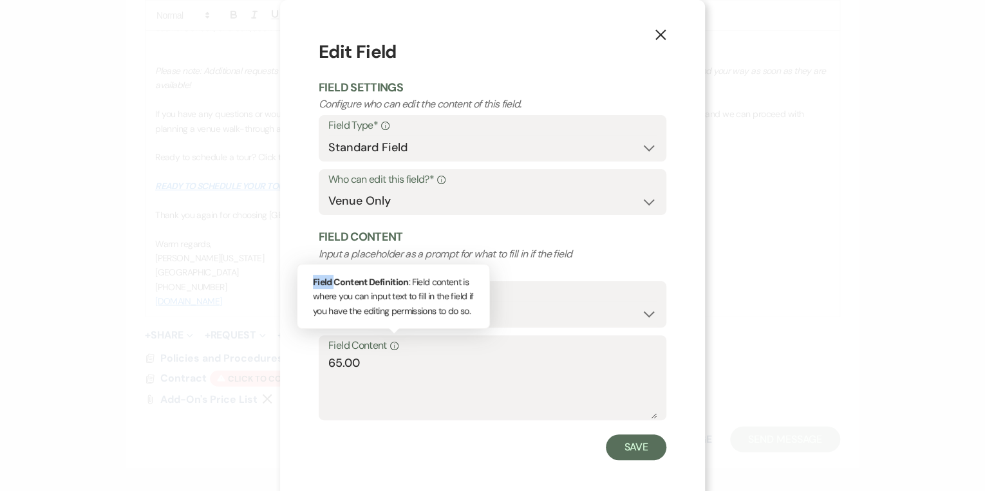
click at [391, 350] on icon "Info" at bounding box center [394, 346] width 8 height 8
click at [391, 355] on textarea "65.00" at bounding box center [492, 387] width 328 height 64
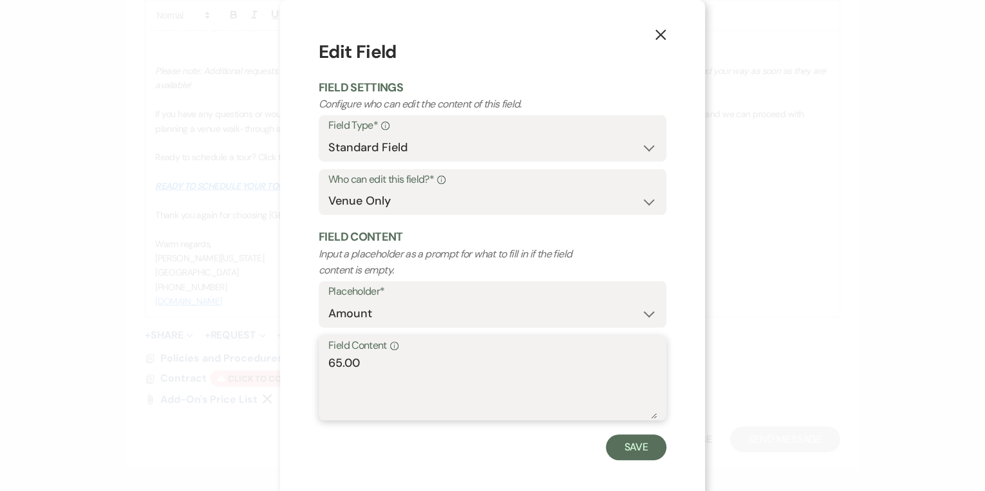
click at [371, 364] on textarea "65.00" at bounding box center [492, 387] width 328 height 64
type textarea "t"
type textarea "TBD"
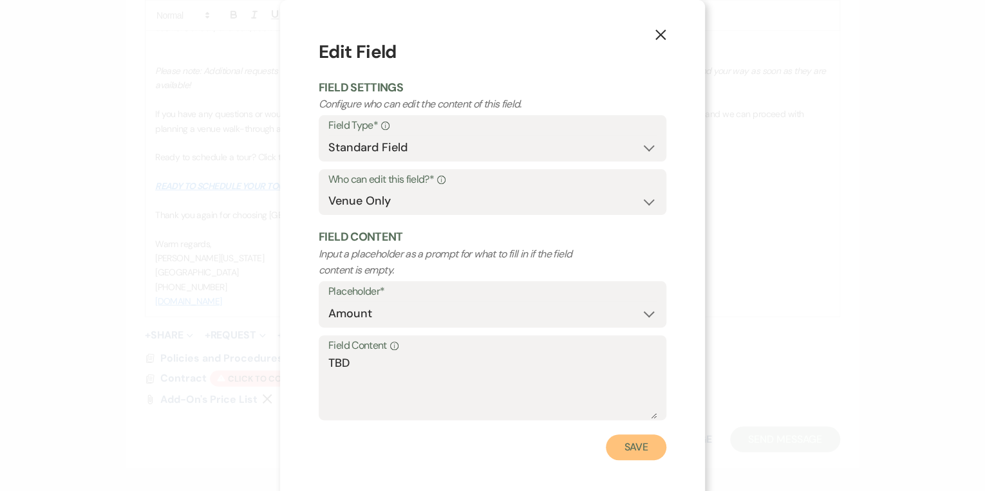
click at [628, 451] on button "Save" at bounding box center [636, 448] width 61 height 26
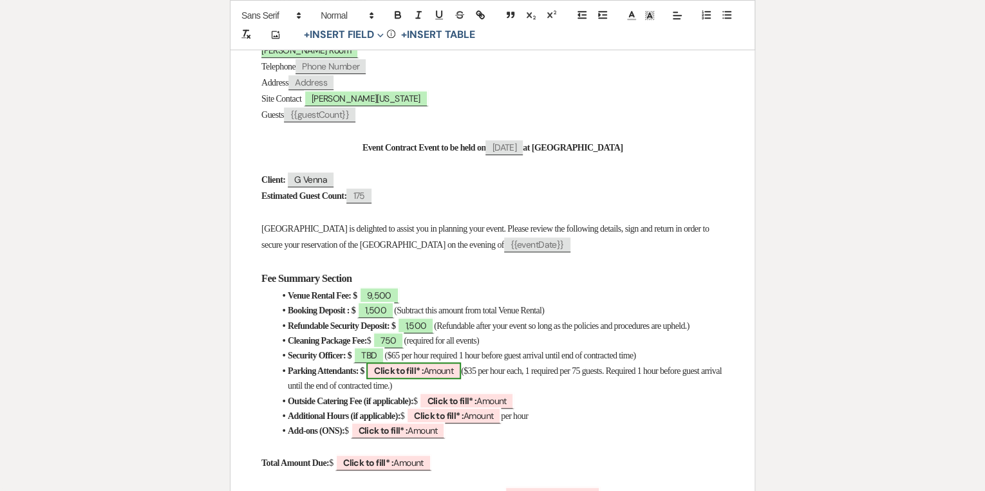
click at [403, 365] on b "Click to fill* :" at bounding box center [399, 371] width 50 height 12
select select "owner"
select select "Amount"
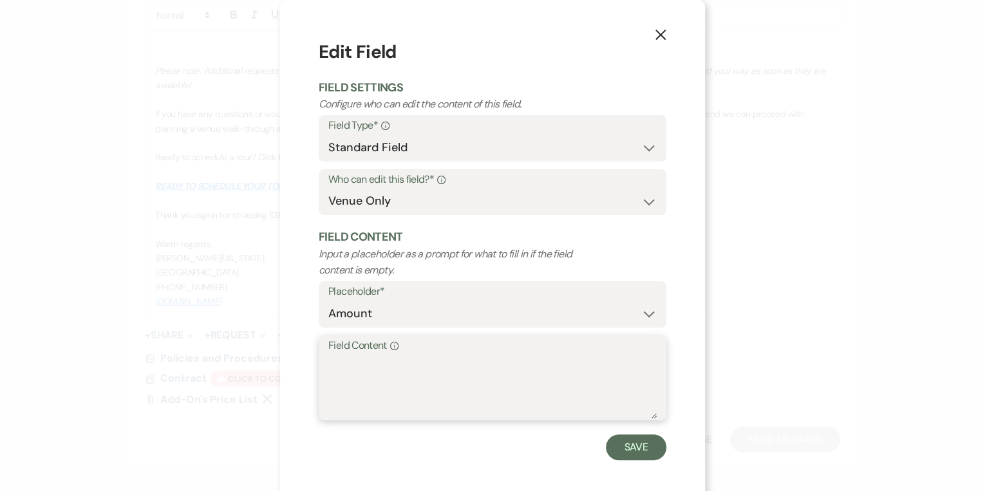
click at [403, 364] on textarea "Field Content Info" at bounding box center [492, 387] width 328 height 64
type textarea "TBD"
click at [622, 447] on button "Save" at bounding box center [636, 448] width 61 height 26
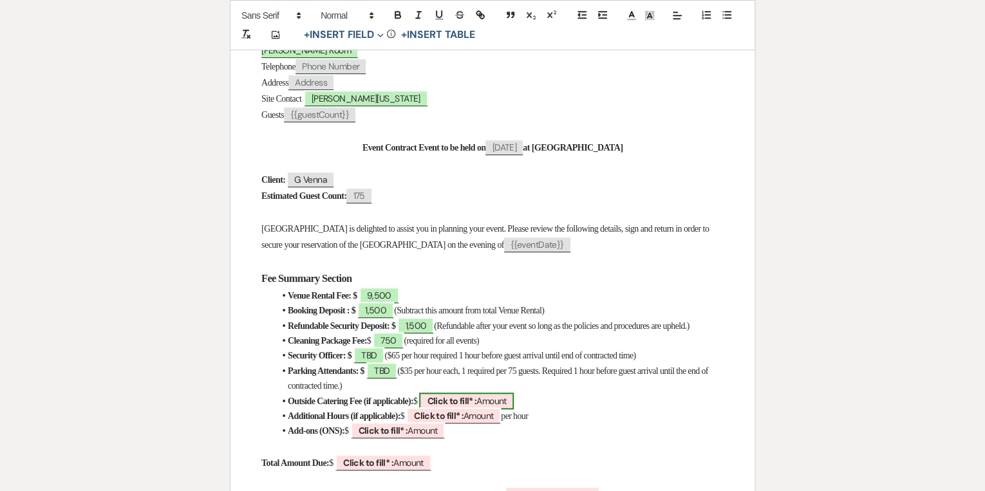
click at [476, 395] on b "Click to fill* :" at bounding box center [452, 401] width 50 height 12
select select "owner"
select select "Amount"
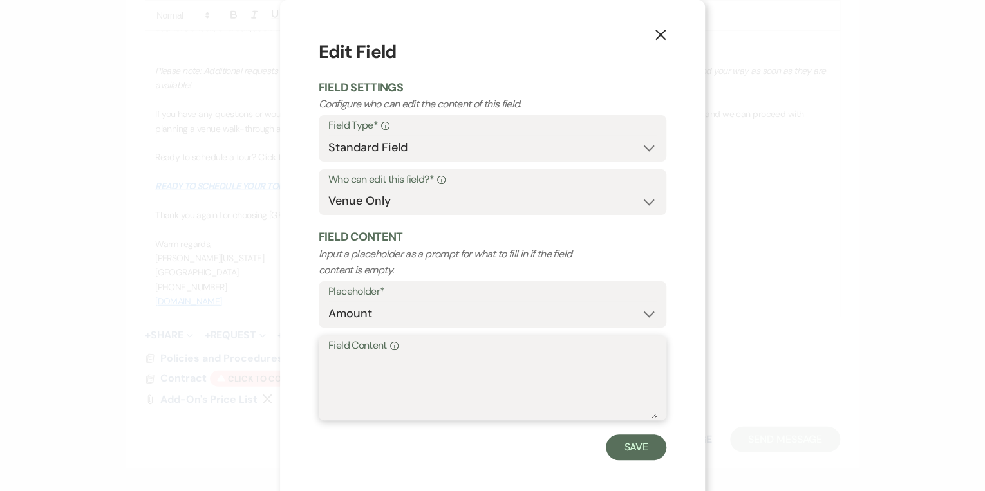
click at [499, 393] on textarea "Field Content Info" at bounding box center [492, 387] width 328 height 64
type textarea "N/A"
click at [633, 447] on button "Save" at bounding box center [636, 448] width 61 height 26
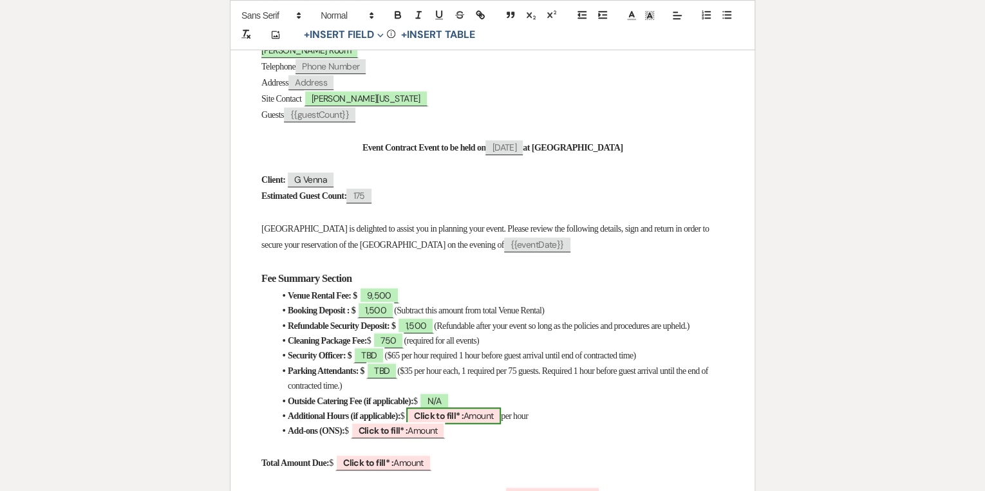
click at [497, 408] on span "Click to fill* : Amount" at bounding box center [453, 416] width 95 height 17
select select "owner"
select select "Amount"
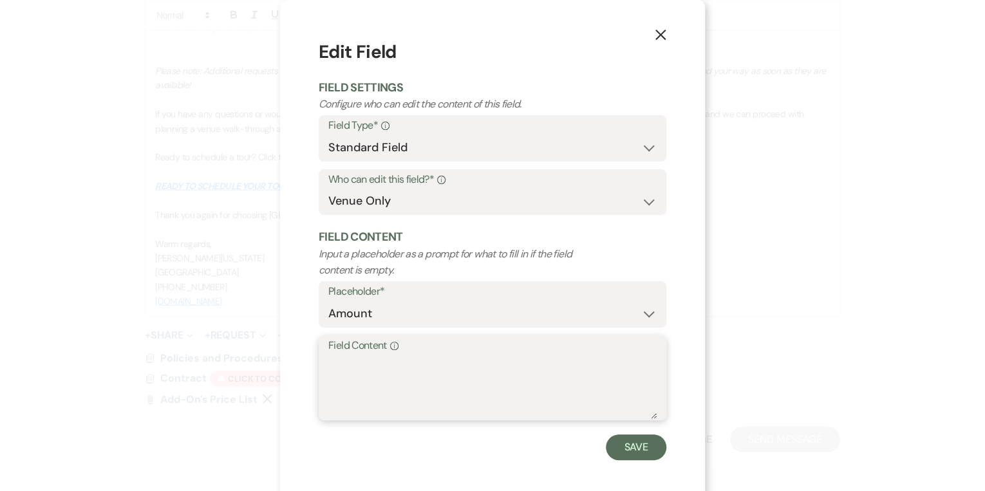
click at [497, 407] on textarea "Field Content Info" at bounding box center [492, 387] width 328 height 64
type textarea "N/A"
click at [626, 455] on button "Save" at bounding box center [636, 448] width 61 height 26
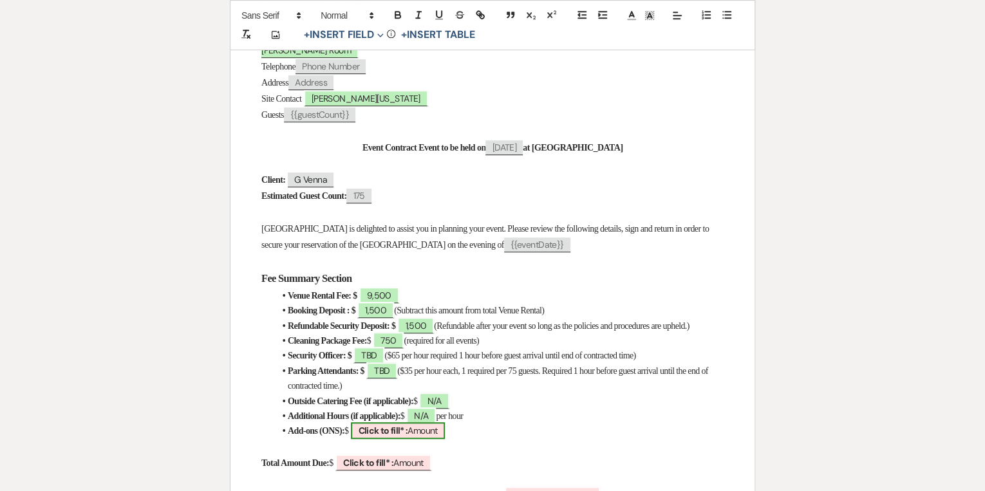
click at [431, 425] on span "Click to fill* : Amount" at bounding box center [398, 430] width 95 height 17
select select "owner"
select select "Amount"
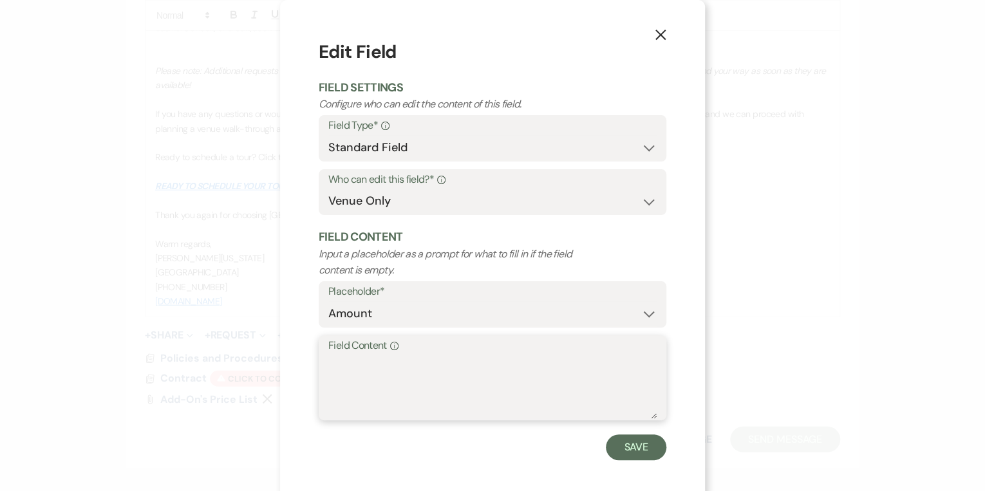
click at [430, 399] on textarea "Field Content Info" at bounding box center [492, 387] width 328 height 64
type textarea "N/A"
click at [644, 453] on button "Save" at bounding box center [636, 448] width 61 height 26
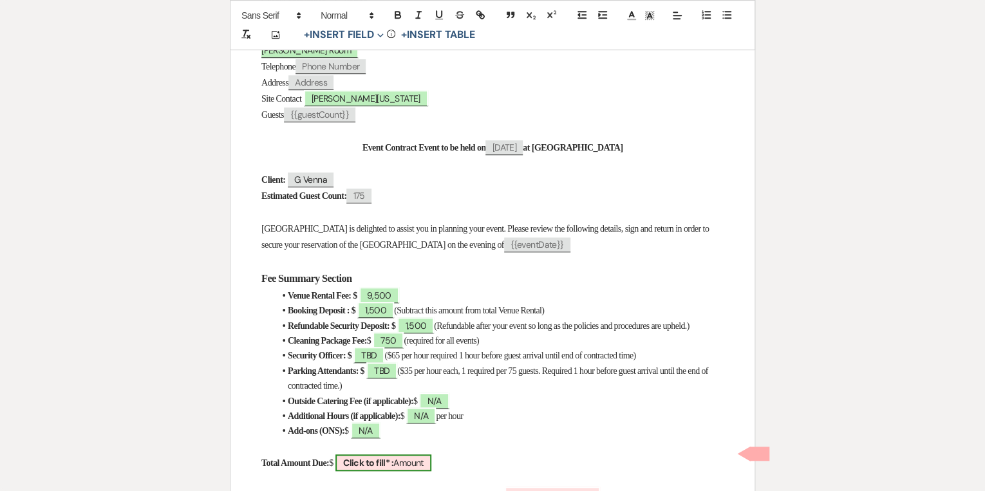
click at [393, 457] on b "Click to fill* :" at bounding box center [368, 463] width 50 height 12
select select "owner"
select select "Amount"
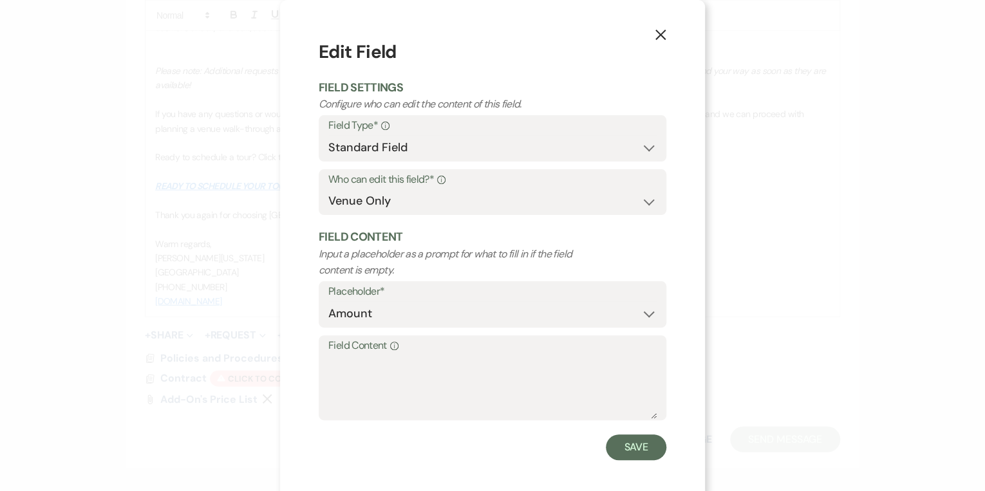
click at [659, 41] on button "X" at bounding box center [660, 34] width 19 height 23
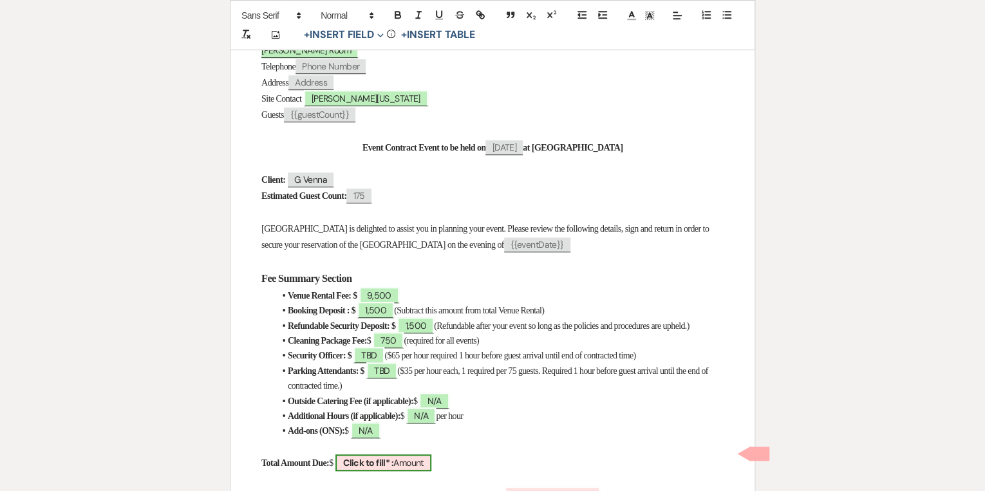
click at [390, 457] on b "Click to fill* :" at bounding box center [368, 463] width 50 height 12
select select "owner"
select select "Amount"
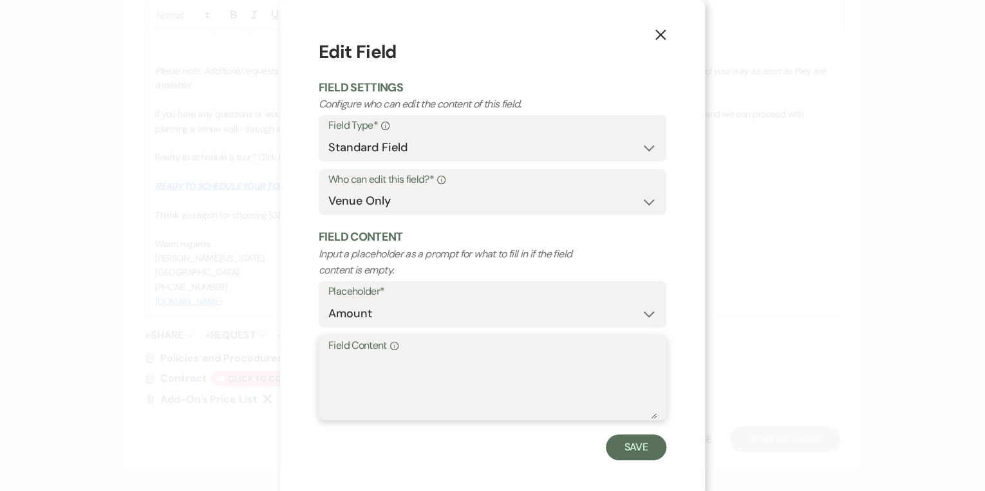
click at [391, 377] on textarea "Field Content Info" at bounding box center [492, 387] width 328 height 64
type textarea "11,500"
click at [643, 444] on button "Save" at bounding box center [636, 448] width 61 height 26
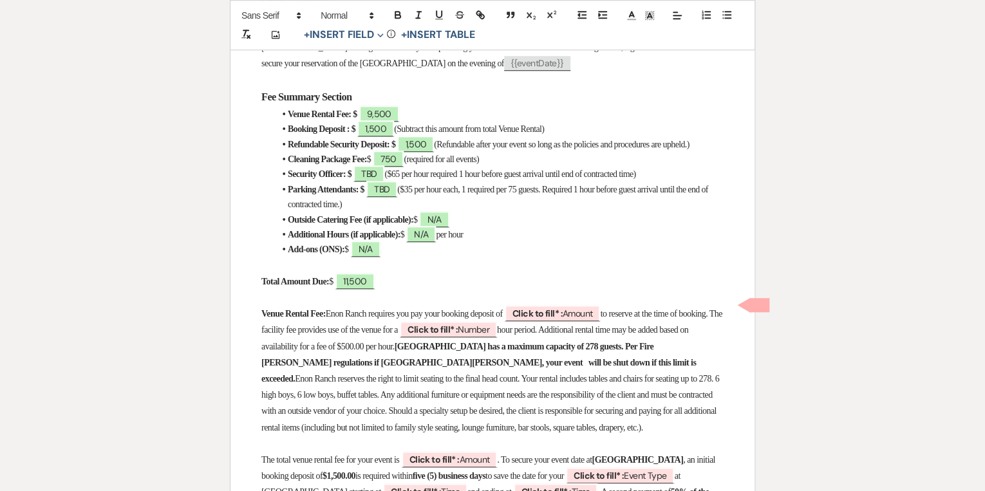
scroll to position [515, 0]
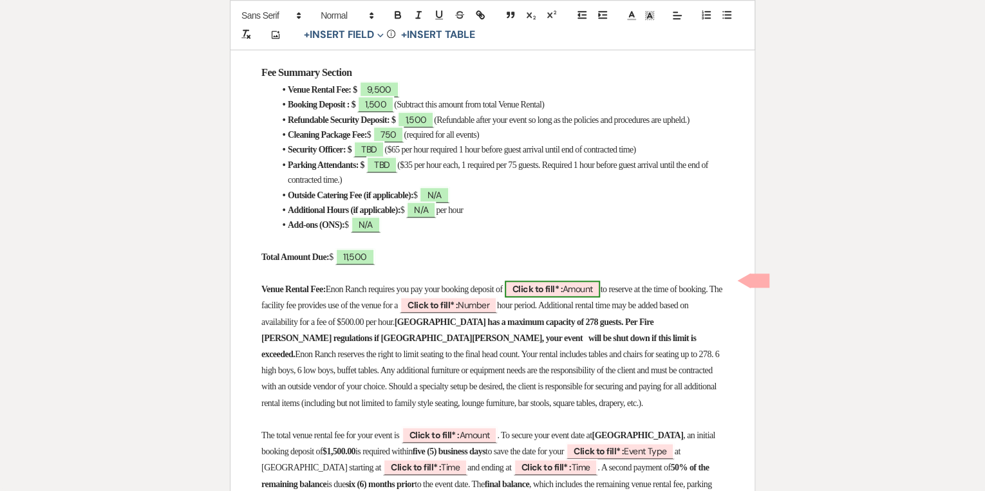
click at [589, 281] on span "Click to fill* : Amount" at bounding box center [553, 289] width 96 height 17
select select "owner"
select select "Amount"
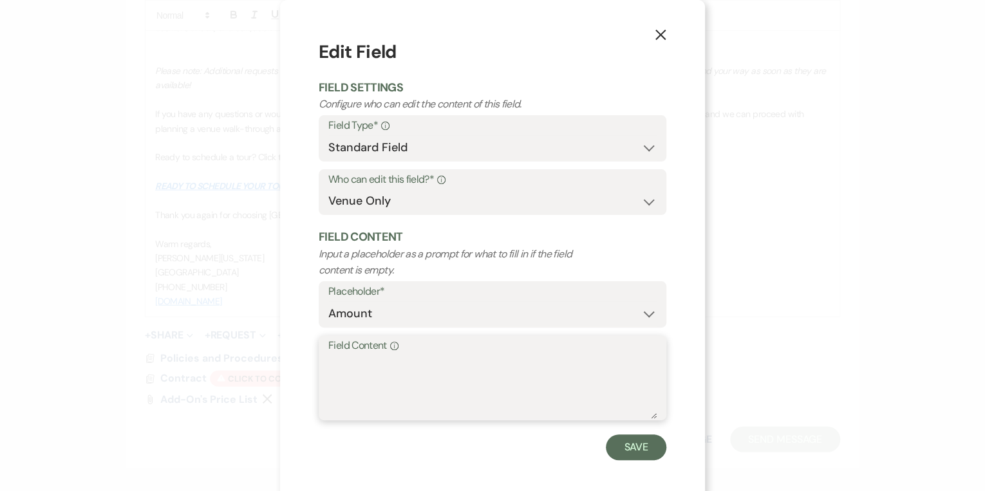
click at [440, 371] on textarea "Field Content Info" at bounding box center [492, 387] width 328 height 64
click at [439, 370] on textarea "Field Content Info" at bounding box center [492, 387] width 328 height 64
click at [263, 344] on div "X Edit Field Field Settings Configure who can edit the content of this field. F…" at bounding box center [492, 245] width 985 height 491
click at [751, 299] on div "X Edit Field Field Settings Configure who can edit the content of this field. F…" at bounding box center [492, 245] width 985 height 491
click at [662, 28] on button "X" at bounding box center [660, 34] width 19 height 23
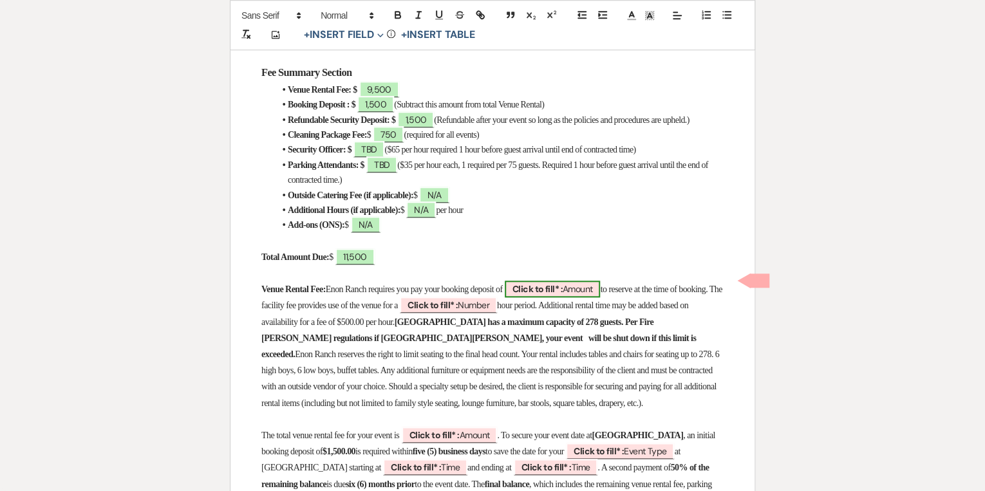
click at [601, 281] on span "Click to fill* : Amount" at bounding box center [553, 289] width 96 height 17
select select "owner"
select select "Amount"
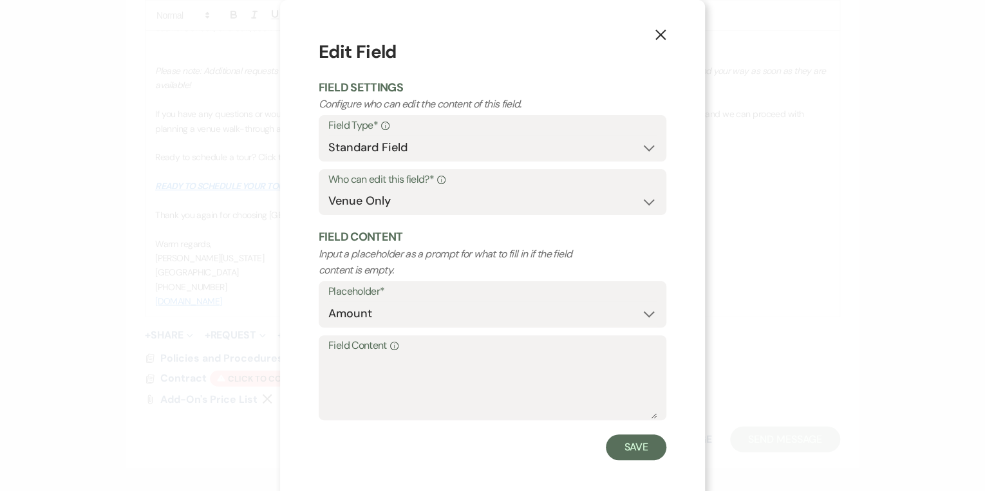
click at [497, 345] on label "Field Content Info" at bounding box center [492, 346] width 328 height 19
click at [497, 355] on textarea "Field Content Info" at bounding box center [492, 387] width 328 height 64
type textarea "1,500"
click at [626, 453] on button "Save" at bounding box center [636, 448] width 61 height 26
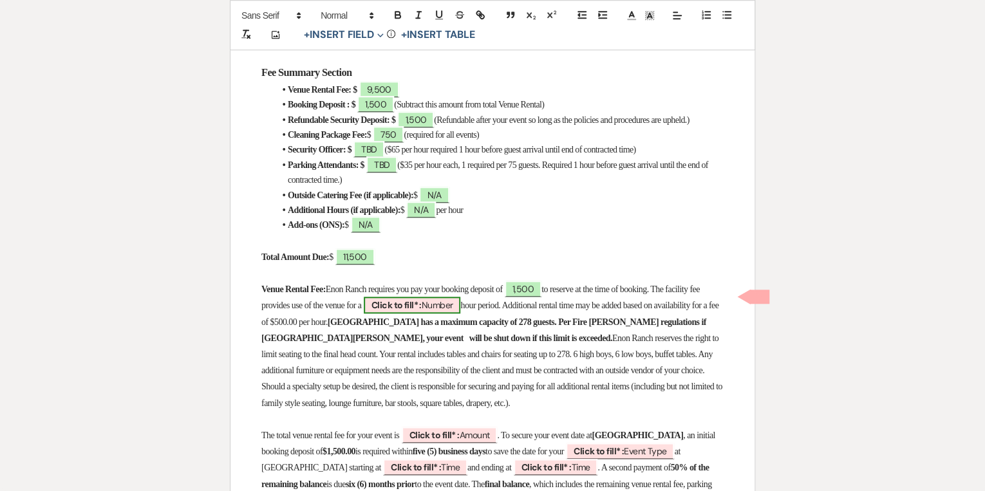
click at [461, 297] on span "Click to fill* : Number" at bounding box center [412, 305] width 97 height 17
select select "owner"
select select "Number"
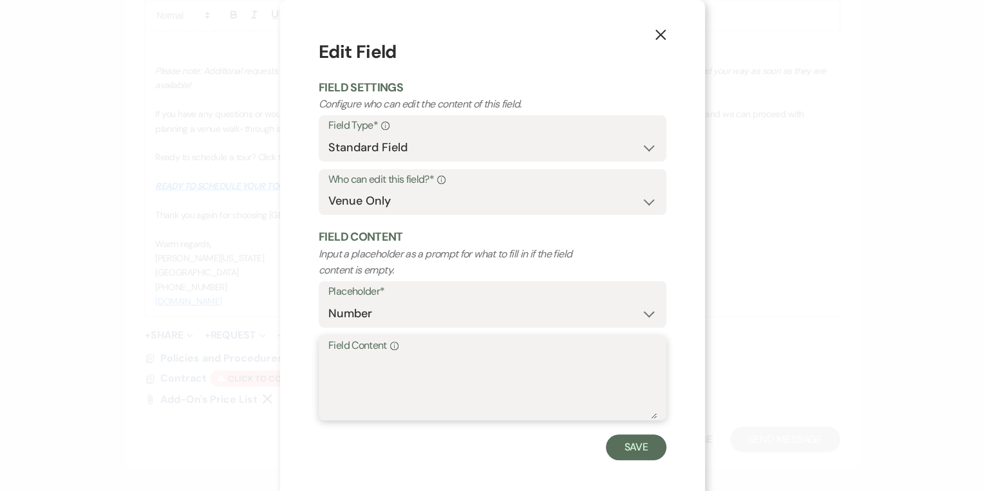
click at [433, 368] on textarea "Field Content Info" at bounding box center [492, 387] width 328 height 64
type textarea "9,500"
click at [617, 446] on button "Save" at bounding box center [636, 448] width 61 height 26
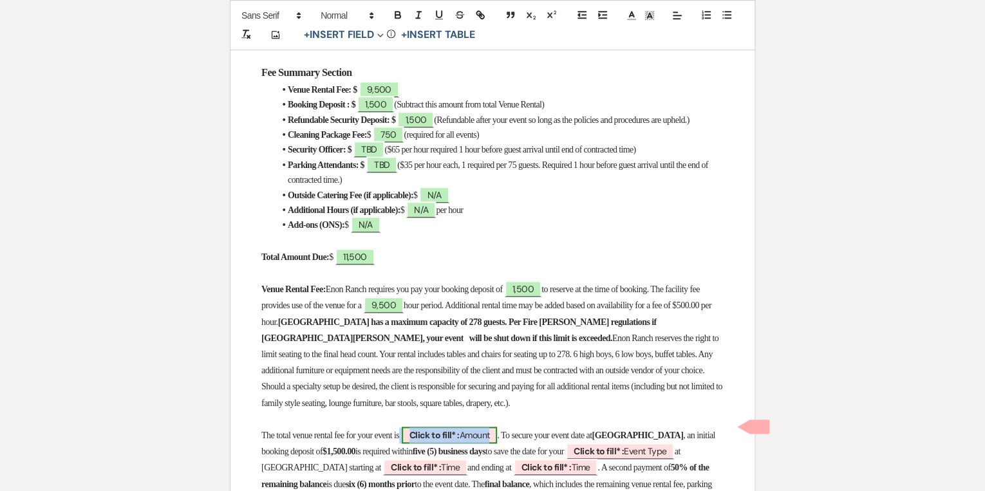
click at [498, 427] on span "Click to fill* : Amount" at bounding box center [450, 435] width 96 height 17
select select "owner"
select select "Amount"
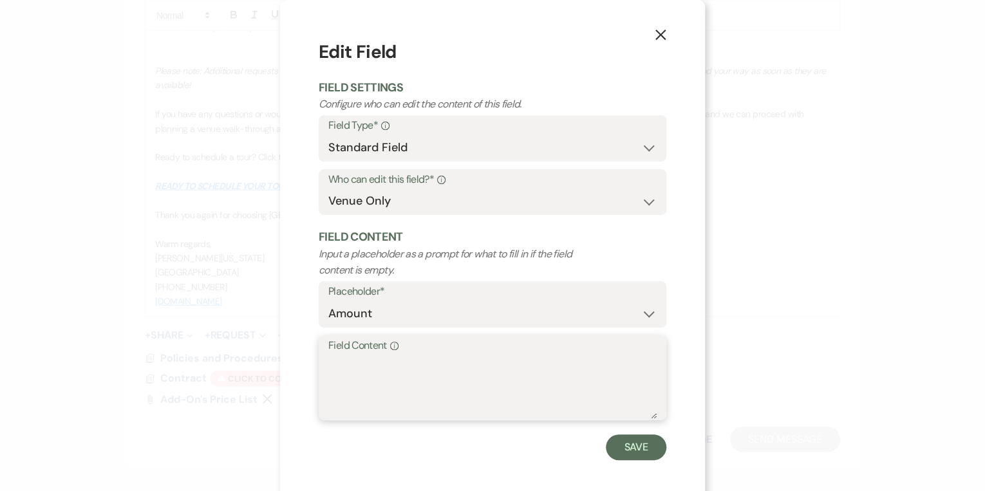
click at [510, 359] on textarea "Field Content Info" at bounding box center [492, 387] width 328 height 64
type textarea "9,500"
click at [653, 446] on button "Save" at bounding box center [636, 448] width 61 height 26
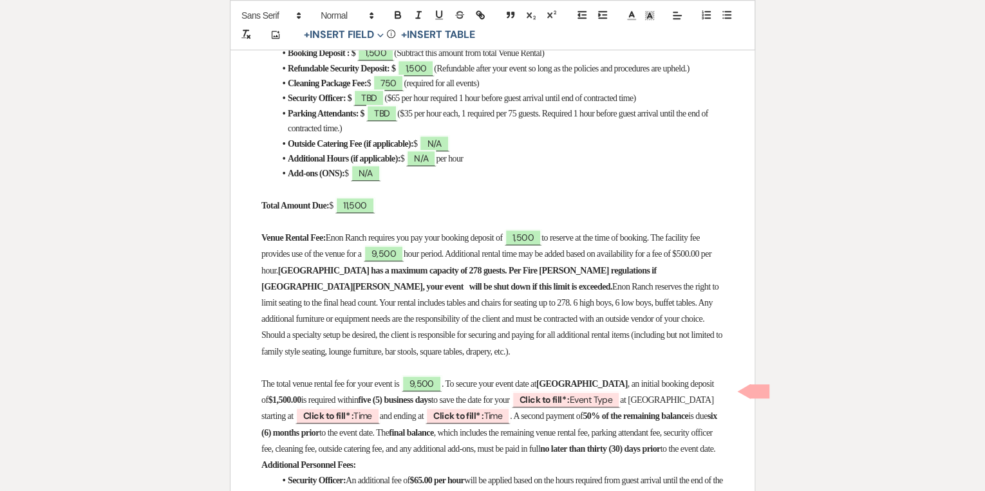
scroll to position [618, 0]
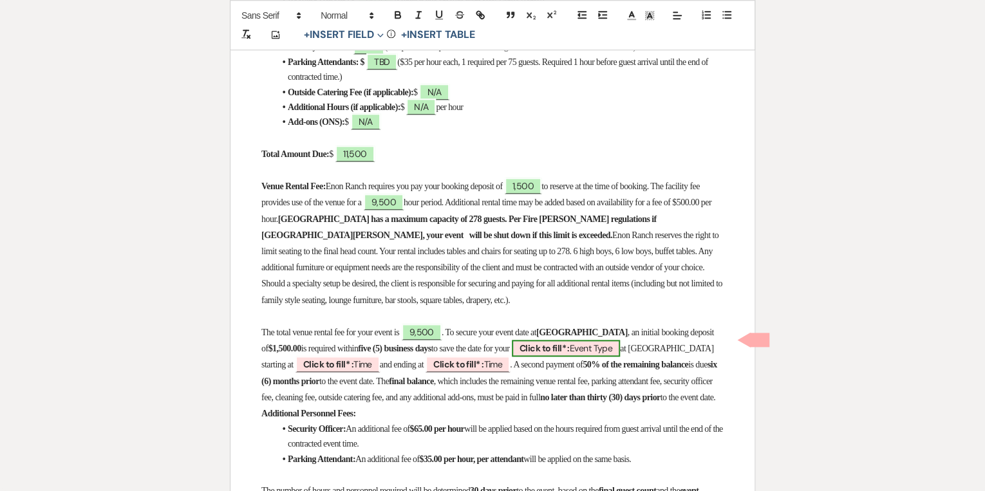
click at [620, 345] on span "Click to fill* : Event Type" at bounding box center [566, 348] width 108 height 17
select select "owner"
select select "custom_placeholder"
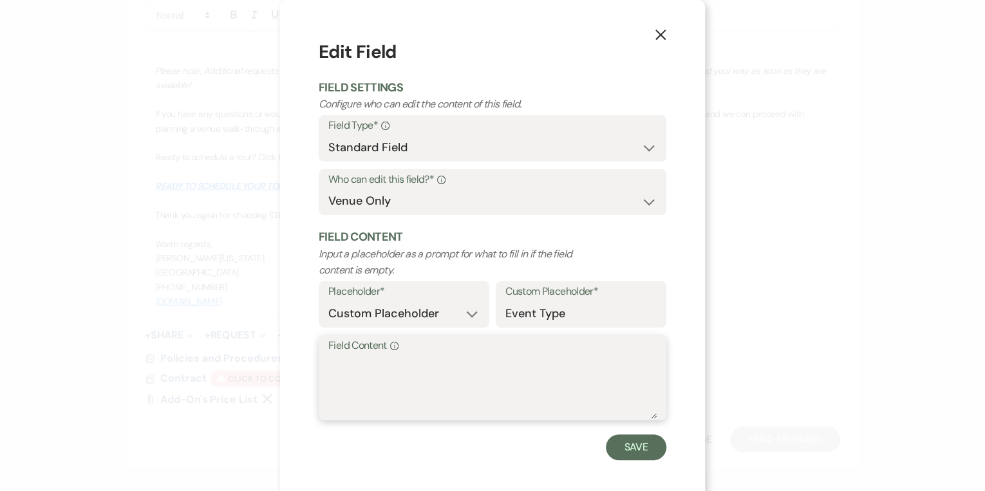
click at [507, 355] on textarea "Field Content Info" at bounding box center [492, 387] width 328 height 64
type textarea "[DATE]"
click at [617, 451] on button "Save" at bounding box center [636, 448] width 61 height 26
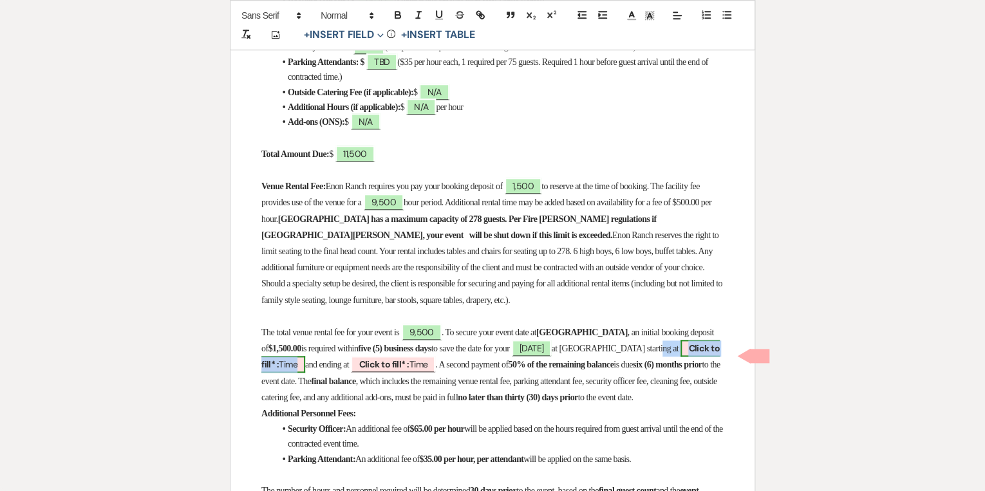
click at [370, 352] on span "Click to fill* : Time" at bounding box center [490, 356] width 458 height 33
select select "owner"
select select "Time"
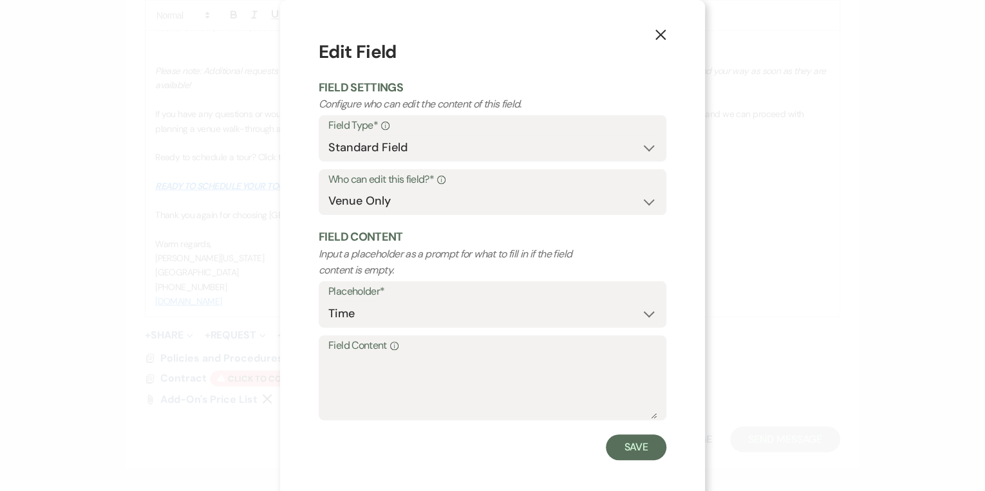
click at [371, 352] on label "Field Content Info" at bounding box center [492, 346] width 328 height 19
click at [371, 355] on textarea "Field Content Info" at bounding box center [492, 387] width 328 height 64
type textarea "12:00pm"
click at [627, 444] on button "Save" at bounding box center [636, 448] width 61 height 26
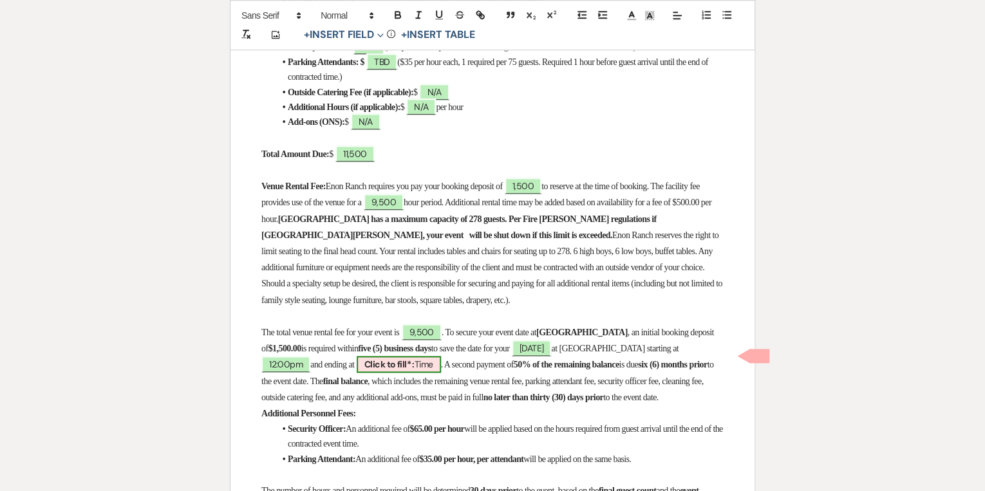
click at [441, 356] on span "Click to fill* : Time" at bounding box center [399, 364] width 84 height 17
select select "owner"
select select "Time"
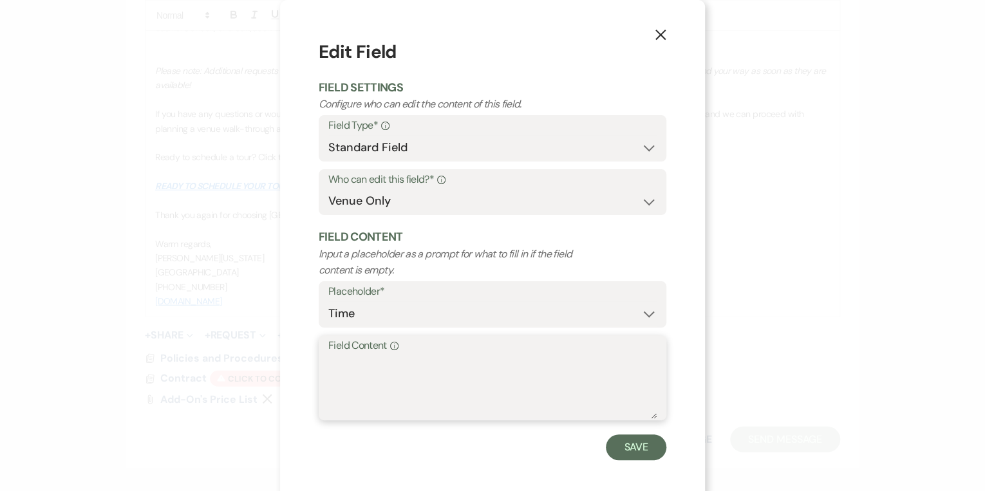
click at [456, 360] on textarea "Field Content Info" at bounding box center [492, 387] width 328 height 64
type textarea "12:00am"
click at [620, 456] on button "Save" at bounding box center [636, 448] width 61 height 26
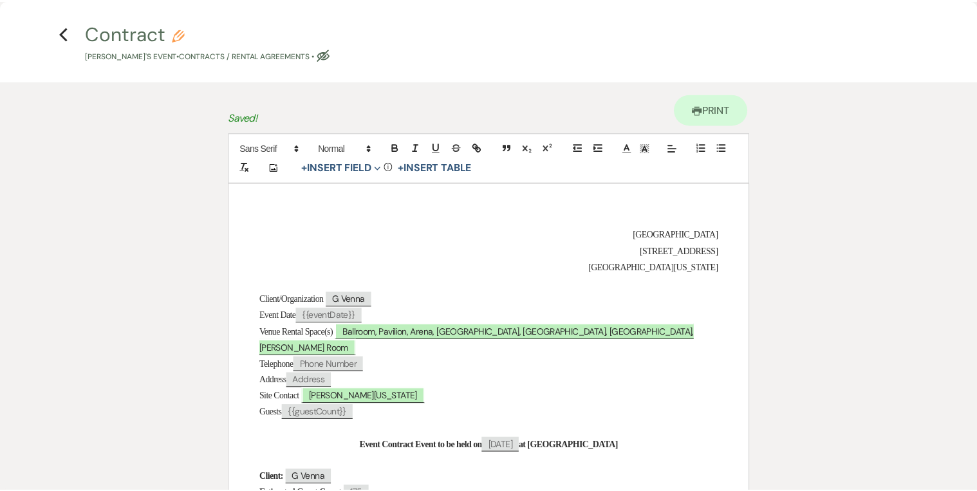
scroll to position [0, 0]
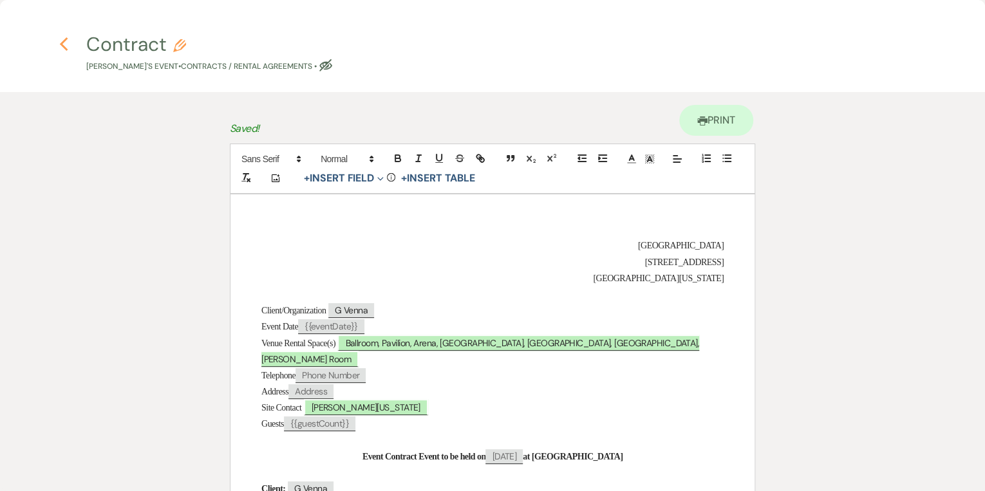
click at [64, 49] on use "button" at bounding box center [63, 44] width 8 height 14
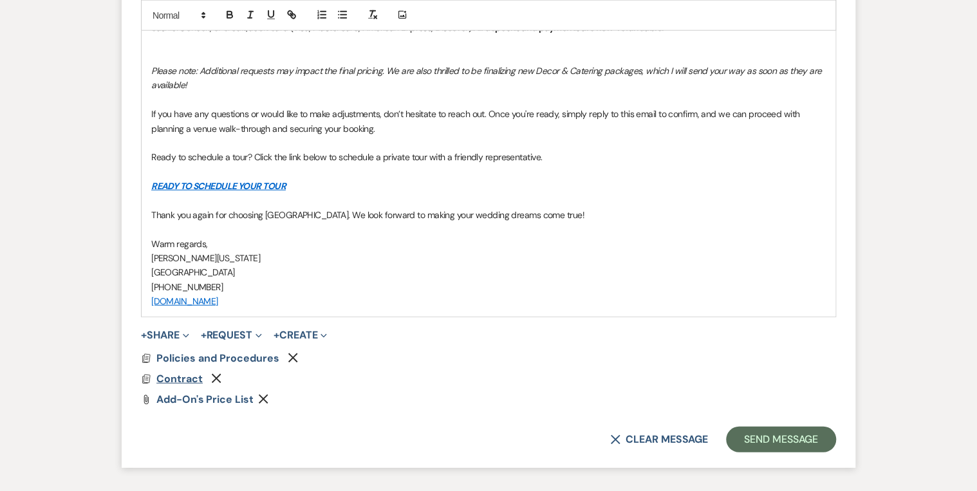
click at [171, 372] on span "Contract" at bounding box center [179, 379] width 46 height 14
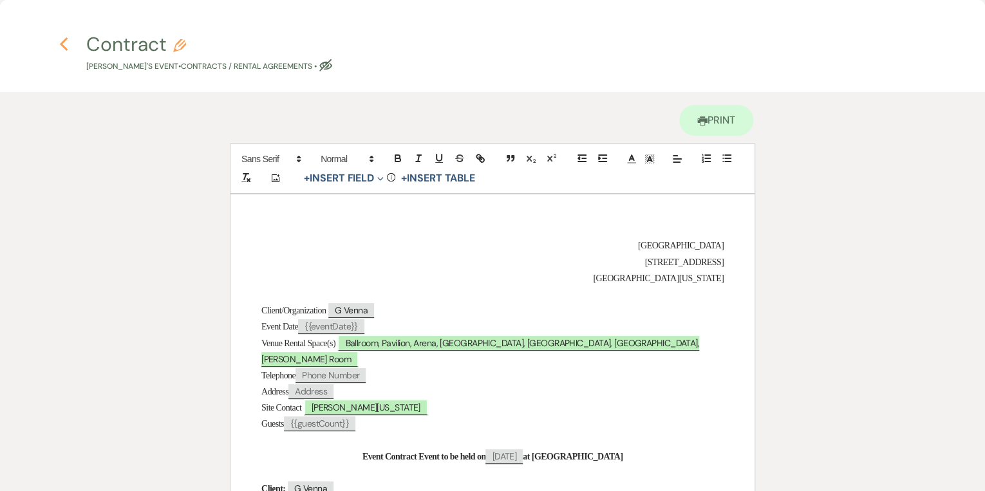
click at [64, 41] on icon "Previous" at bounding box center [64, 44] width 10 height 15
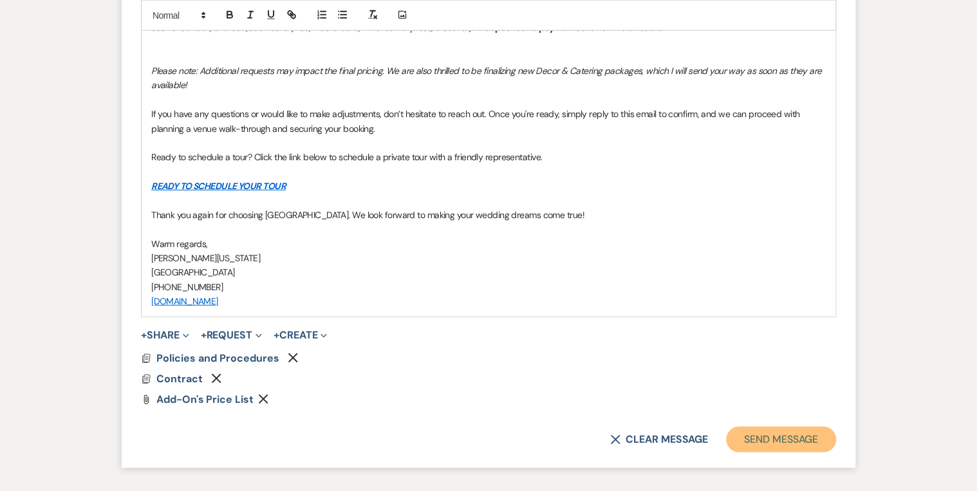
click at [753, 427] on button "Send Message" at bounding box center [781, 440] width 110 height 26
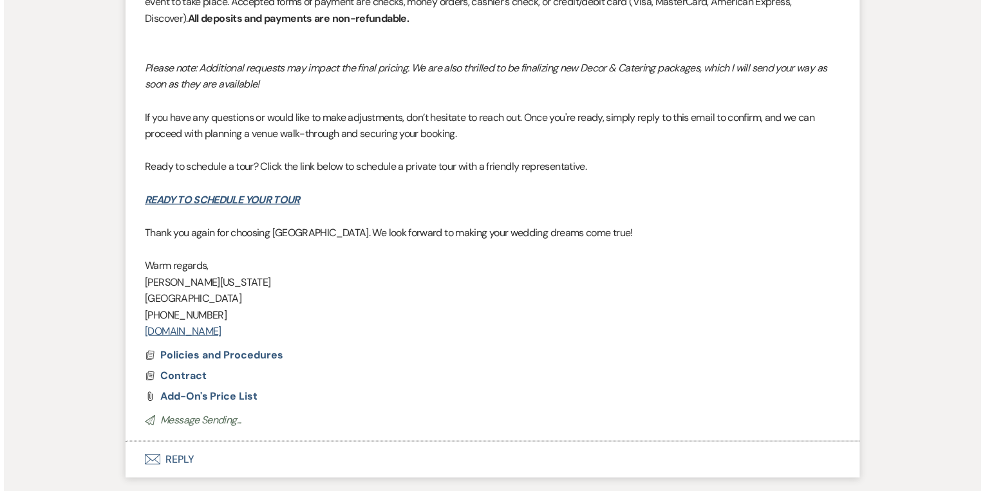
scroll to position [1517, 0]
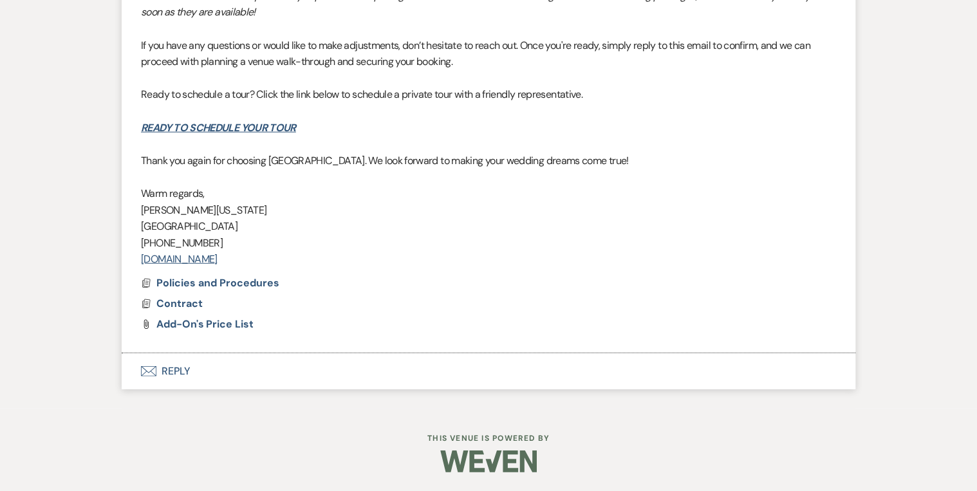
click at [178, 312] on div "Docs Policies and Procedures Docs Contract Attach File Add-on's Price List" at bounding box center [488, 304] width 695 height 52
click at [180, 303] on span "Contract" at bounding box center [179, 304] width 46 height 14
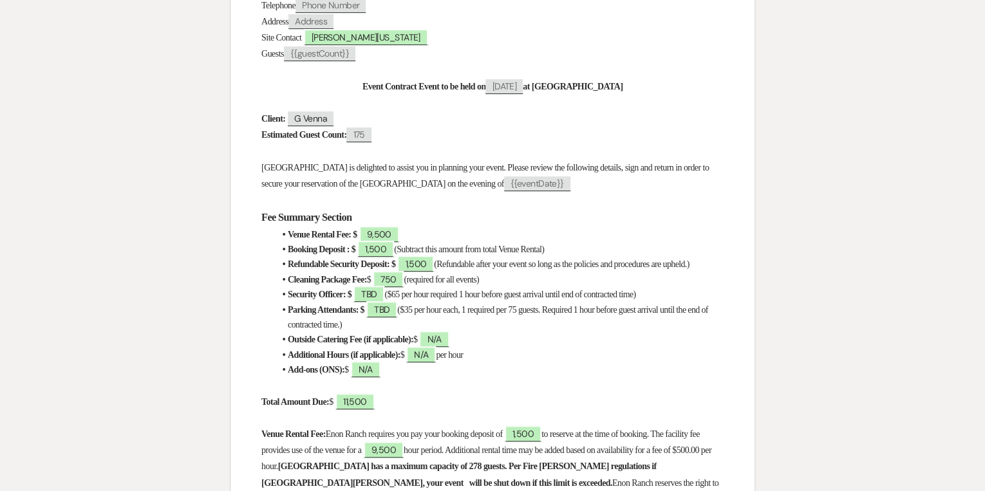
scroll to position [361, 0]
